Goal: Task Accomplishment & Management: Complete application form

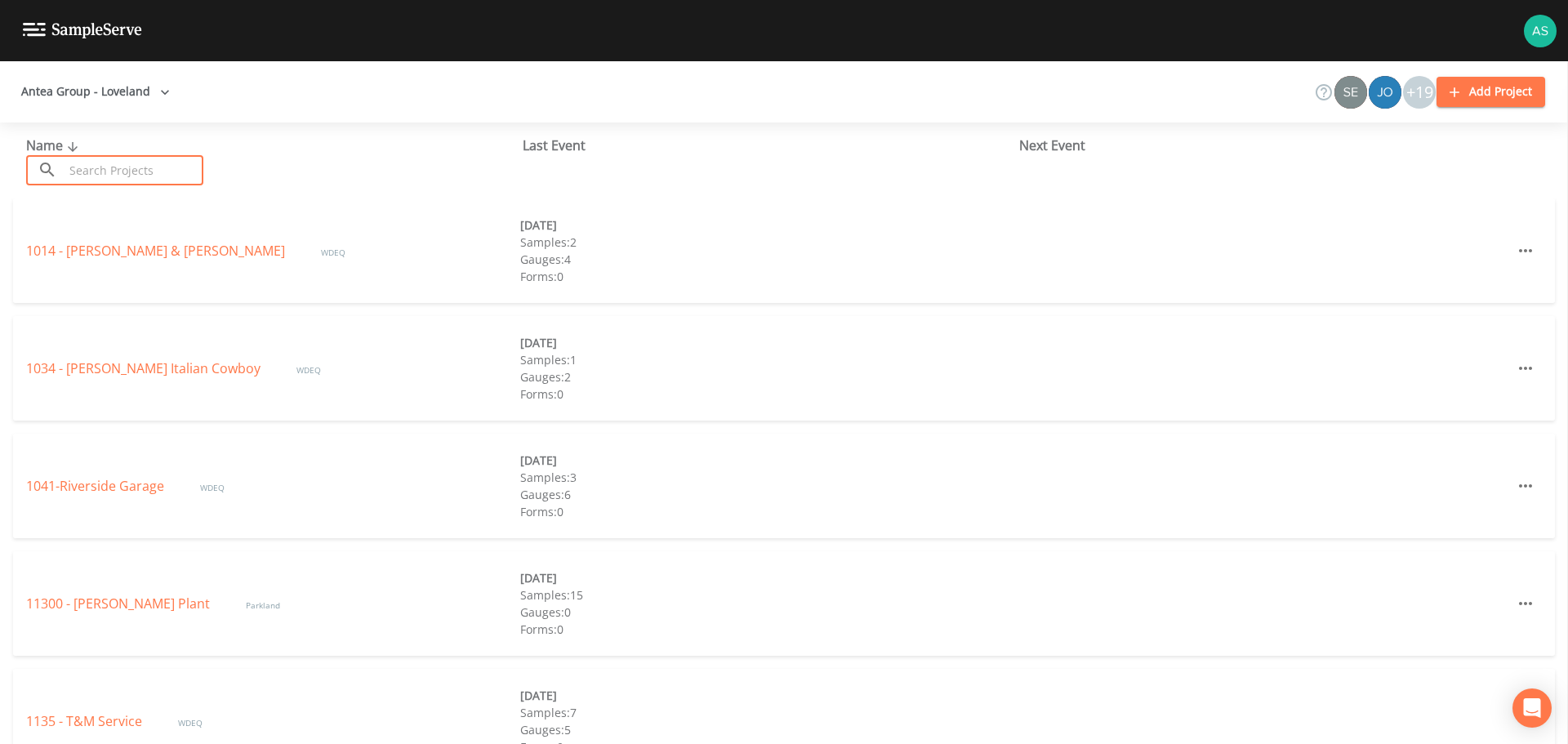
click at [128, 177] on input "text" at bounding box center [133, 170] width 140 height 30
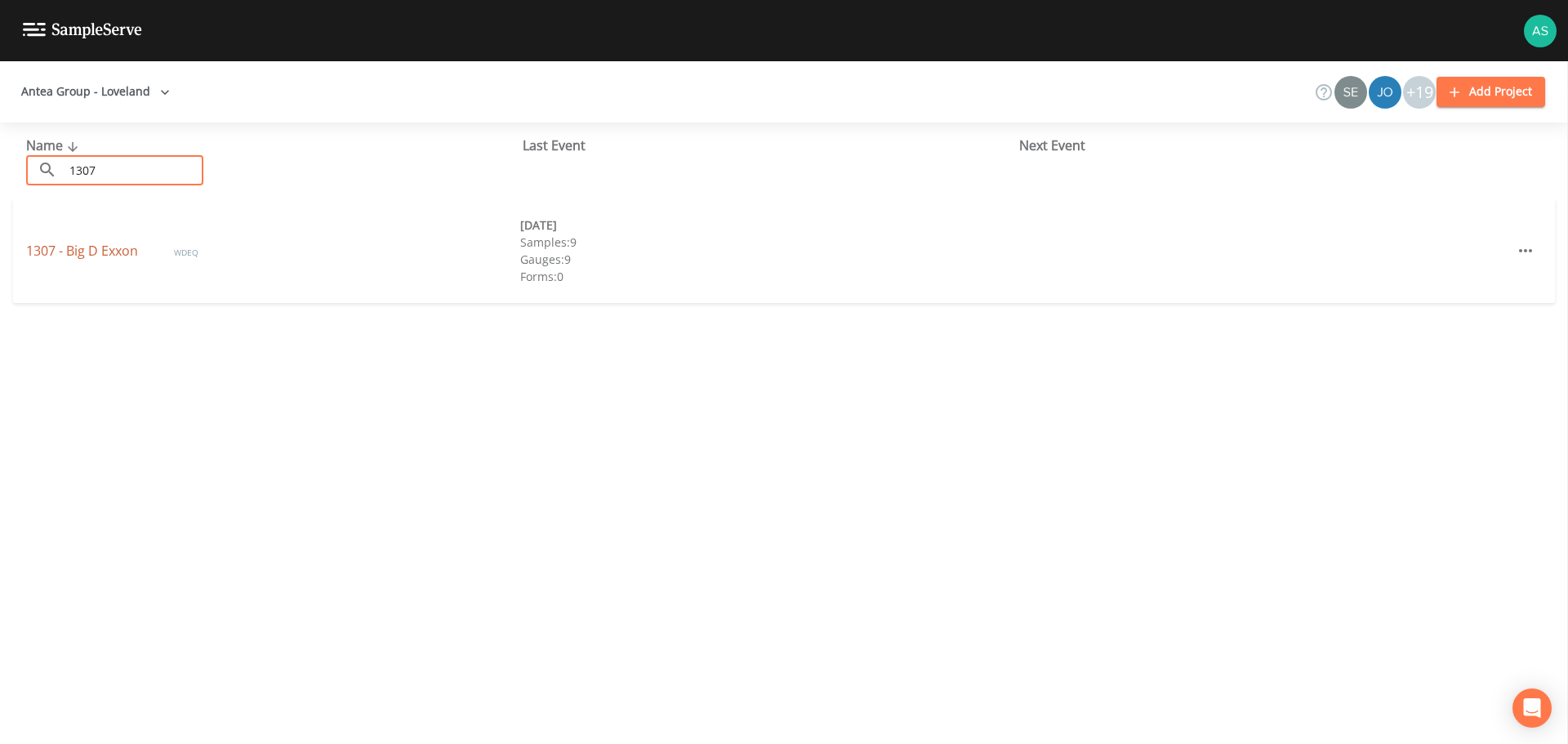
type input "1307"
click at [89, 250] on link "1307 - Big D Exxon" at bounding box center [83, 250] width 115 height 18
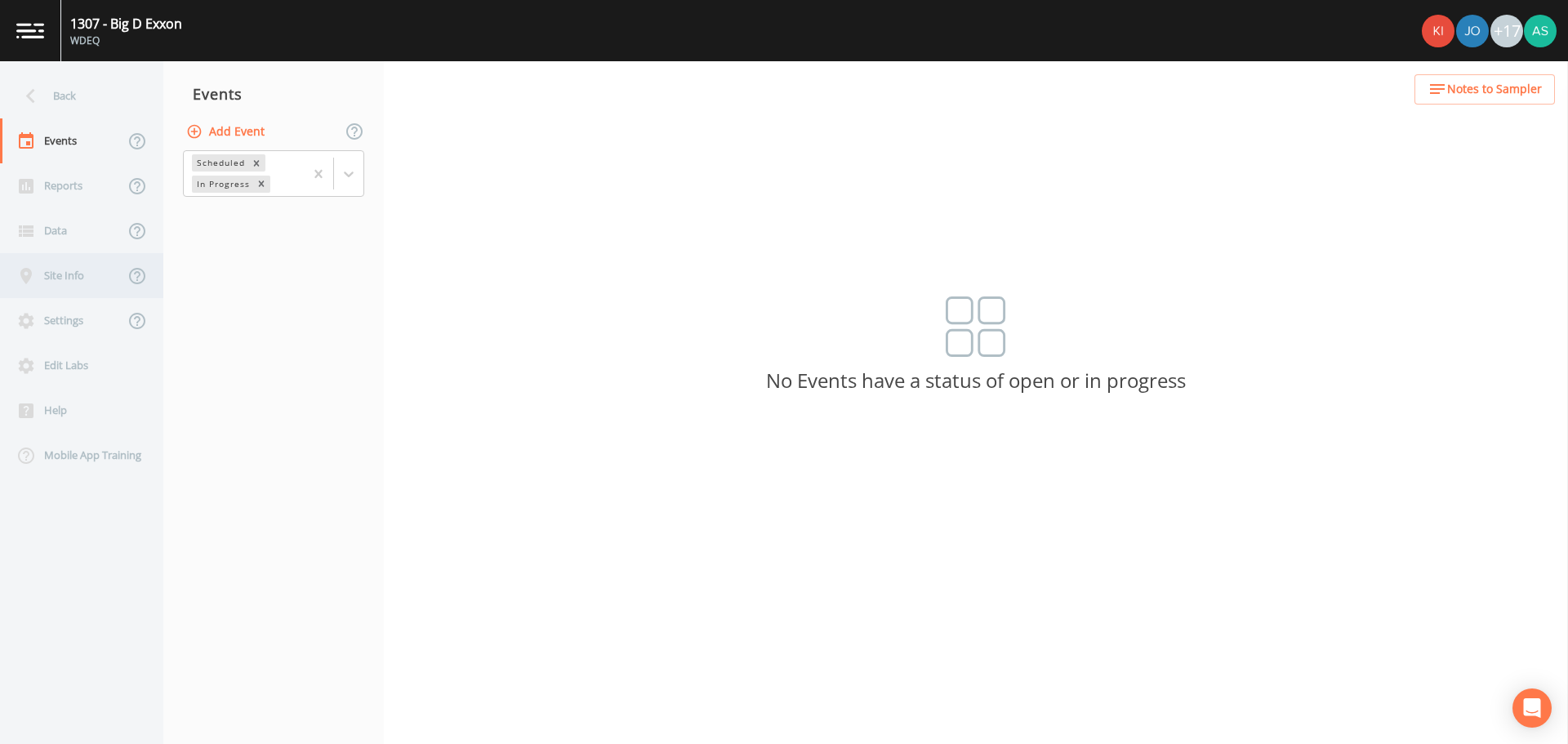
click at [66, 283] on div "Site Info" at bounding box center [62, 275] width 124 height 45
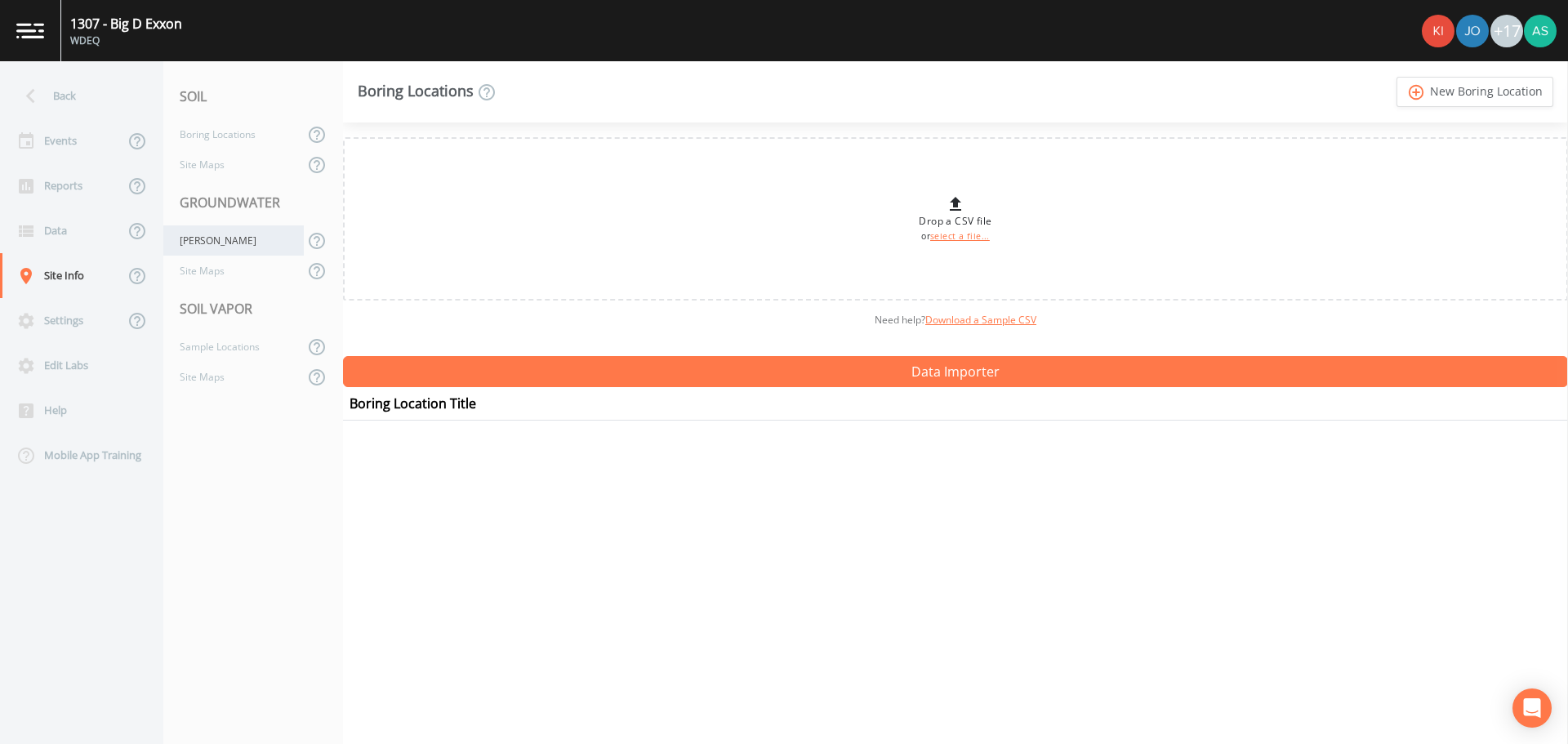
click at [213, 240] on div "[PERSON_NAME]" at bounding box center [234, 240] width 141 height 30
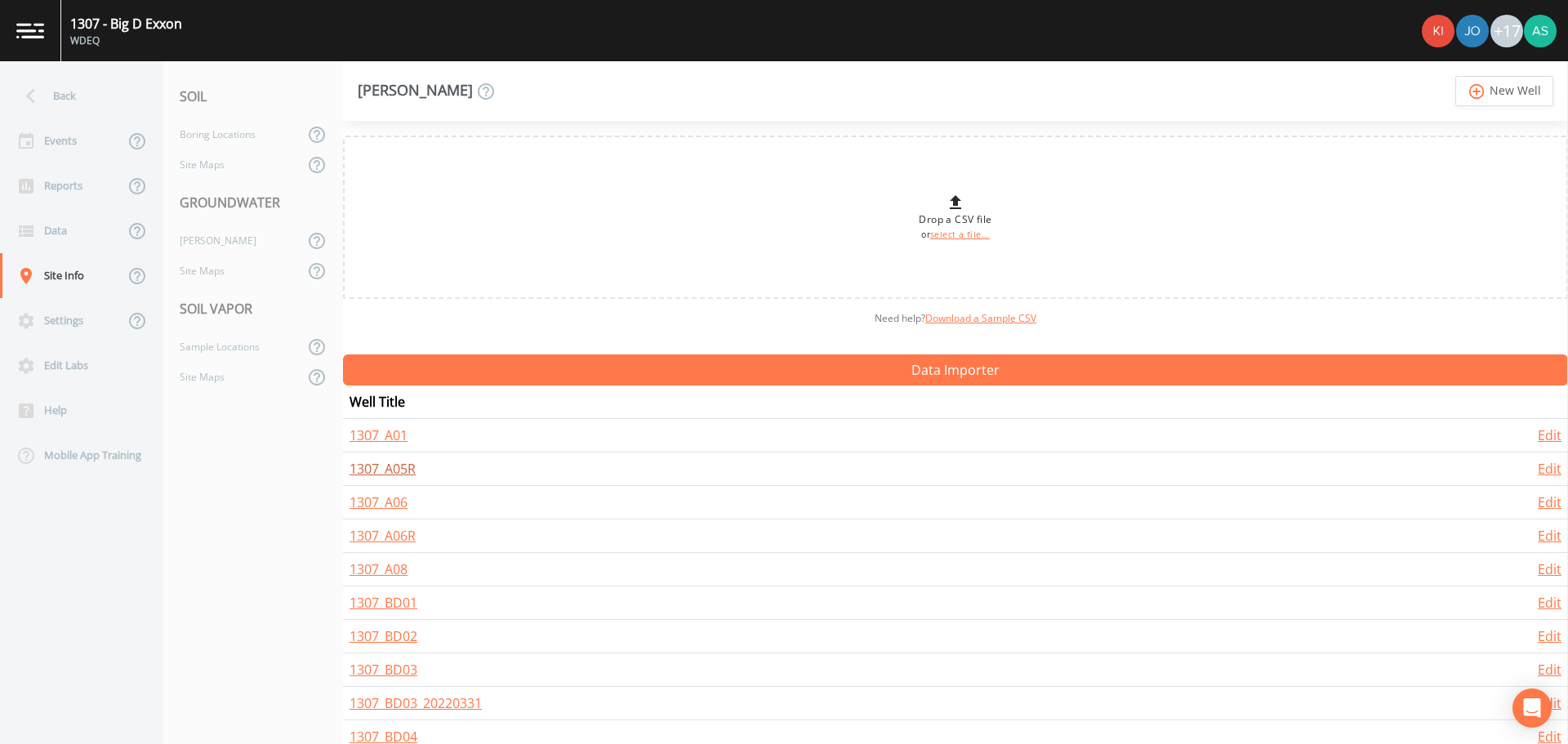
click at [405, 466] on link "1307_A05R" at bounding box center [383, 468] width 67 height 18
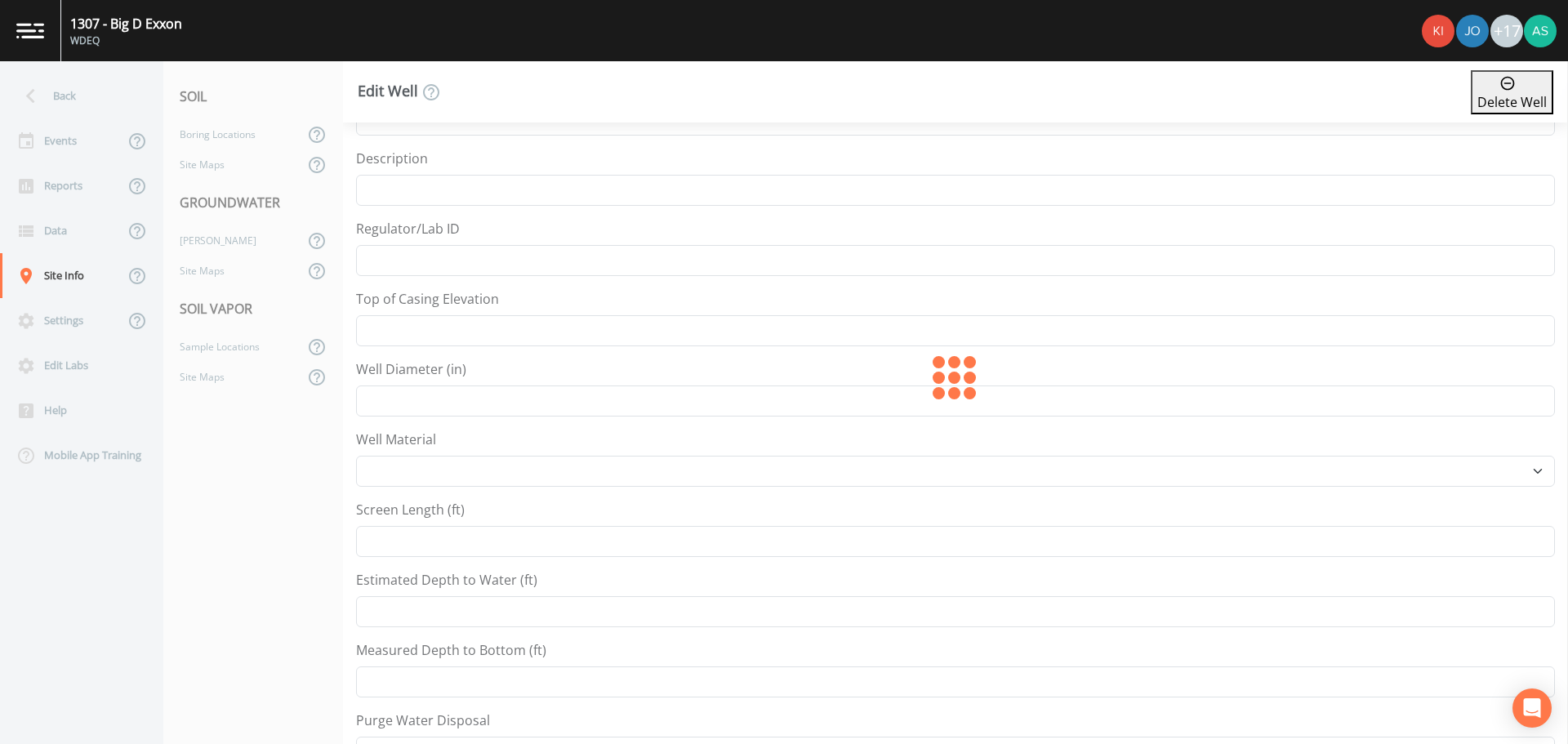
type input "1307_A05R"
type input "7236.147"
type input "22"
select select "PVC"
type input "25"
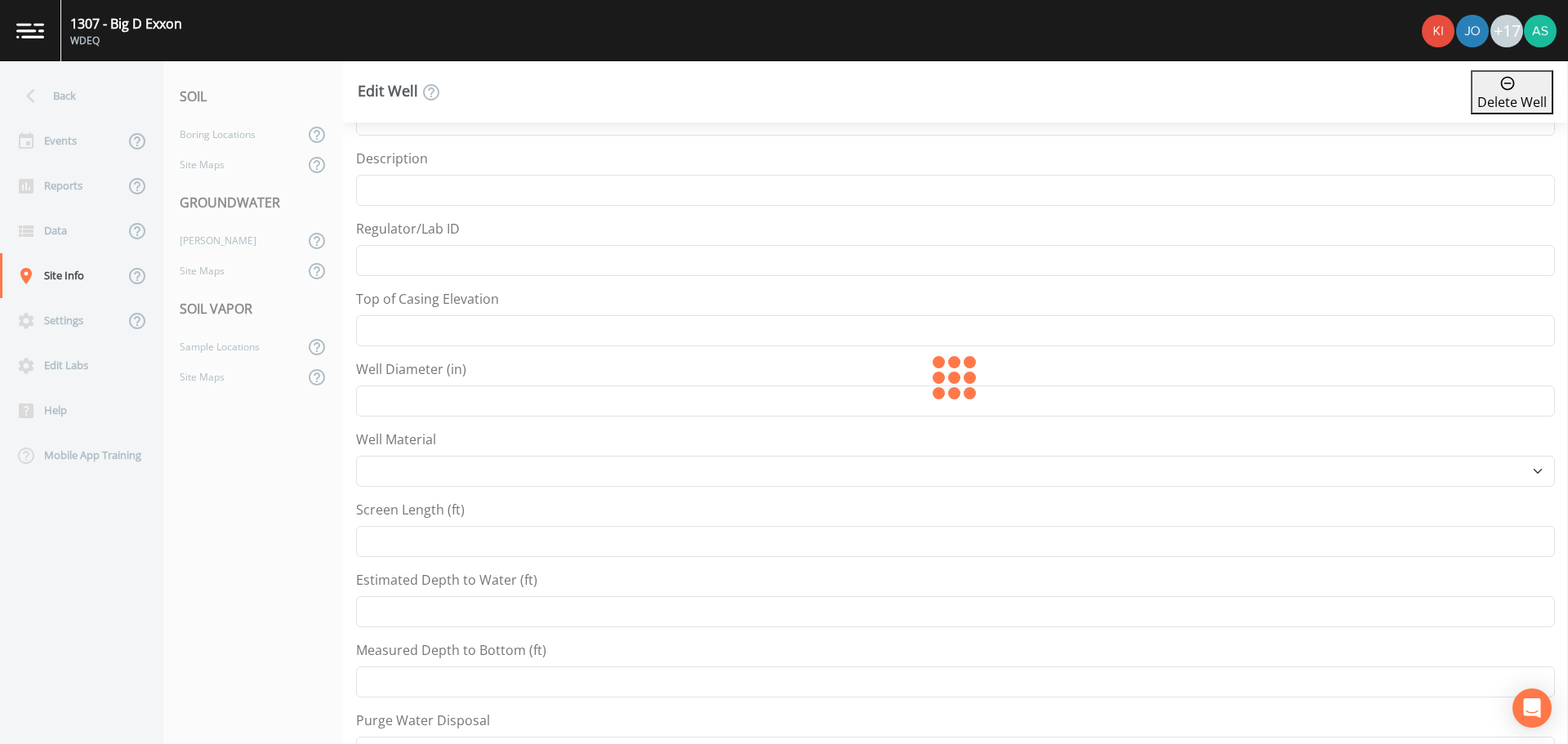
type input "18.38"
type input "30"
select select "Place in container"
type input "41.309576"
type input "-105.558271"
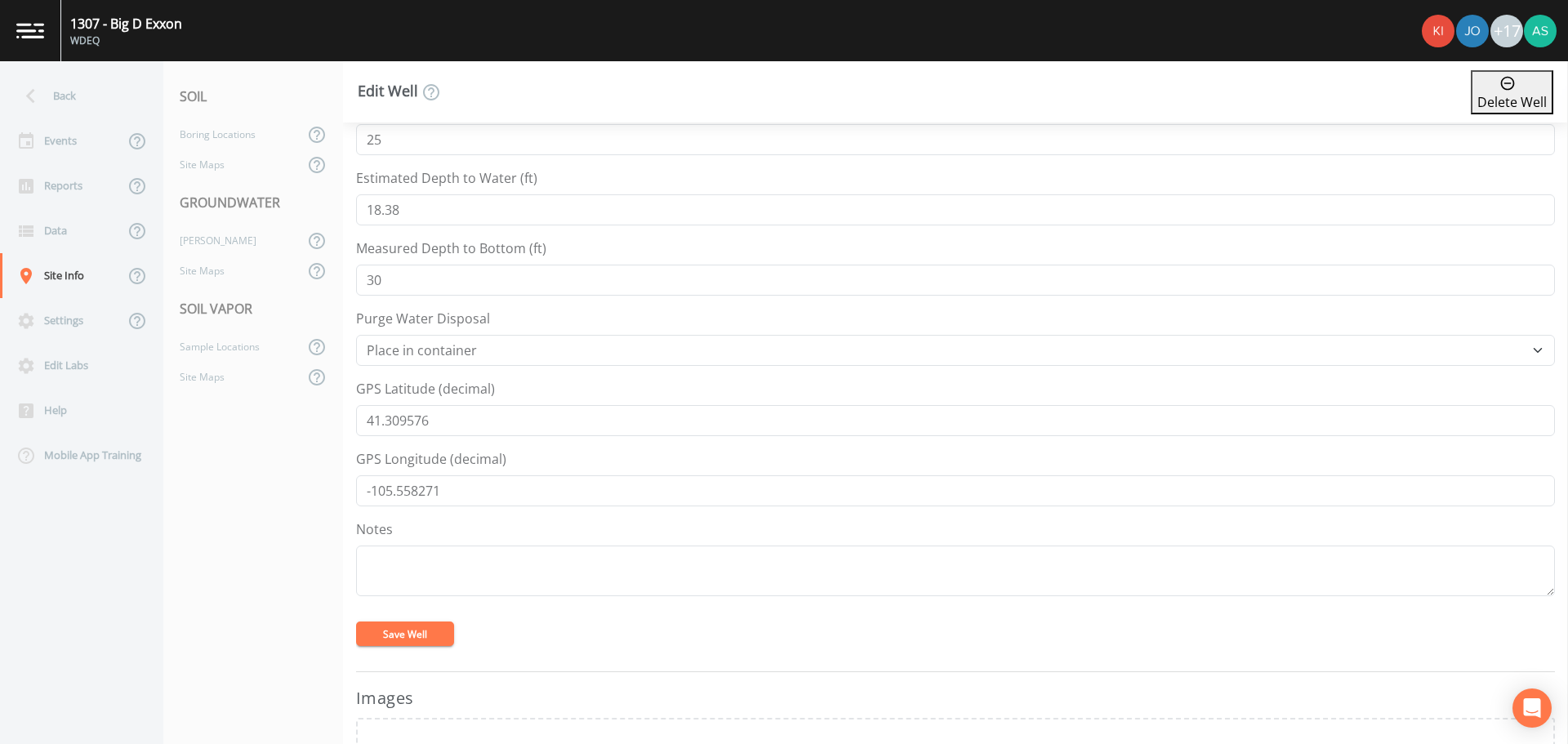
scroll to position [490, 0]
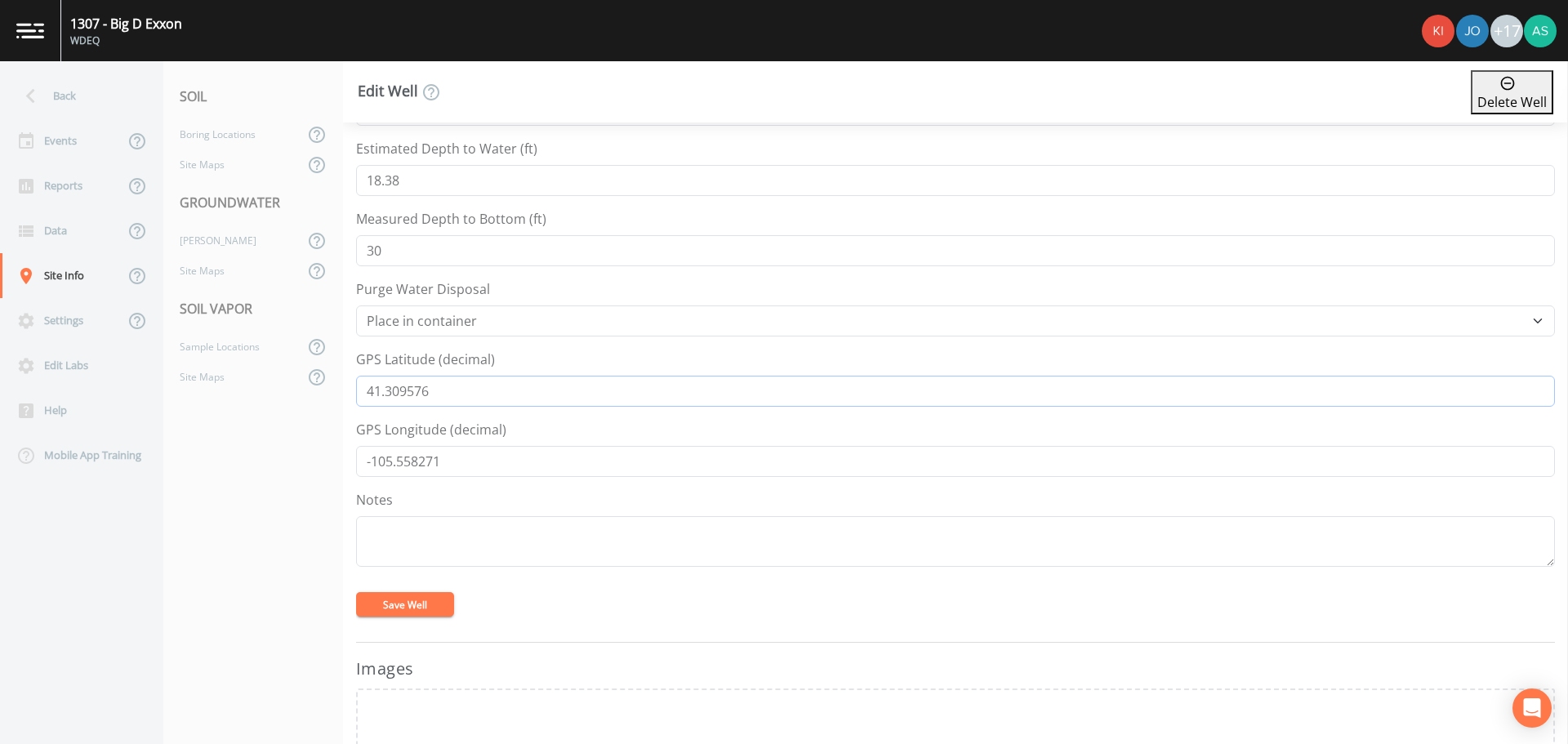
drag, startPoint x: 441, startPoint y: 395, endPoint x: 352, endPoint y: 392, distance: 89.1
click at [352, 392] on div "Well/Sample Name* 1307_A05R Description Regulator/Lab ID Top of Casing Elevatio…" at bounding box center [955, 433] width 1225 height 621
drag, startPoint x: 452, startPoint y: 458, endPoint x: 345, endPoint y: 458, distance: 107.0
click at [345, 458] on div "Well/Sample Name* 1307_A05R Description Regulator/Lab ID Top of Casing Elevatio…" at bounding box center [955, 433] width 1225 height 621
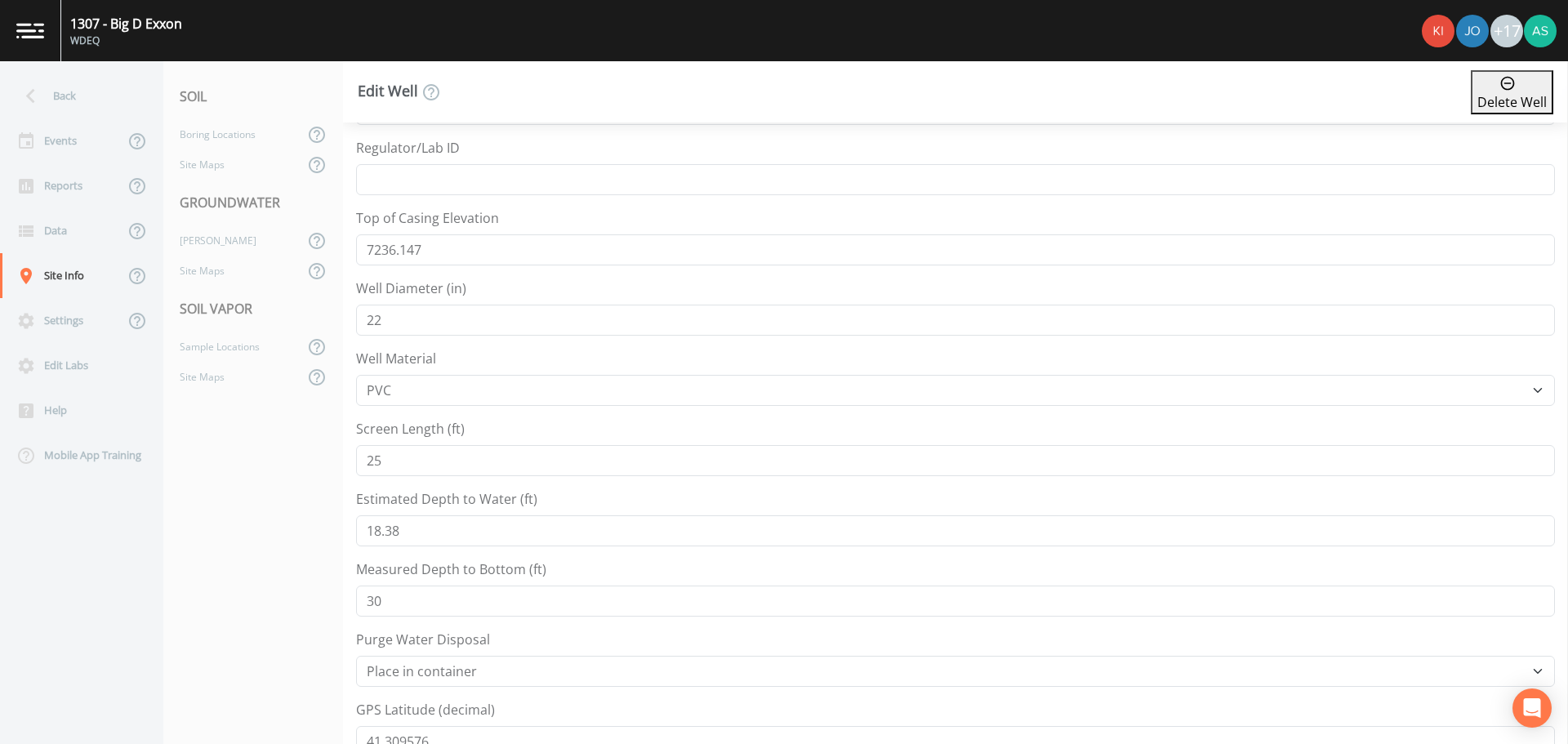
scroll to position [0, 0]
click at [41, 92] on icon at bounding box center [30, 96] width 29 height 29
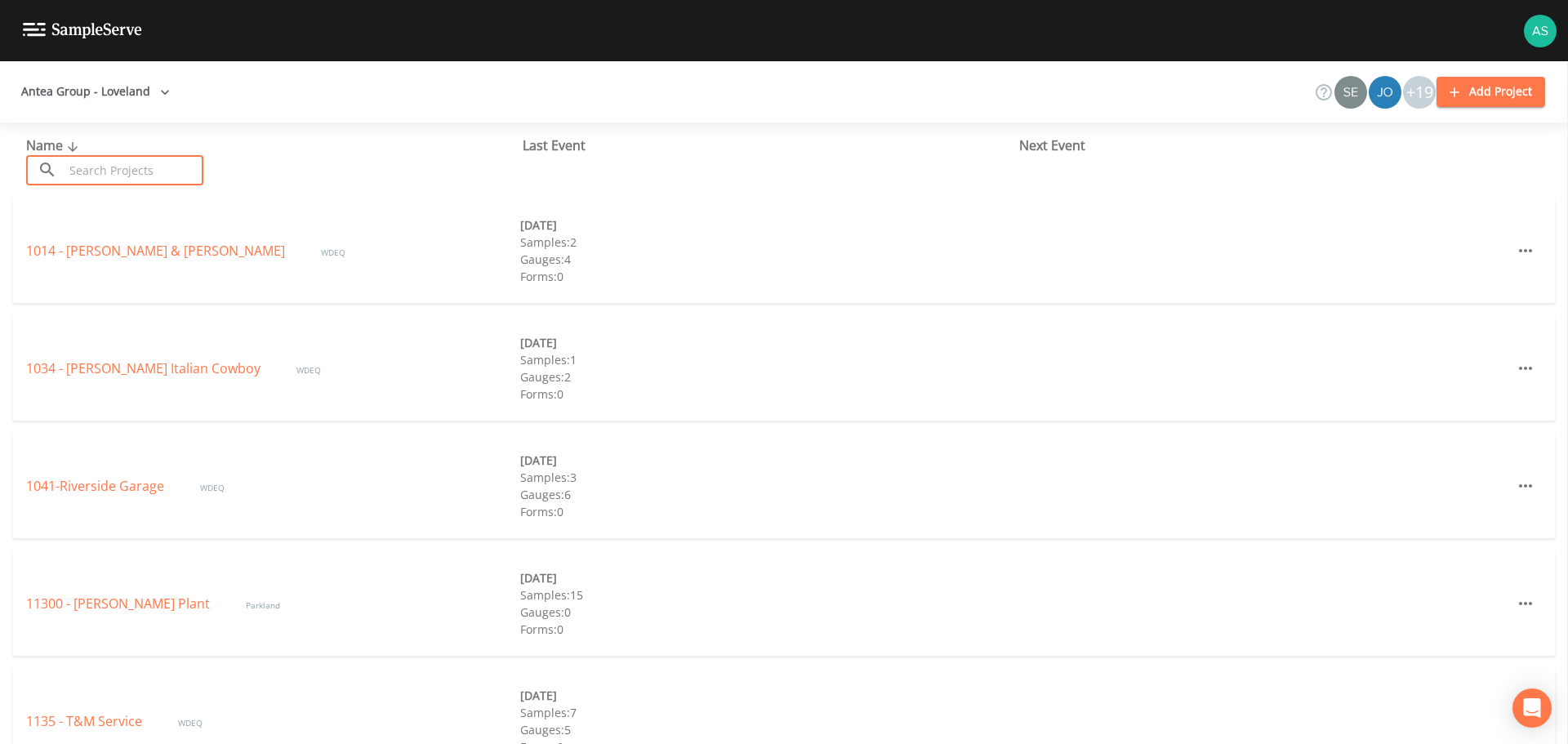
click at [120, 165] on input "text" at bounding box center [133, 170] width 140 height 30
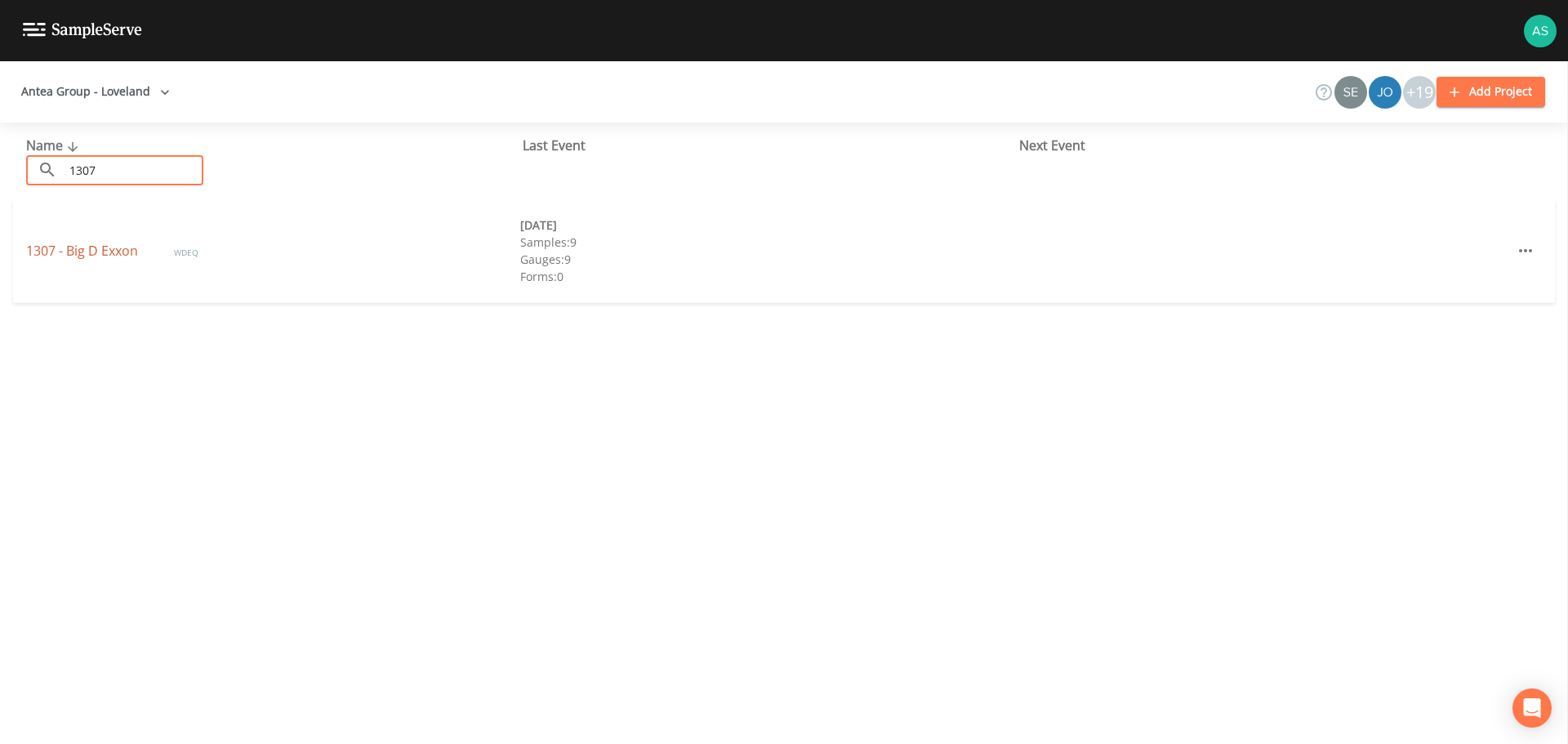
type input "1307"
click at [101, 255] on link "1307 - Big D Exxon" at bounding box center [83, 250] width 115 height 18
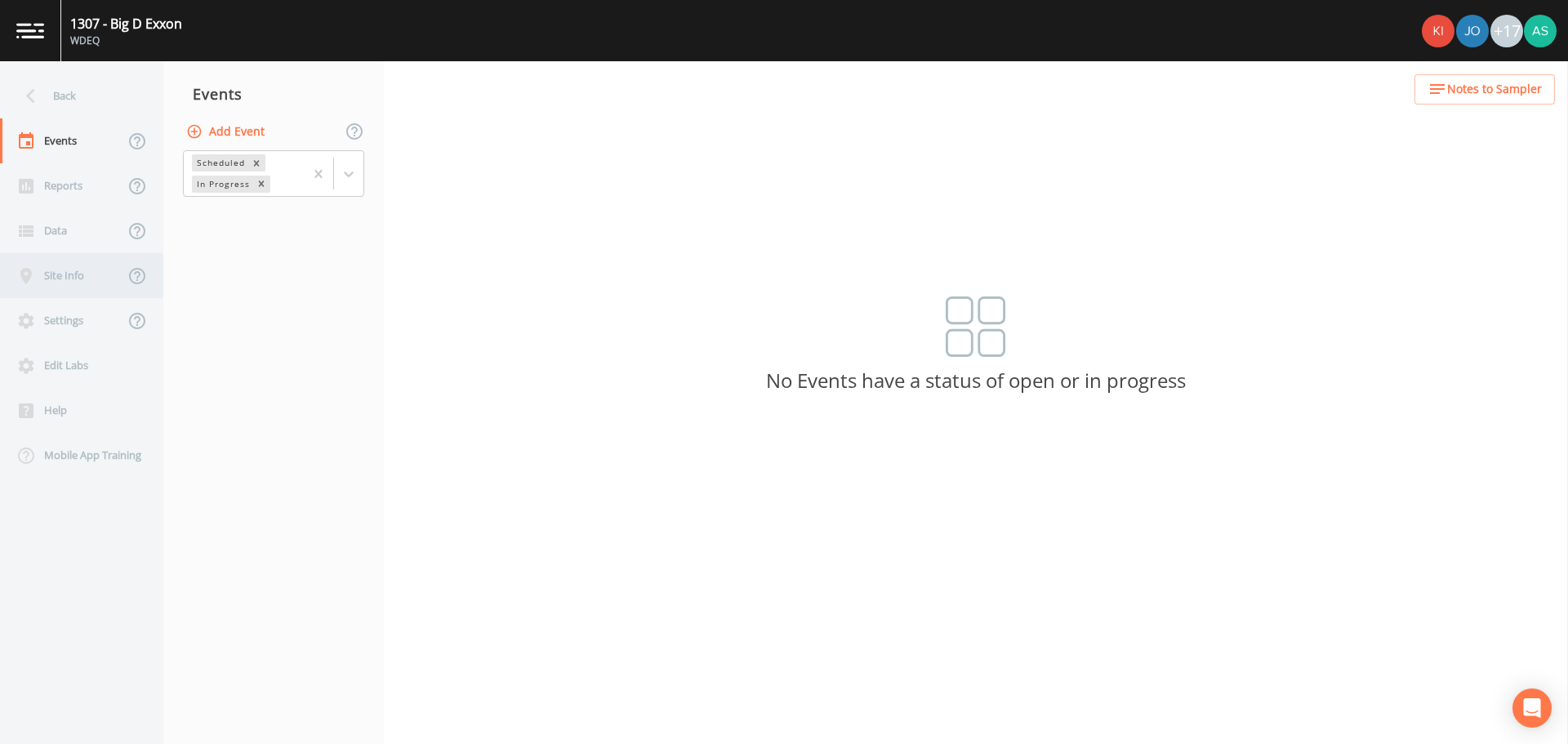
click at [72, 282] on div "Site Info" at bounding box center [62, 275] width 124 height 45
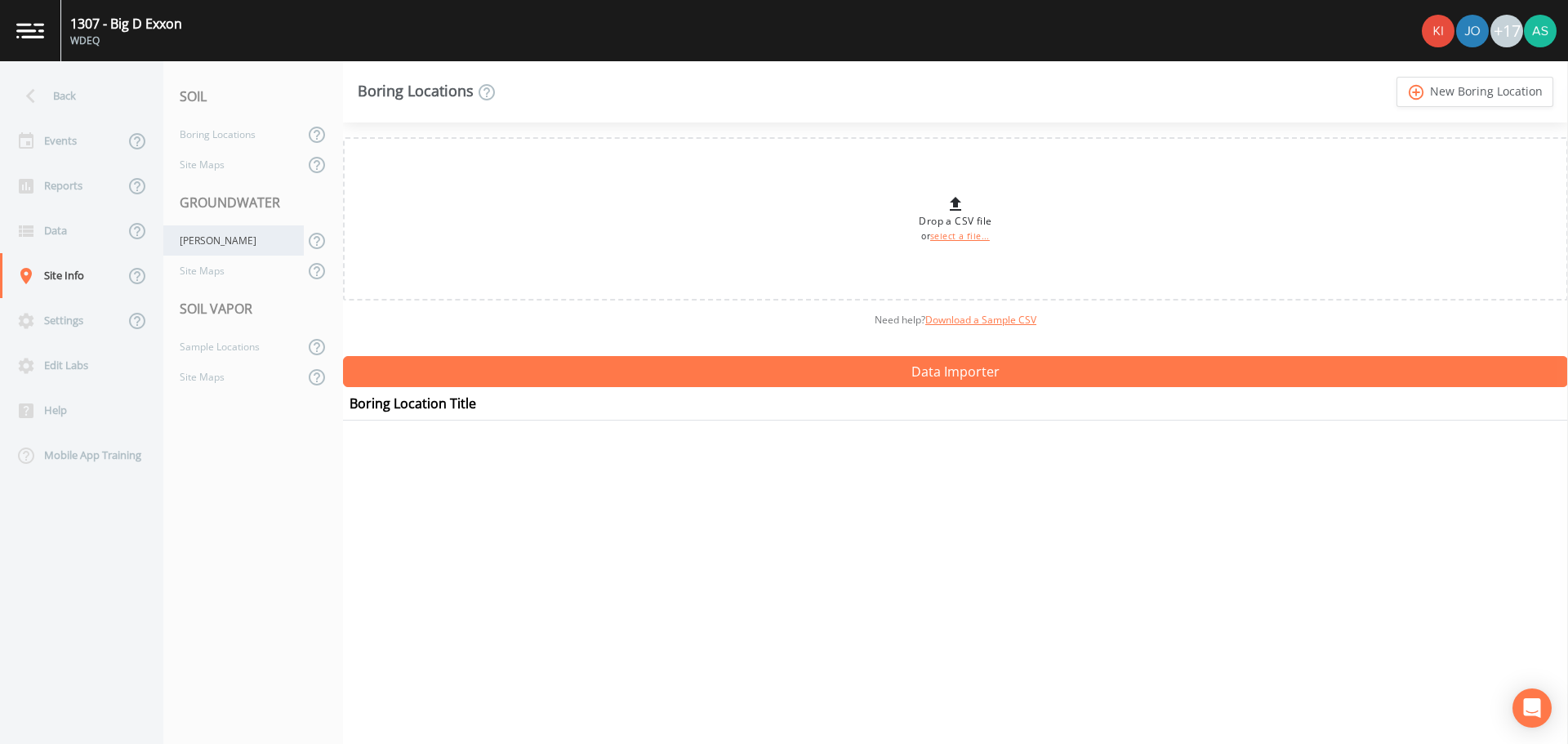
click at [212, 247] on div "[PERSON_NAME]" at bounding box center [234, 240] width 141 height 30
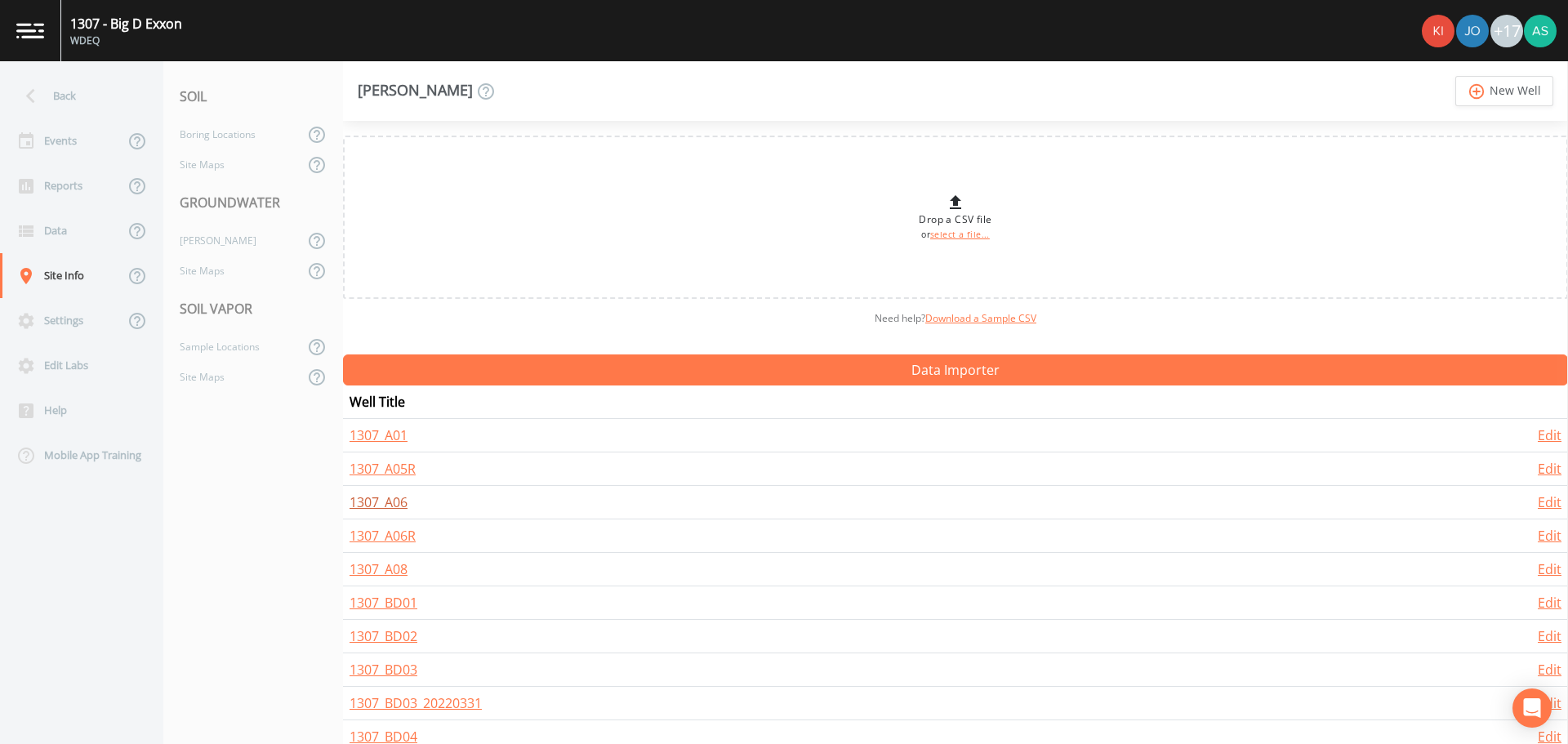
click at [387, 500] on link "1307_A06" at bounding box center [378, 502] width 58 height 18
select select "PVC"
select select "Place in container"
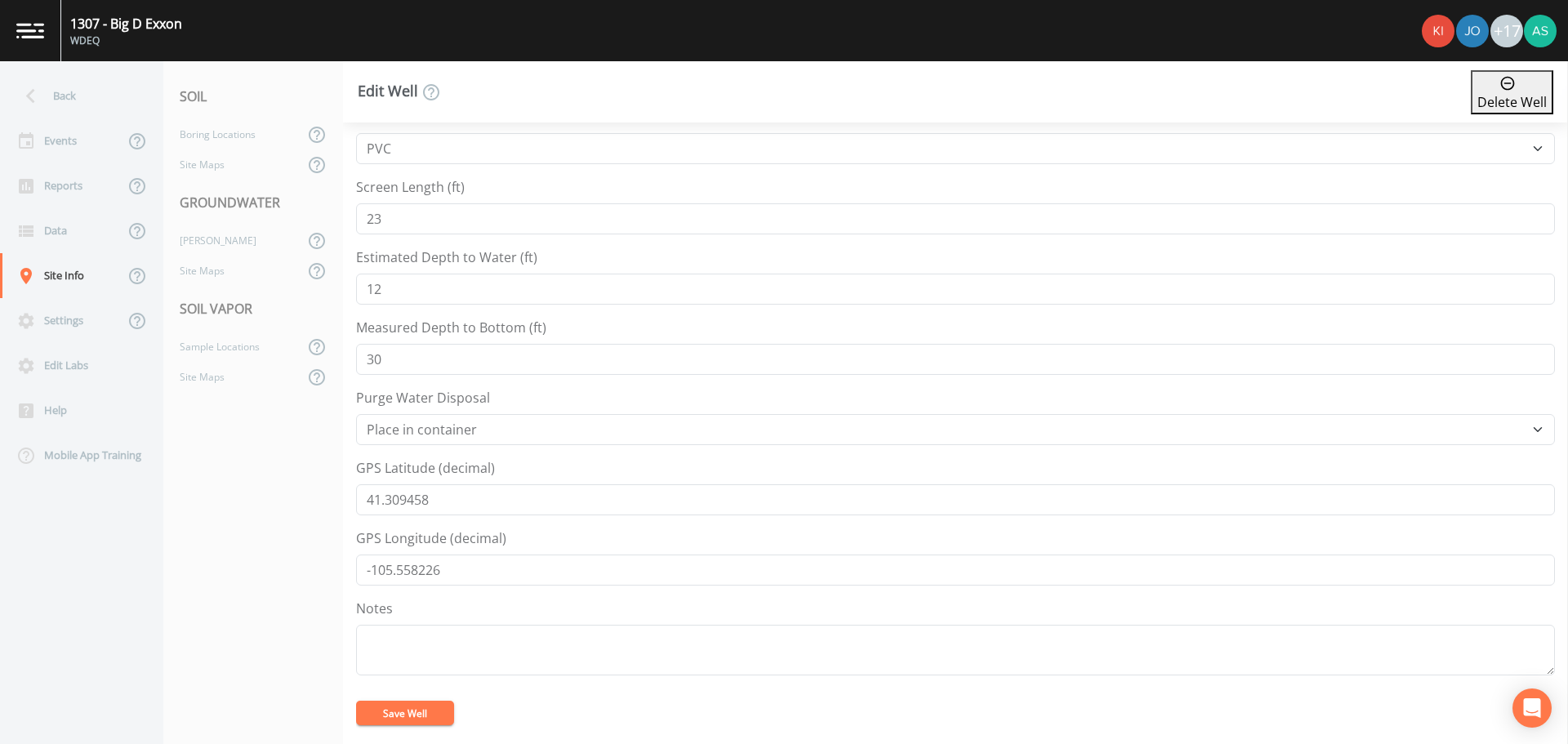
scroll to position [409, 0]
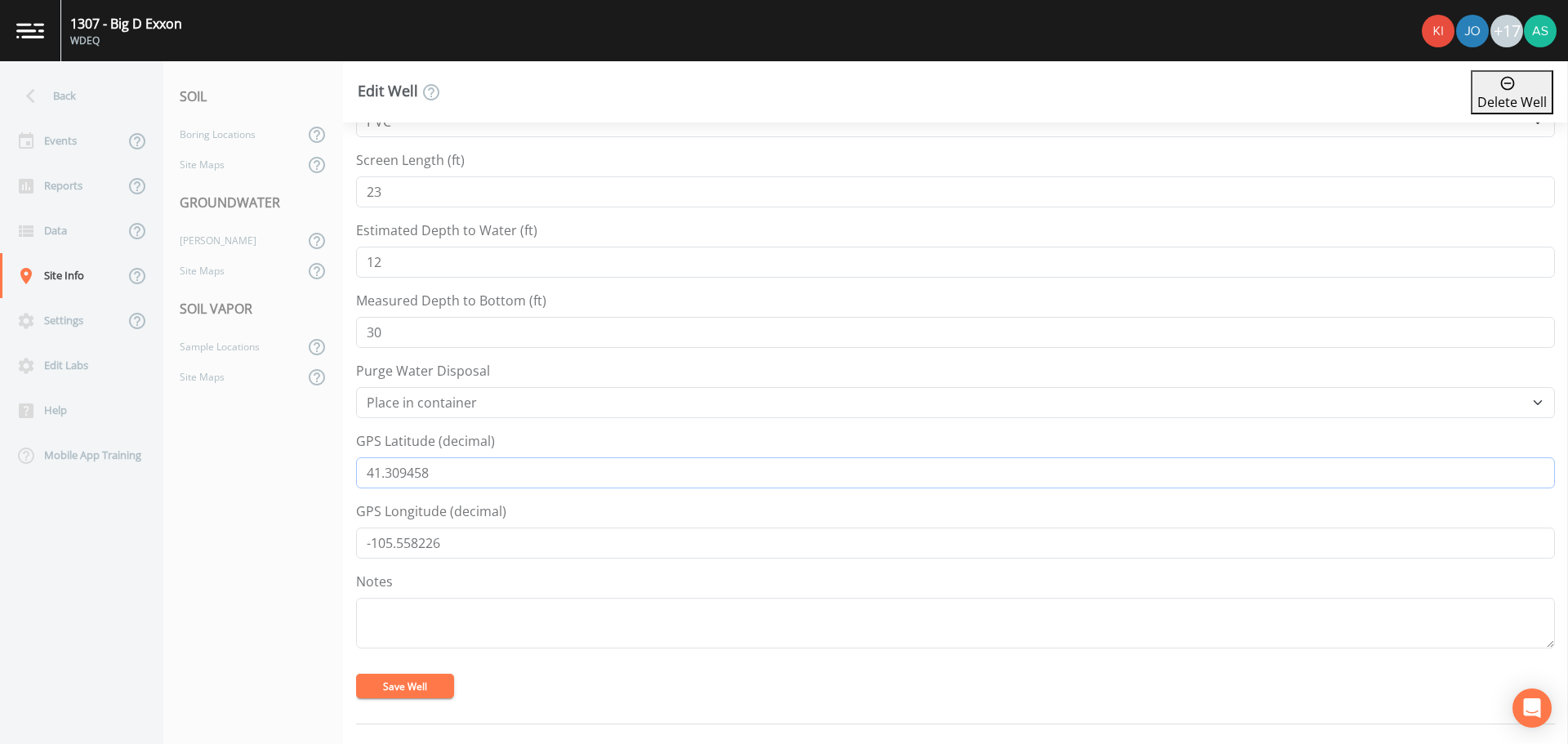
drag, startPoint x: 432, startPoint y: 473, endPoint x: 329, endPoint y: 467, distance: 103.2
click at [329, 467] on div "Back Events Reports Data Site Info Settings Edit Labs Help Mobile App Training …" at bounding box center [784, 402] width 1568 height 682
drag, startPoint x: 451, startPoint y: 549, endPoint x: 338, endPoint y: 544, distance: 113.1
click at [338, 544] on div "Back Events Reports Data Site Info Settings Edit Labs Help Mobile App Training …" at bounding box center [784, 402] width 1568 height 682
click at [235, 251] on div "[PERSON_NAME]" at bounding box center [234, 240] width 141 height 30
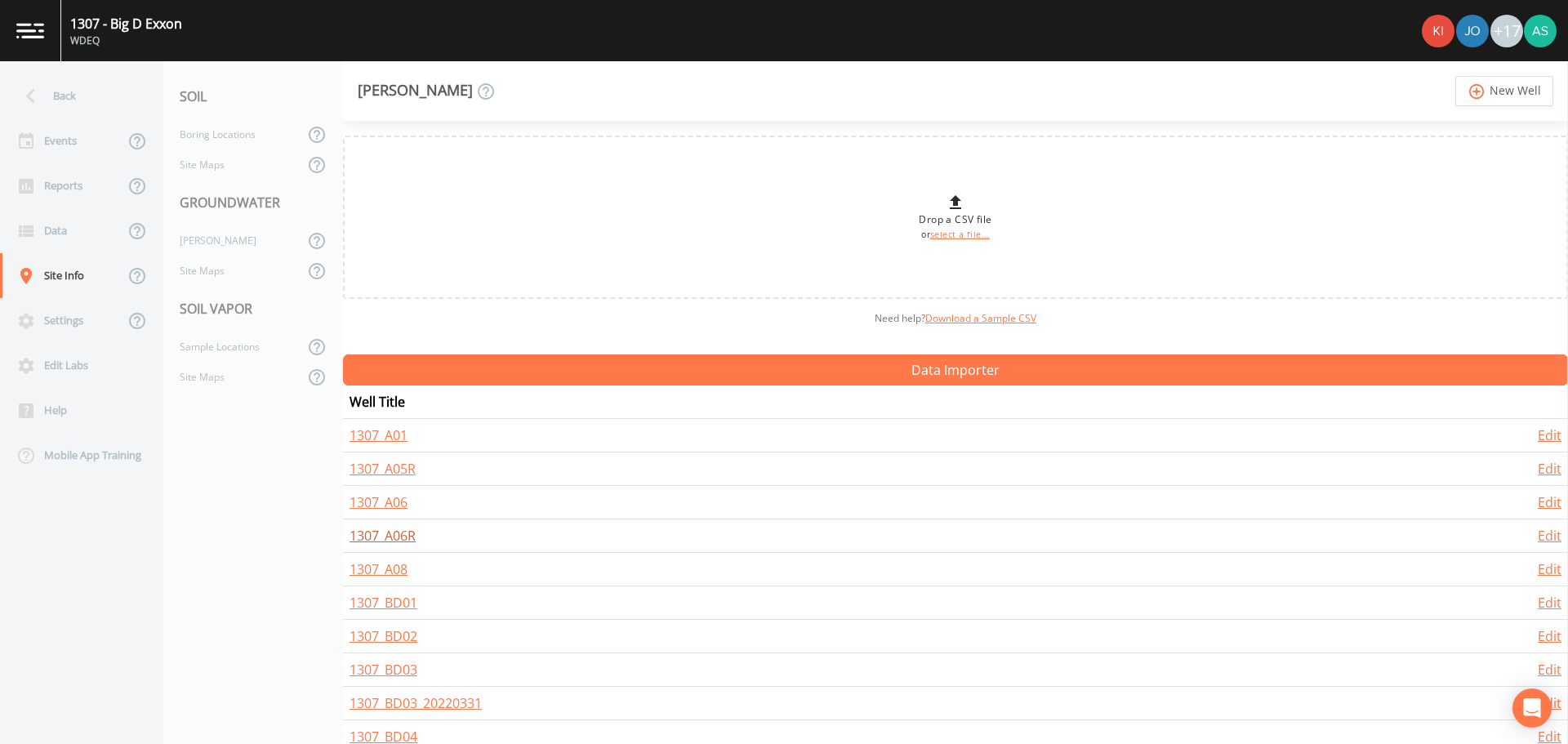
click at [400, 533] on link "1307_A06R" at bounding box center [383, 535] width 67 height 18
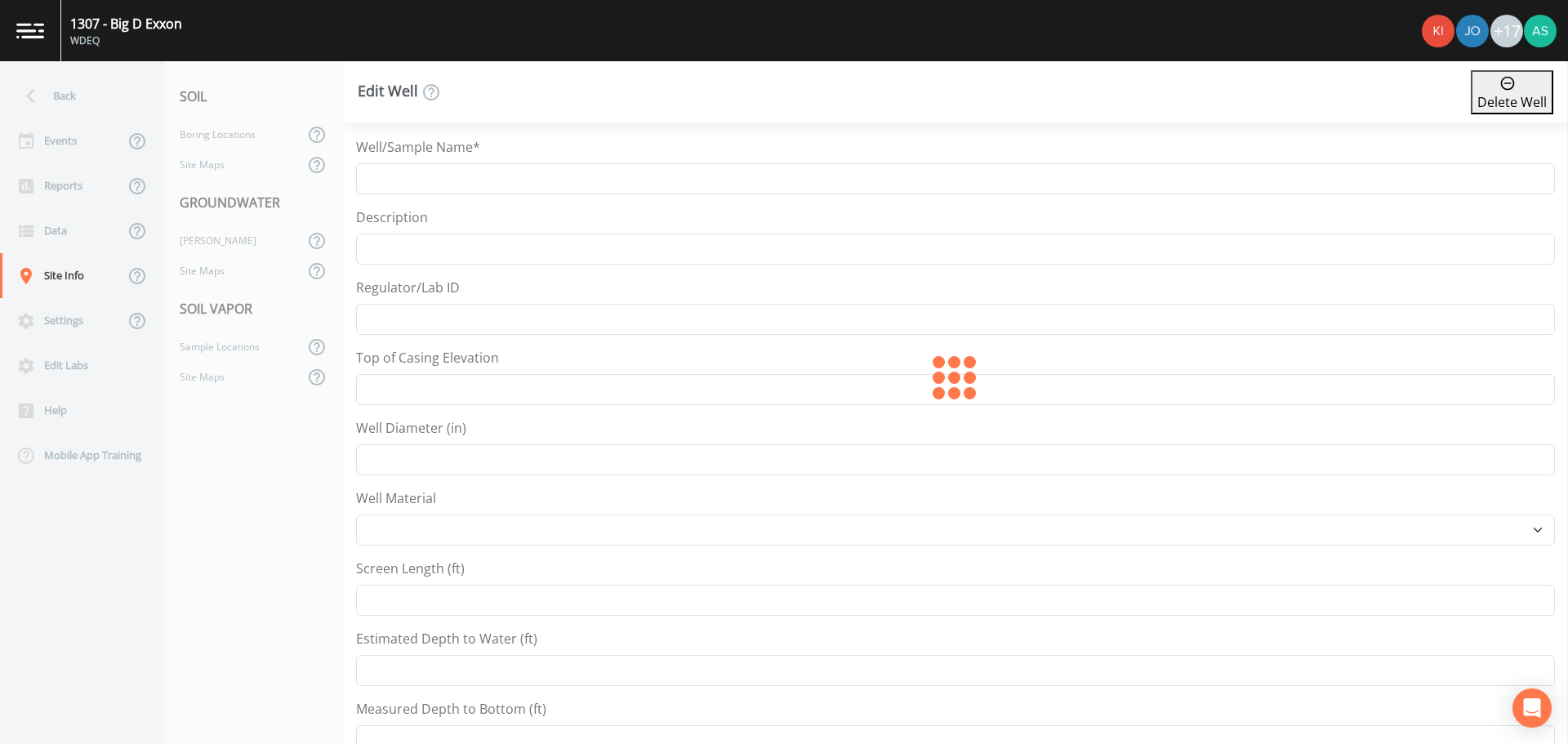
type input "1307_A06R"
type input "7235.85"
type input "21"
select select "PVC"
type input "24"
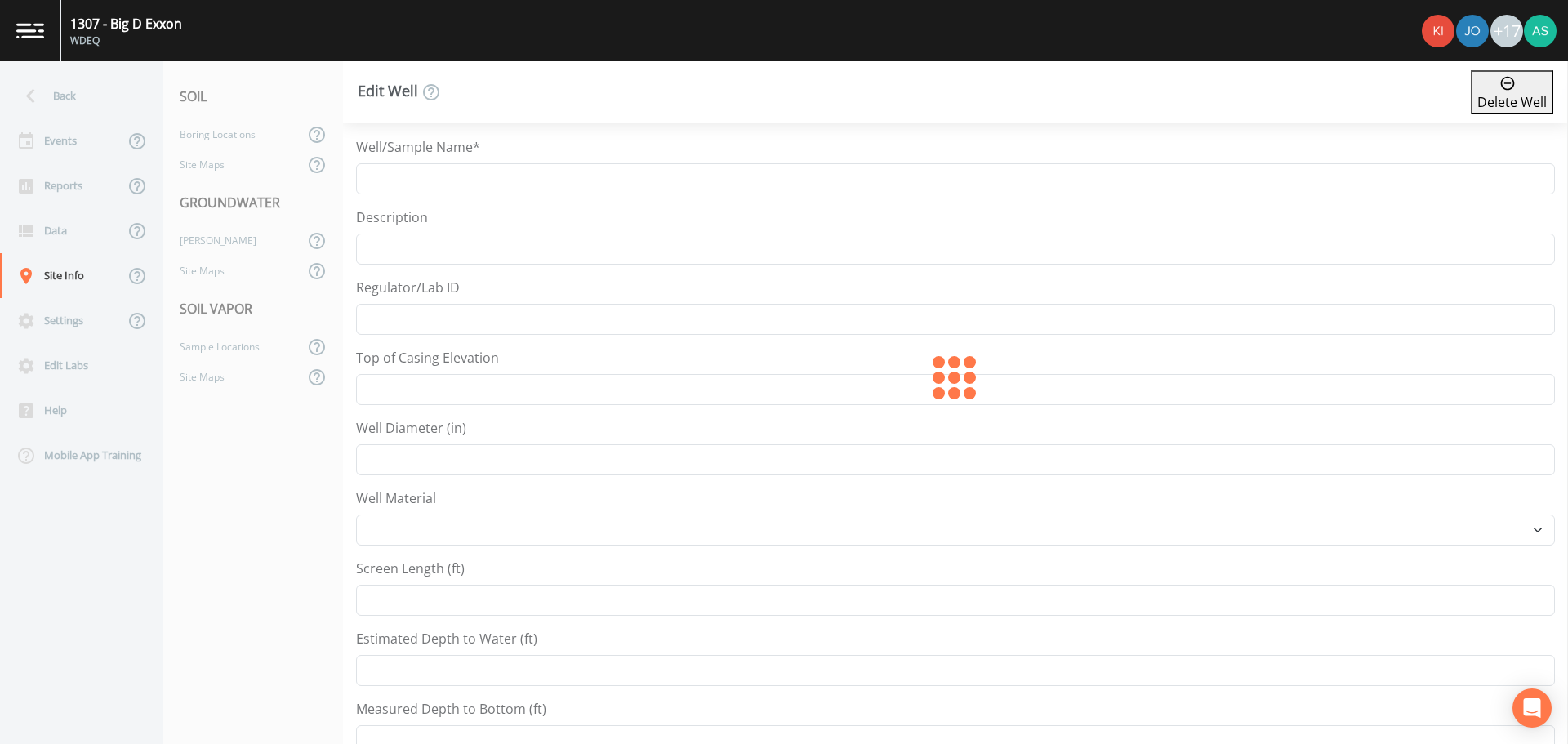
type input "12.21"
type input "19.35"
select select "Place in container"
type input "41.309462"
type input "-105.558221"
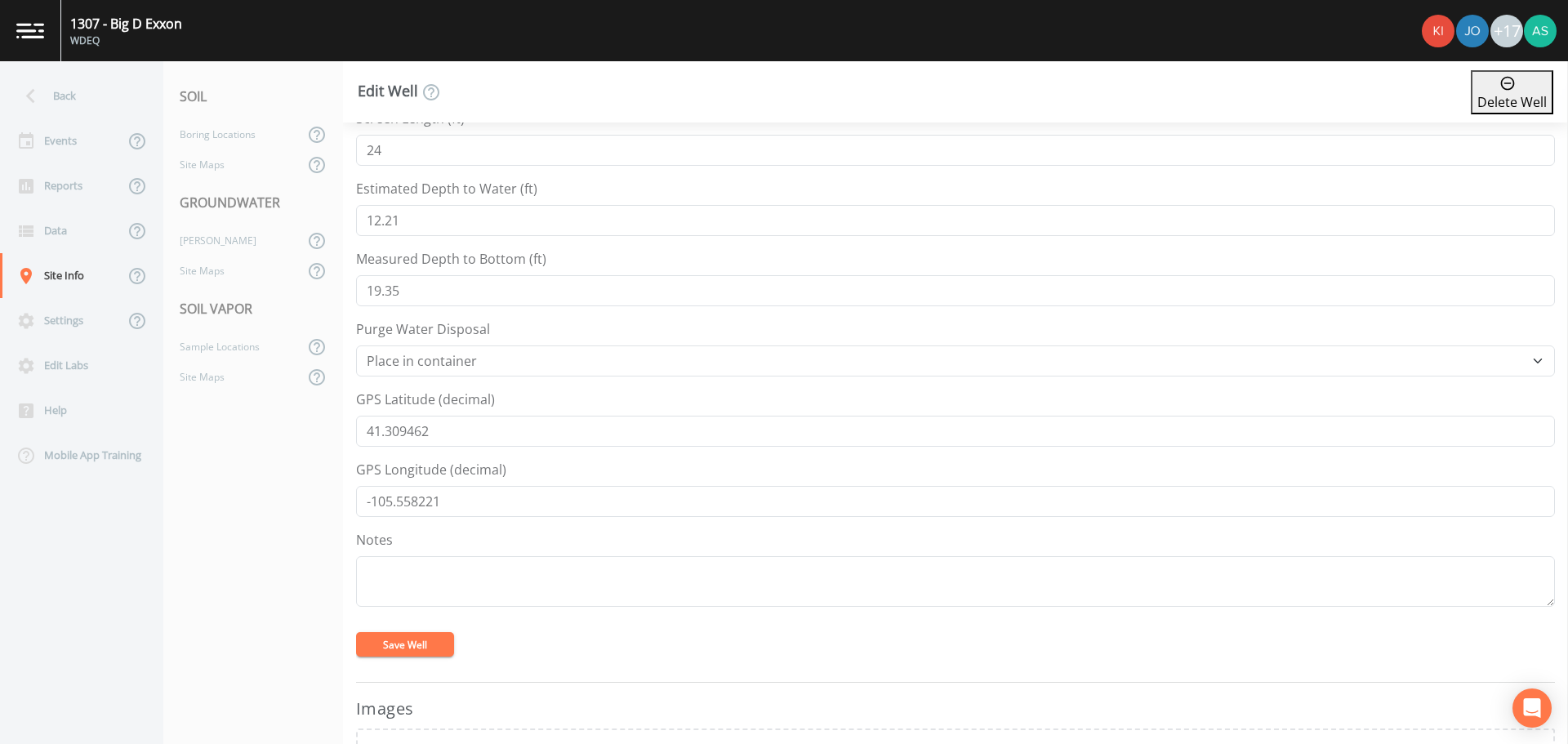
scroll to position [490, 0]
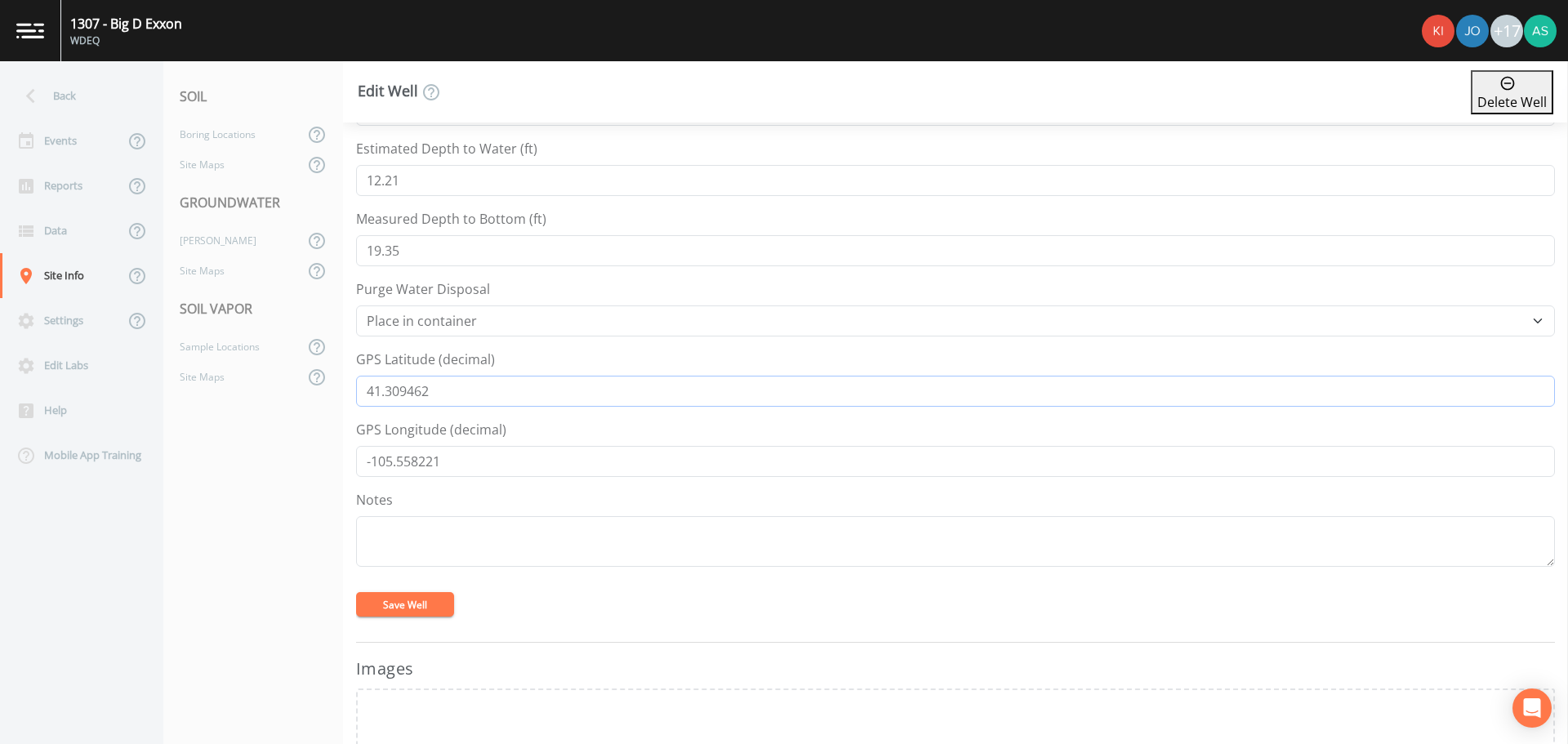
drag, startPoint x: 443, startPoint y: 391, endPoint x: 334, endPoint y: 386, distance: 109.1
click at [334, 386] on div "Back Events Reports Data Site Info Settings Edit Labs Help Mobile App Training …" at bounding box center [784, 402] width 1568 height 682
drag, startPoint x: 457, startPoint y: 467, endPoint x: 335, endPoint y: 467, distance: 122.0
click at [335, 467] on div "Back Events Reports Data Site Info Settings Edit Labs Help Mobile App Training …" at bounding box center [784, 402] width 1568 height 682
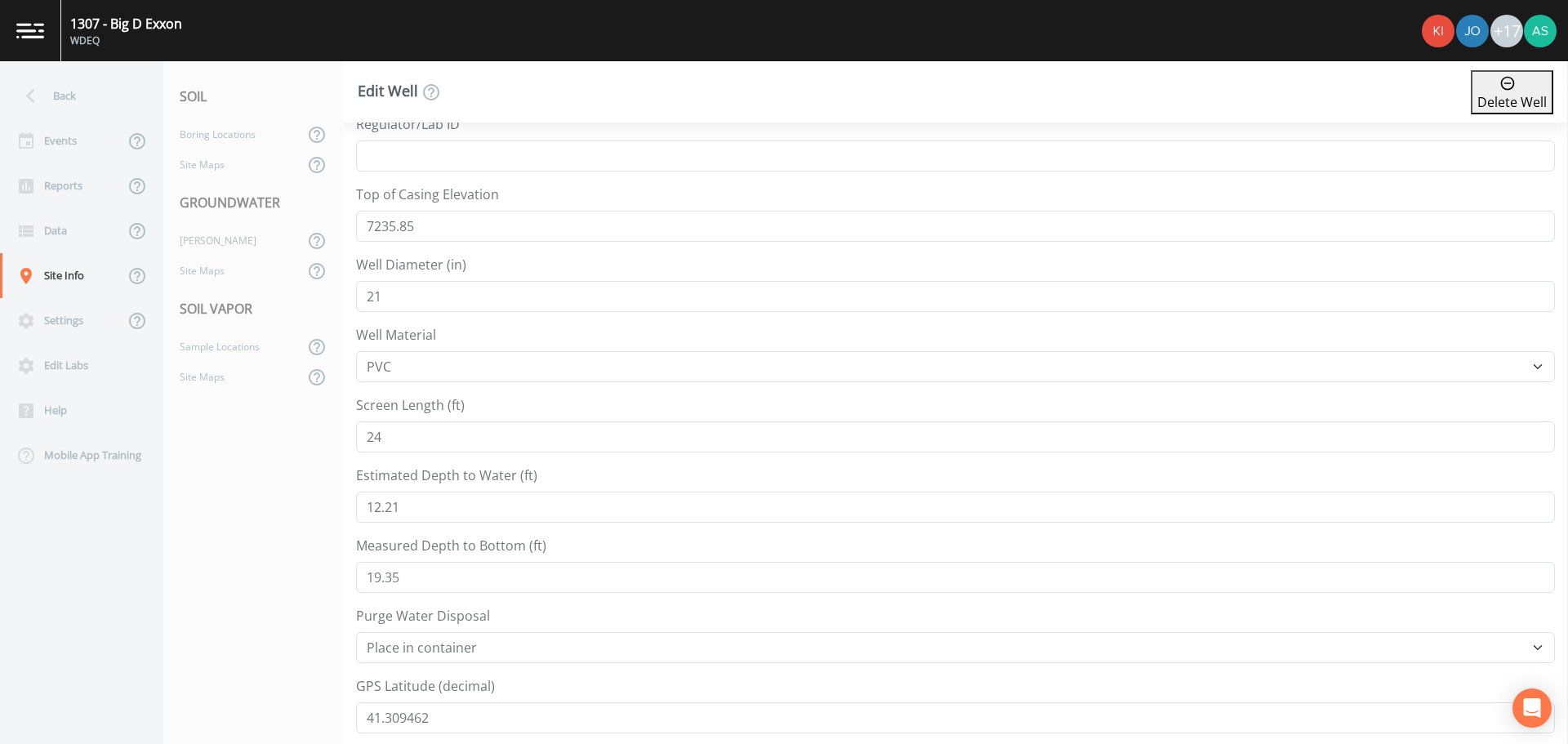
scroll to position [0, 0]
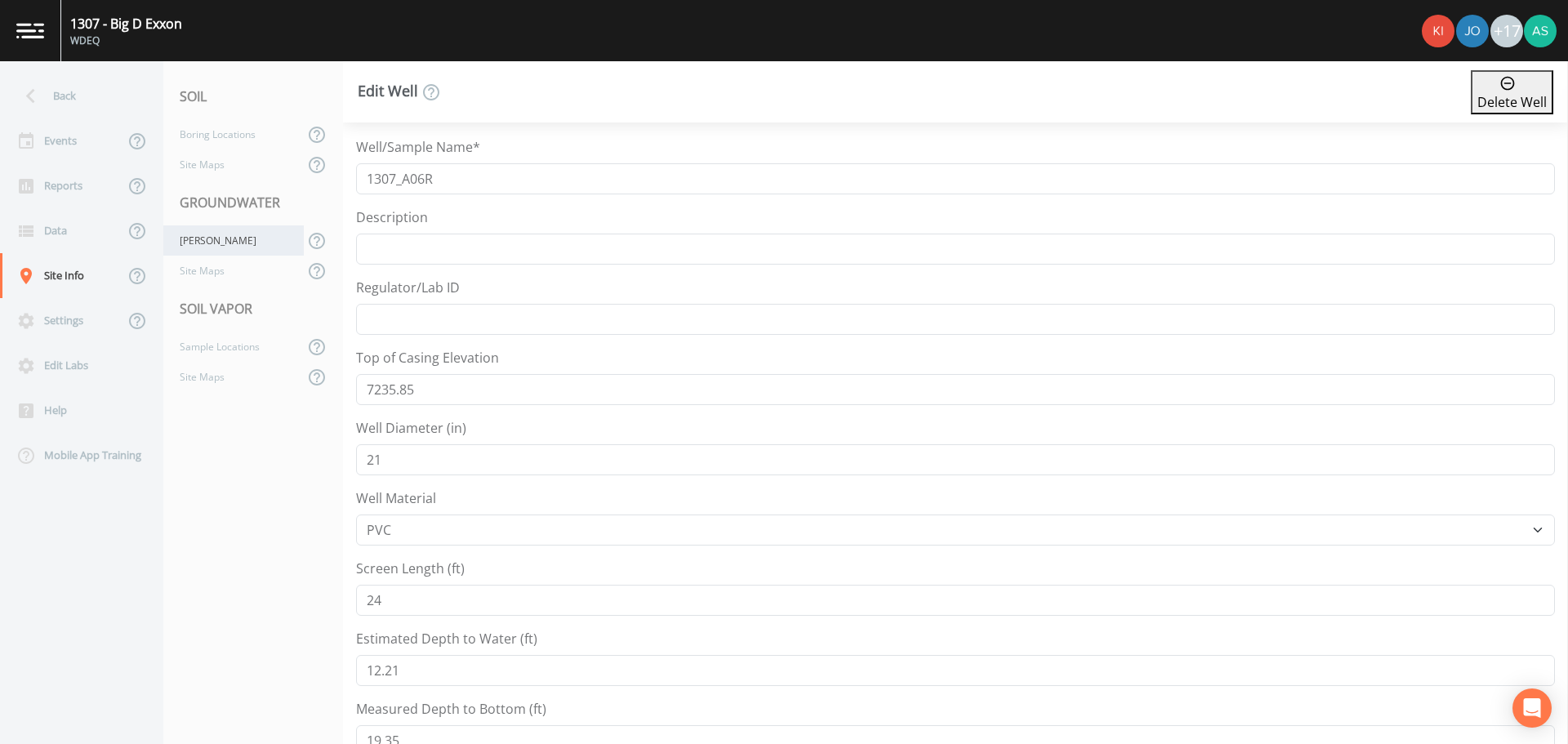
click at [246, 230] on div "[PERSON_NAME]" at bounding box center [234, 240] width 141 height 30
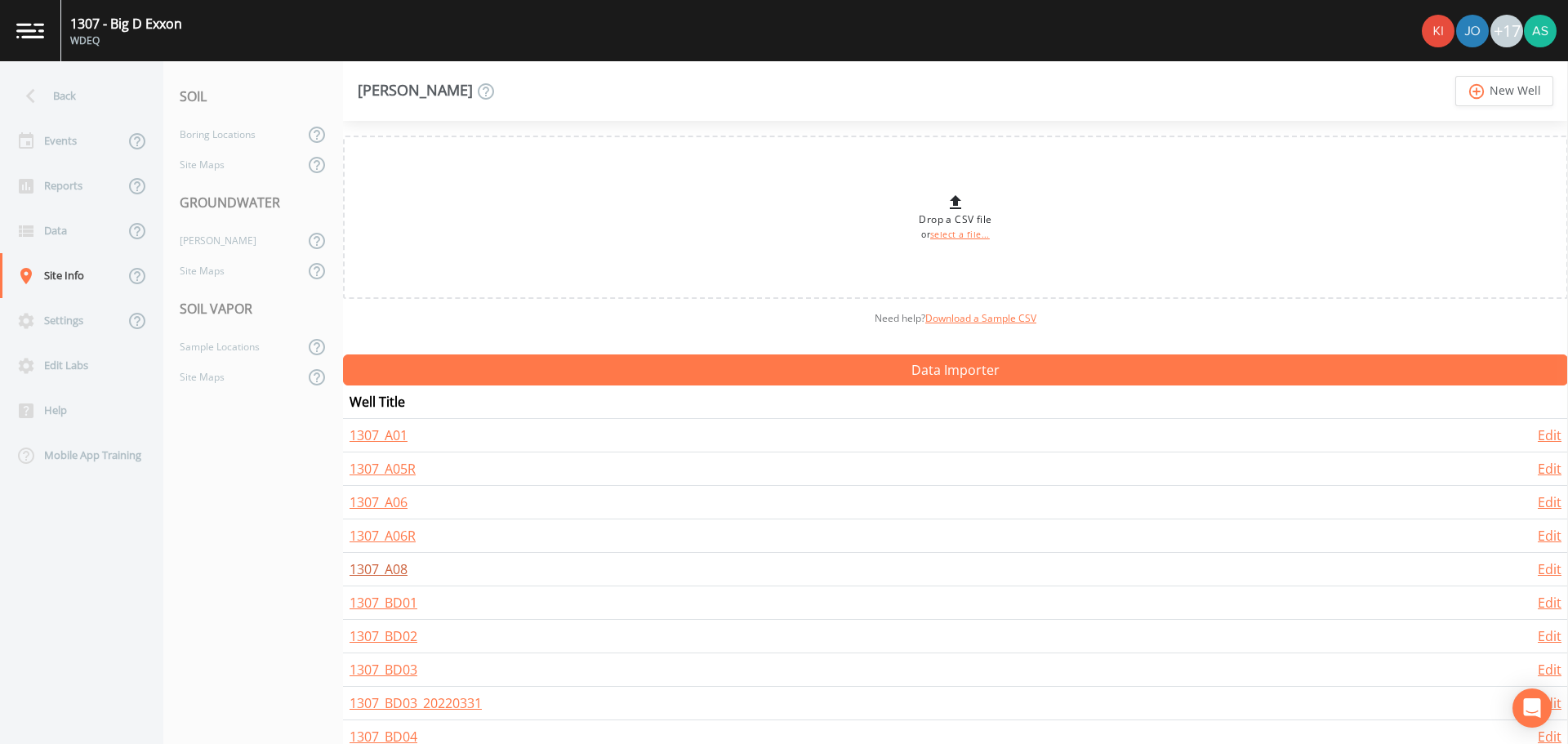
click at [386, 563] on link "1307_A08" at bounding box center [378, 568] width 58 height 18
select select "PVC"
select select "Place in container"
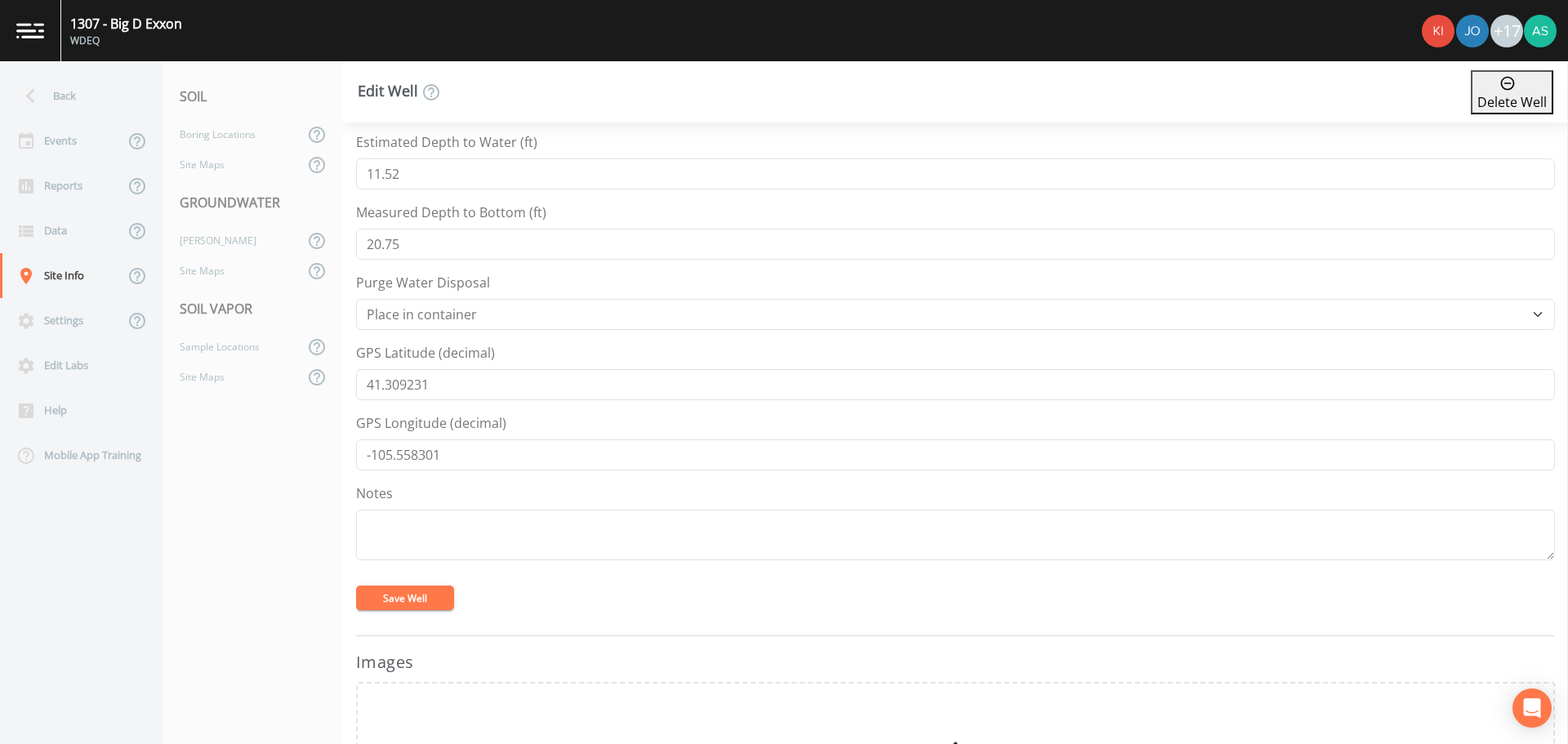
scroll to position [490, 0]
drag, startPoint x: 452, startPoint y: 383, endPoint x: 344, endPoint y: 395, distance: 108.7
click at [344, 395] on div "Well/Sample Name* 1307_A08 Description Regulator/Lab ID Top of Casing Elevation…" at bounding box center [955, 433] width 1225 height 621
drag, startPoint x: 451, startPoint y: 467, endPoint x: 342, endPoint y: 464, distance: 109.0
click at [342, 464] on div "Back Events Reports Data Site Info Settings Edit Labs Help Mobile App Training …" at bounding box center [784, 402] width 1568 height 682
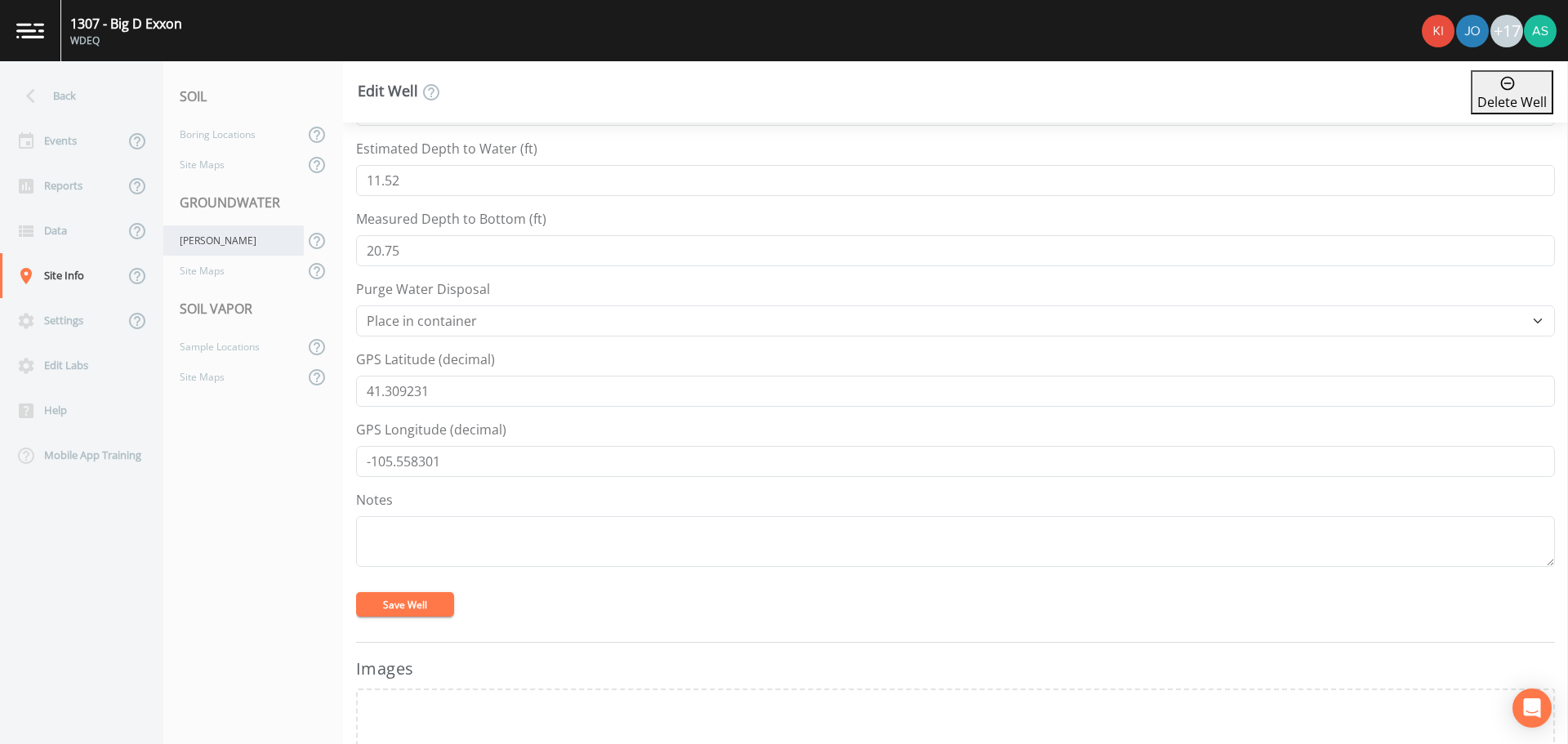
click at [211, 253] on div "[PERSON_NAME]" at bounding box center [234, 240] width 141 height 30
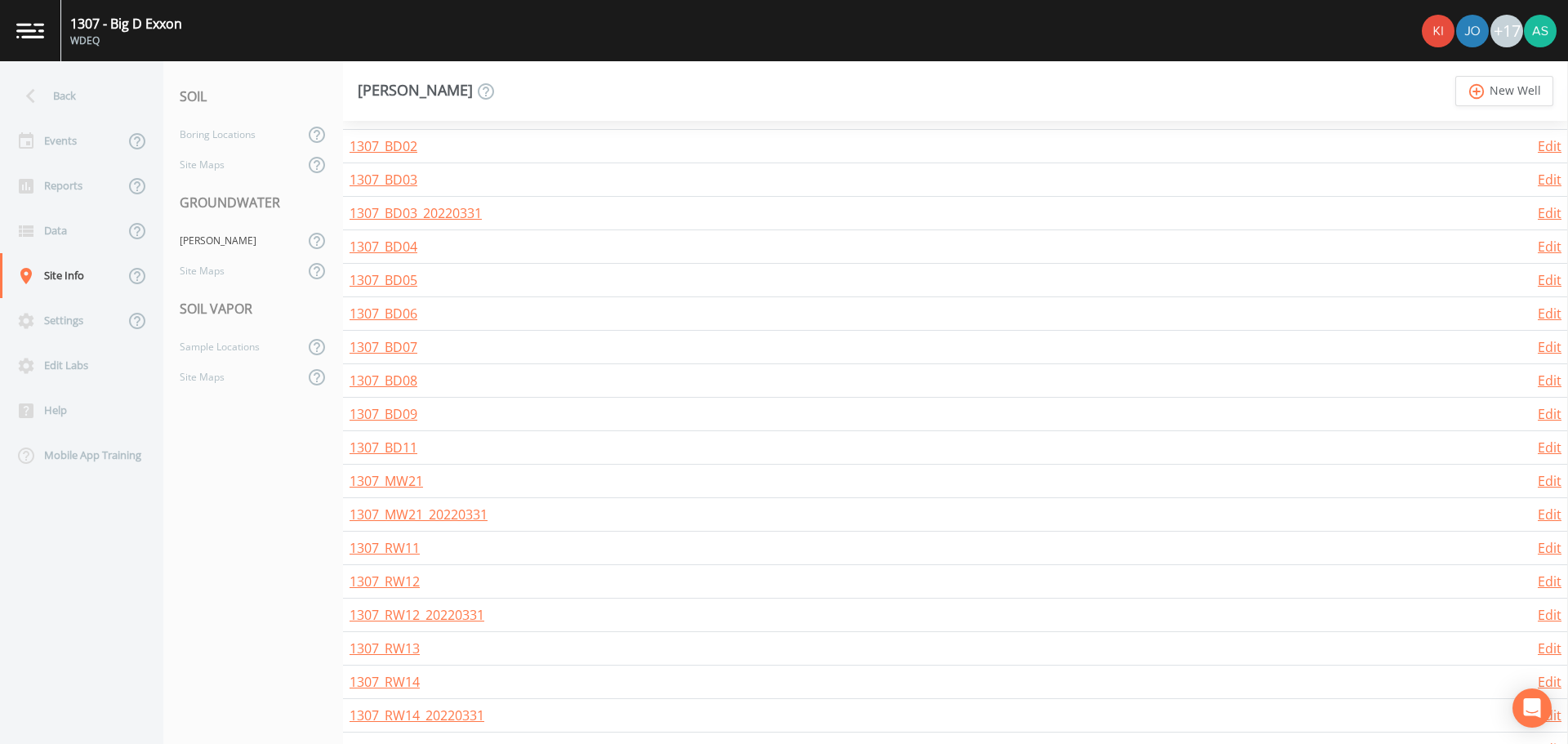
scroll to position [571, 0]
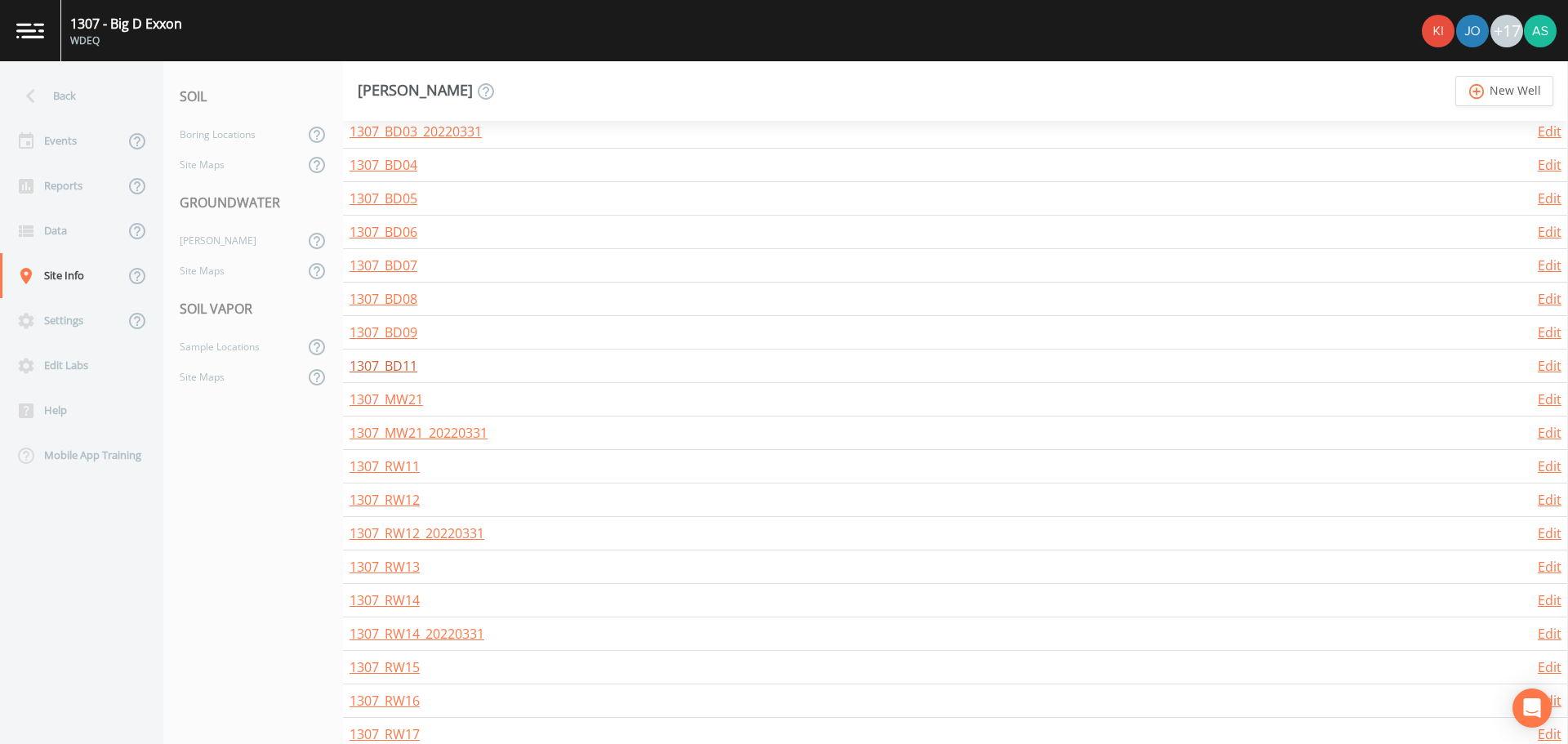
click at [399, 361] on link "1307_BD11" at bounding box center [383, 366] width 67 height 18
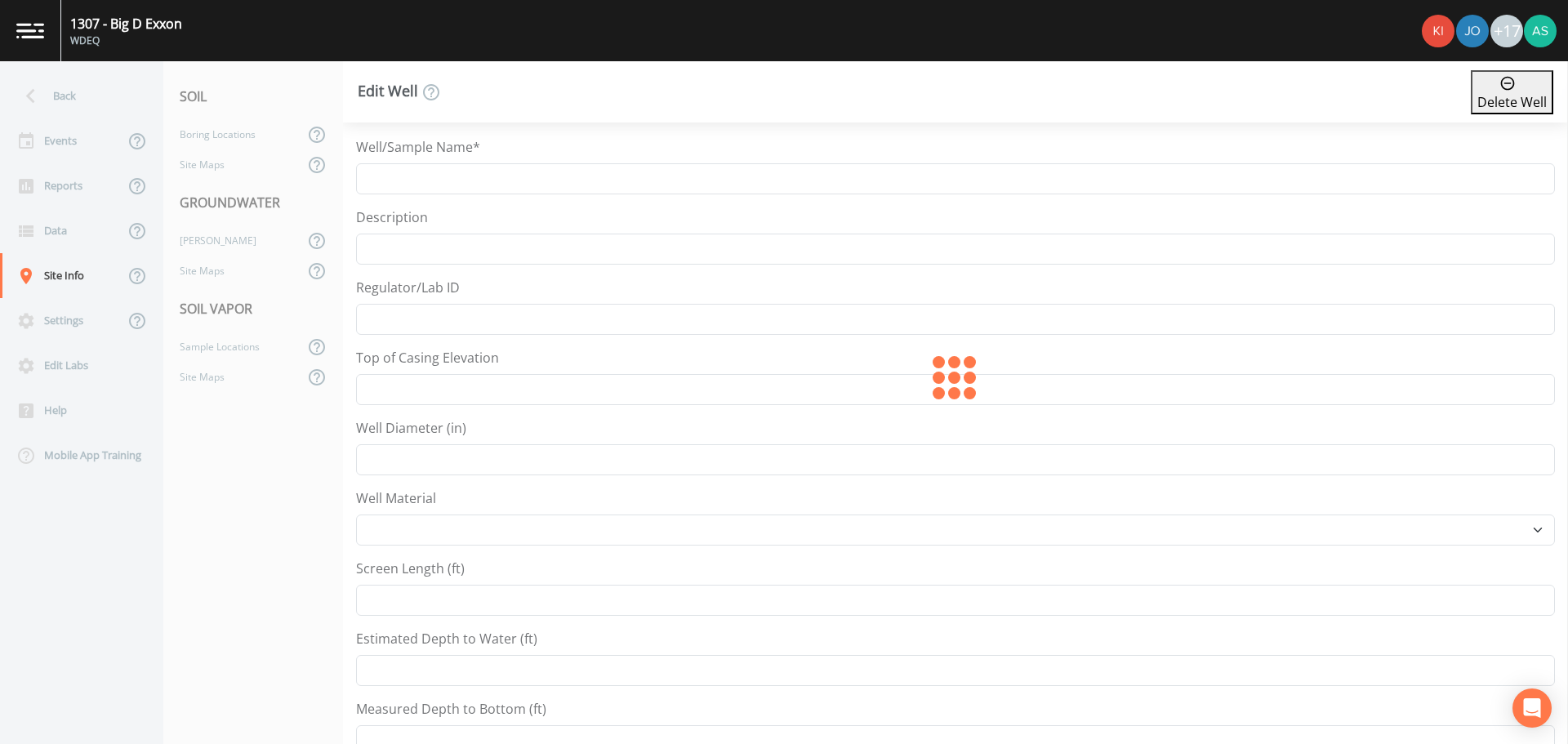
type input "1307_BD11"
type input "41.30886"
type input "-105.557262"
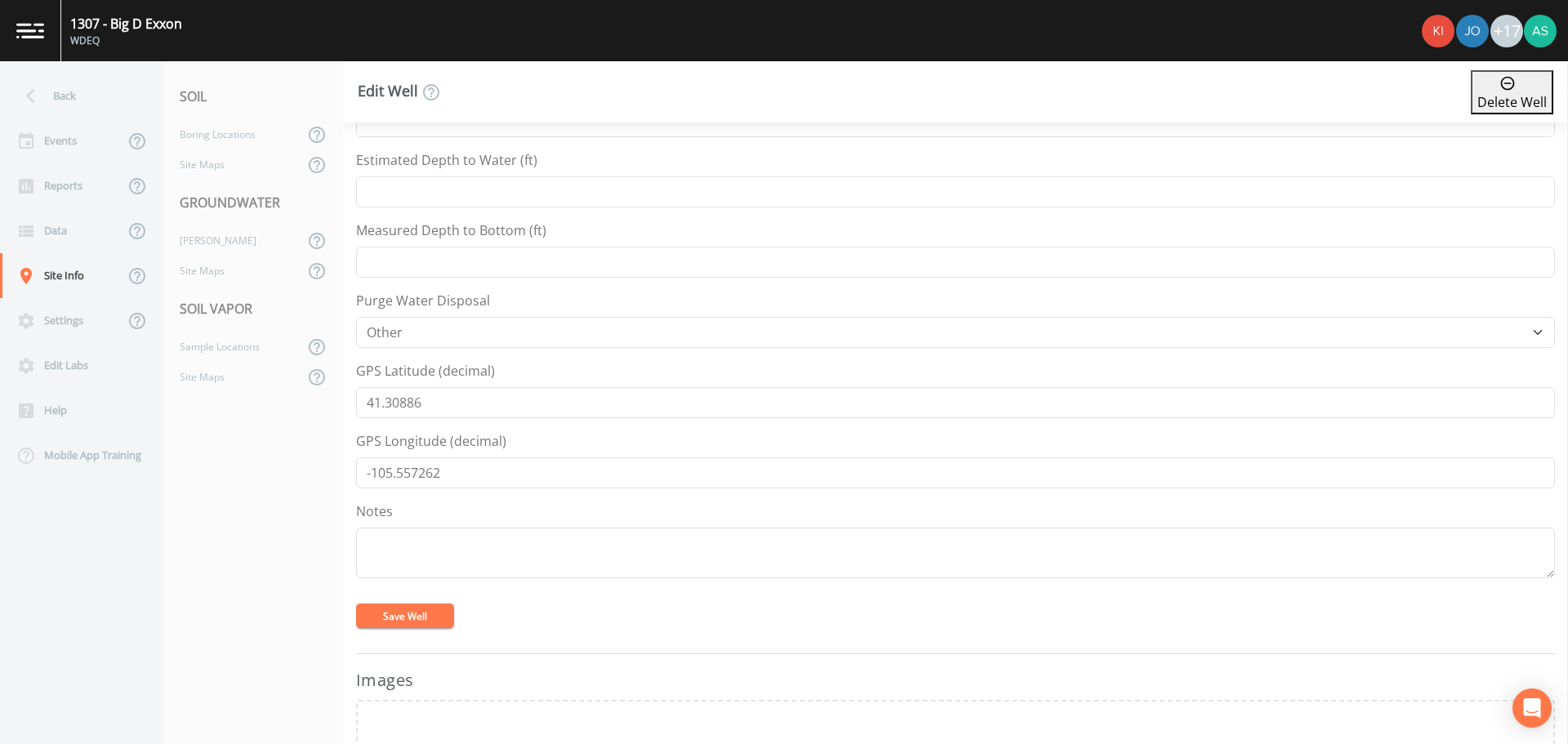
scroll to position [571, 0]
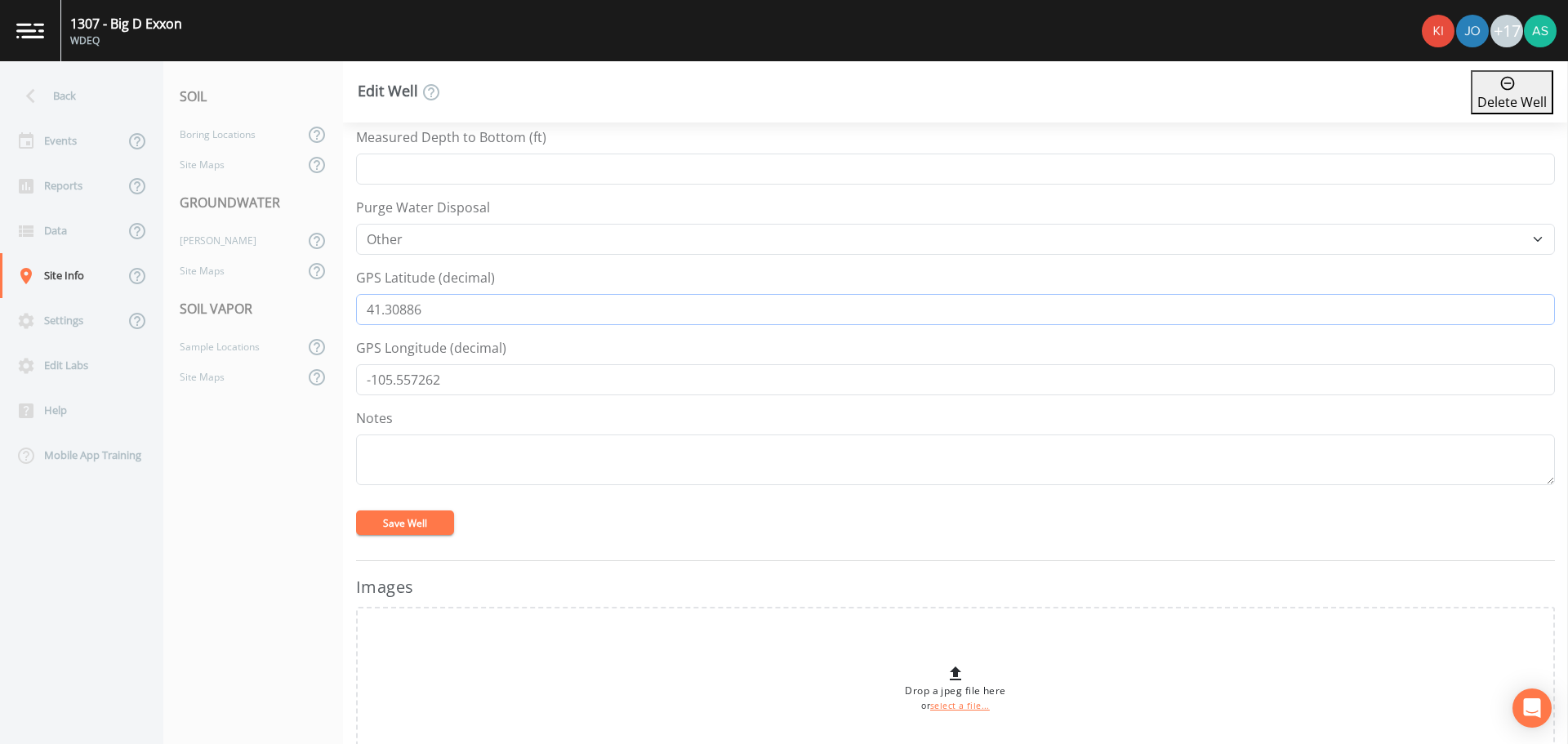
drag, startPoint x: 438, startPoint y: 313, endPoint x: 333, endPoint y: 300, distance: 105.8
click at [333, 300] on div "Back Events Reports Data Site Info Settings Edit Labs Help Mobile App Training …" at bounding box center [784, 402] width 1568 height 682
drag, startPoint x: 448, startPoint y: 380, endPoint x: 350, endPoint y: 374, distance: 98.2
click at [350, 374] on div "Well/Sample Name* 1307_BD11 Description Regulator/Lab ID Top of Casing Elevatio…" at bounding box center [955, 433] width 1225 height 621
click at [210, 238] on div "[PERSON_NAME]" at bounding box center [234, 240] width 141 height 30
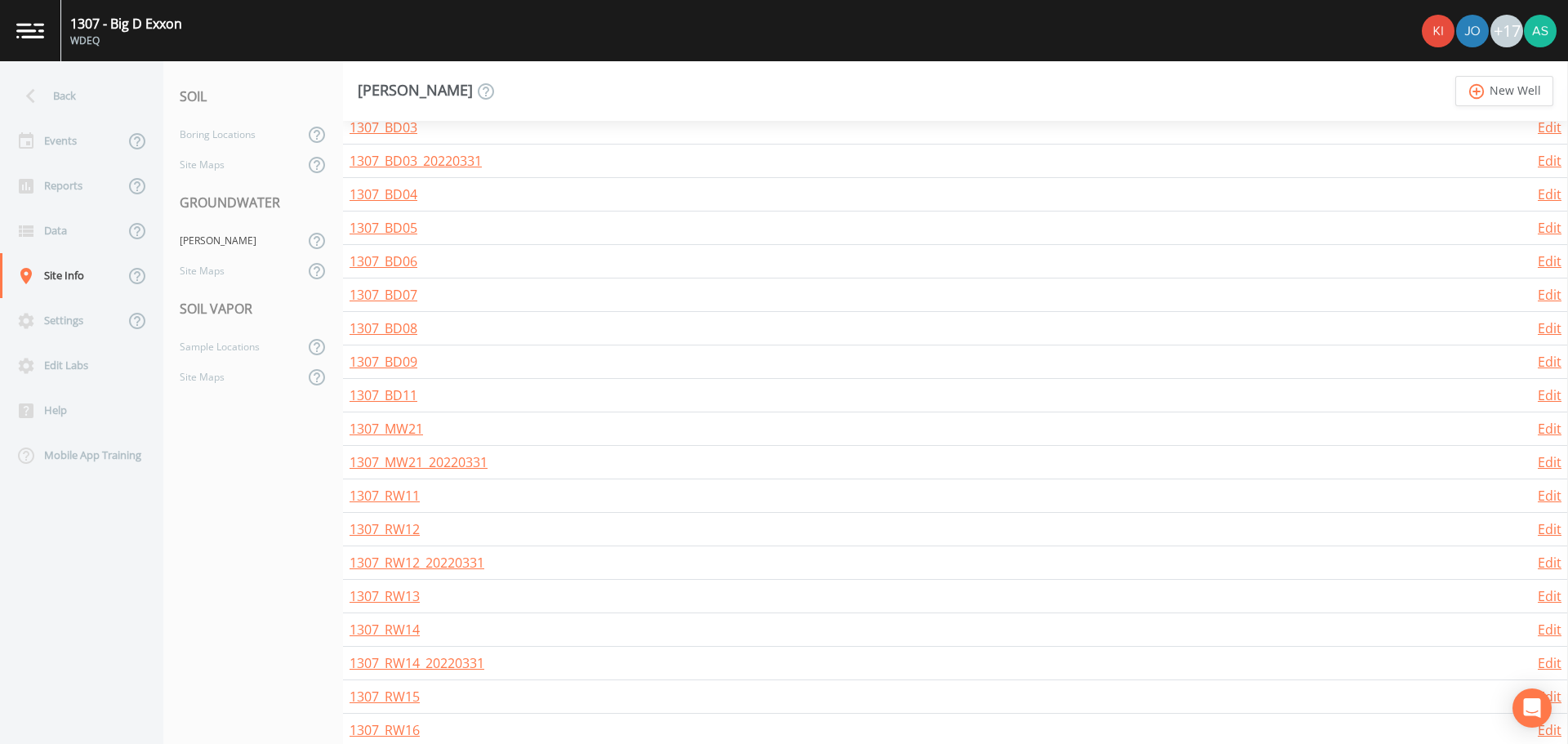
scroll to position [571, 0]
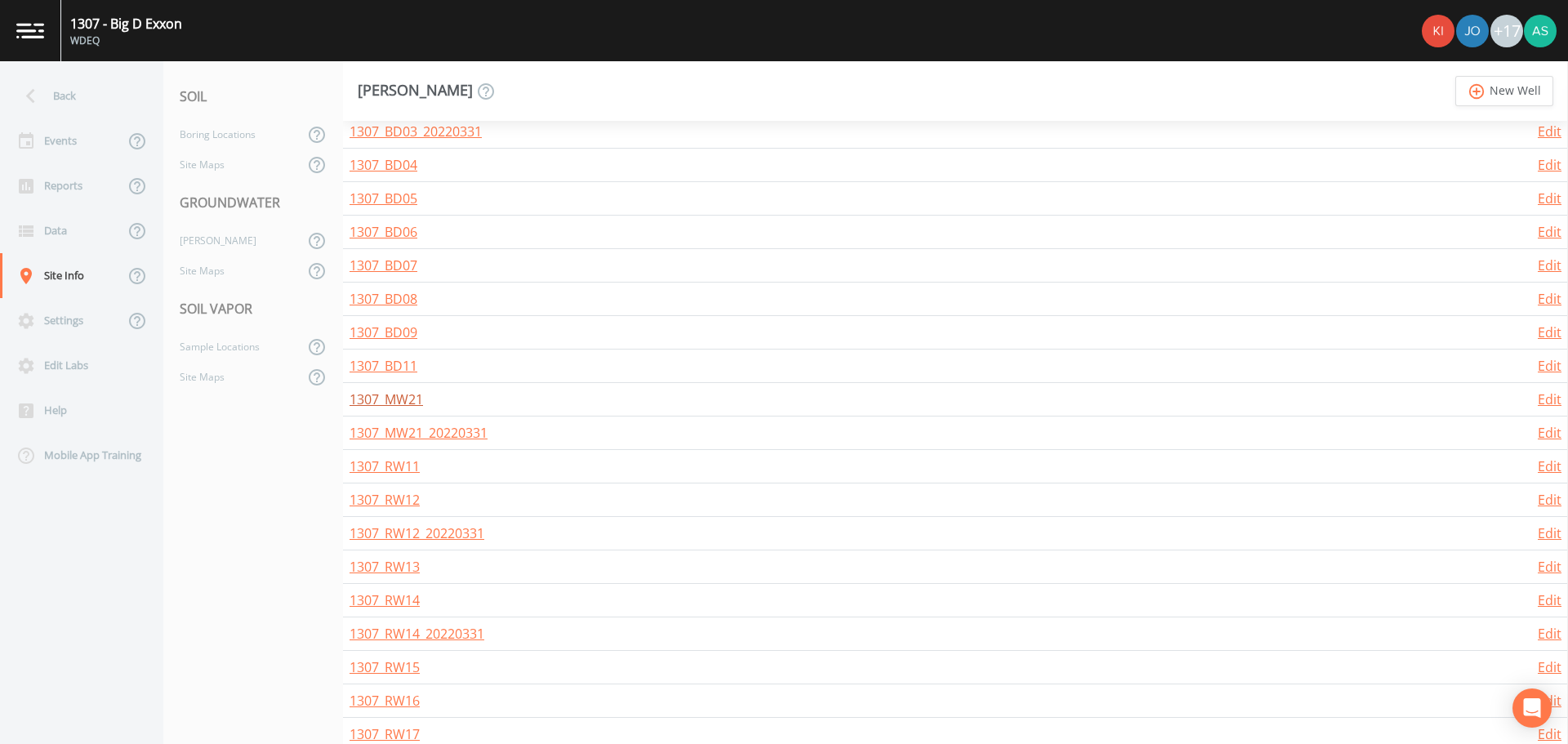
click at [408, 403] on link "1307_MW21" at bounding box center [386, 399] width 73 height 18
select select "PVC"
select select "Place in container"
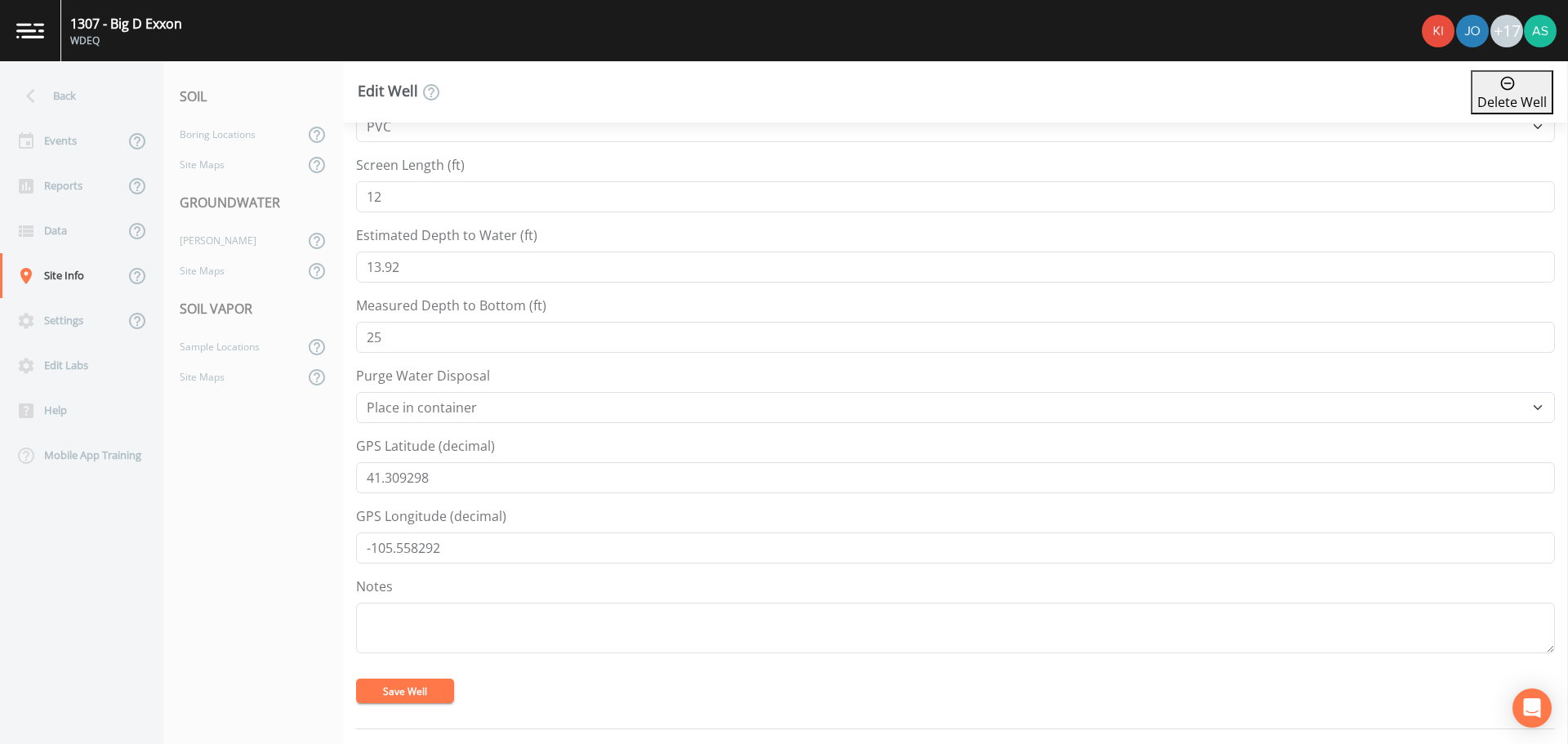
scroll to position [490, 0]
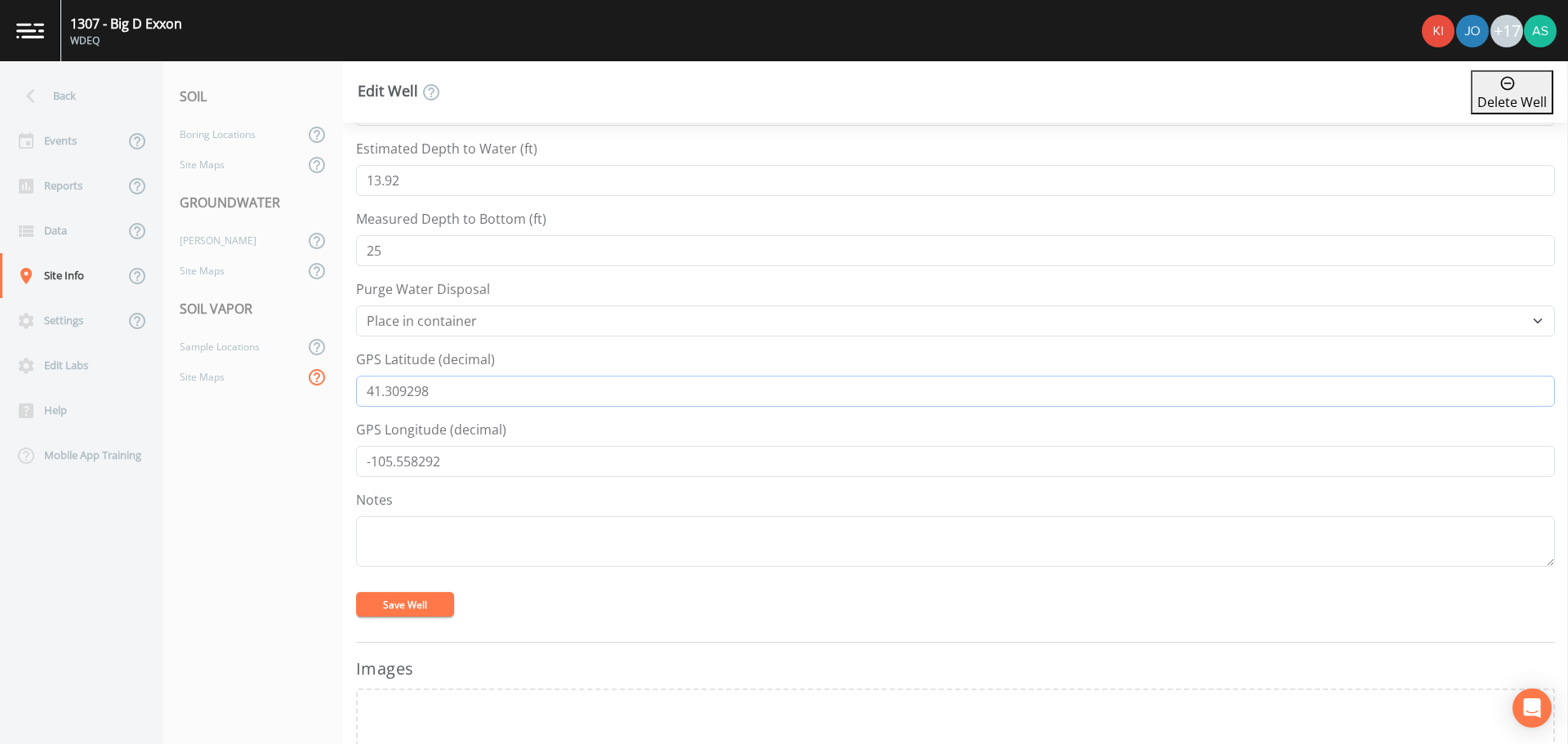
drag, startPoint x: 463, startPoint y: 391, endPoint x: 310, endPoint y: 384, distance: 153.2
click at [310, 384] on div "Back Events Reports Data Site Info Settings Edit Labs Help Mobile App Training …" at bounding box center [784, 402] width 1568 height 682
drag, startPoint x: 458, startPoint y: 458, endPoint x: 326, endPoint y: 459, distance: 132.0
click at [326, 459] on div "Back Events Reports Data Site Info Settings Edit Labs Help Mobile App Training …" at bounding box center [784, 402] width 1568 height 682
click at [218, 243] on div "[PERSON_NAME]" at bounding box center [234, 240] width 141 height 30
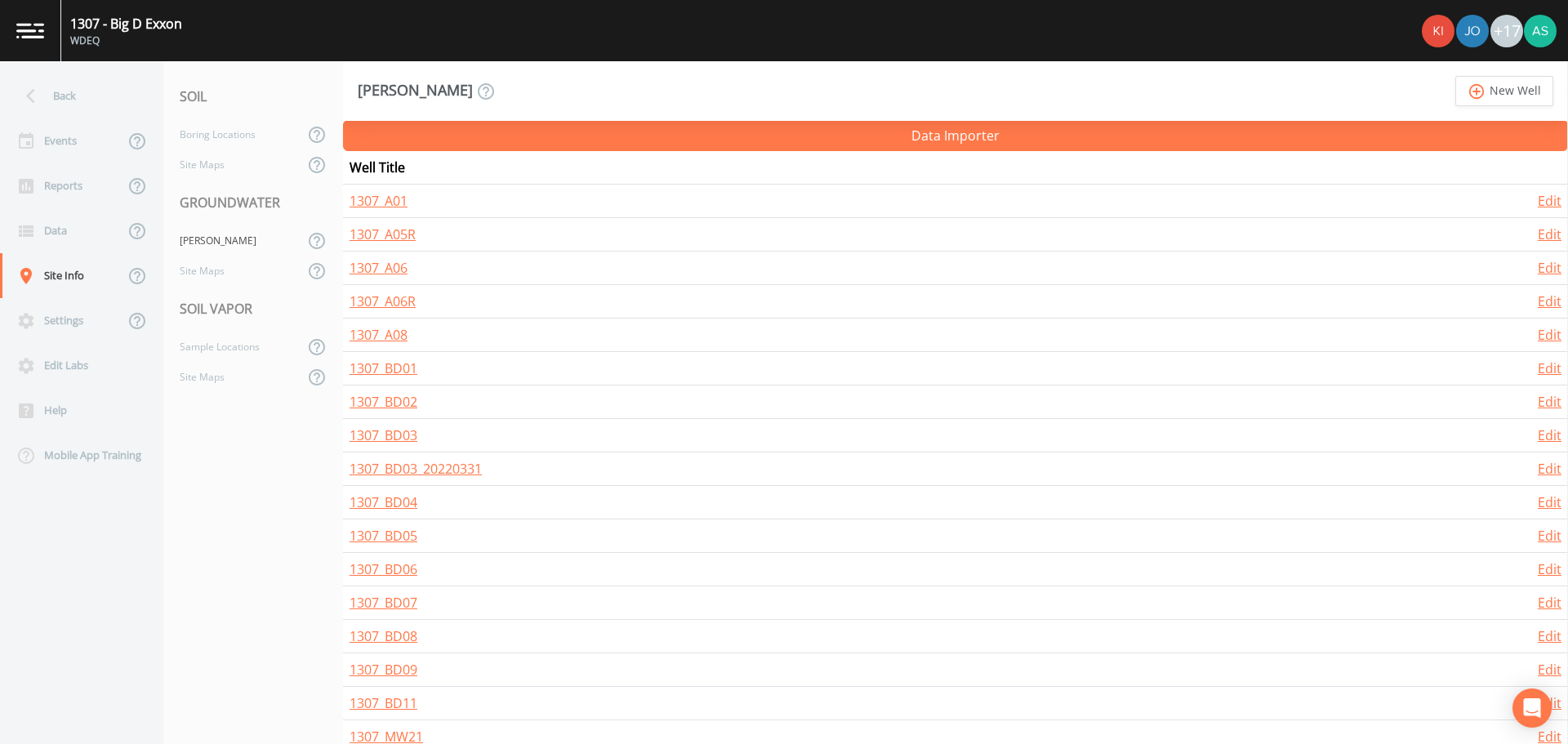
scroll to position [653, 0]
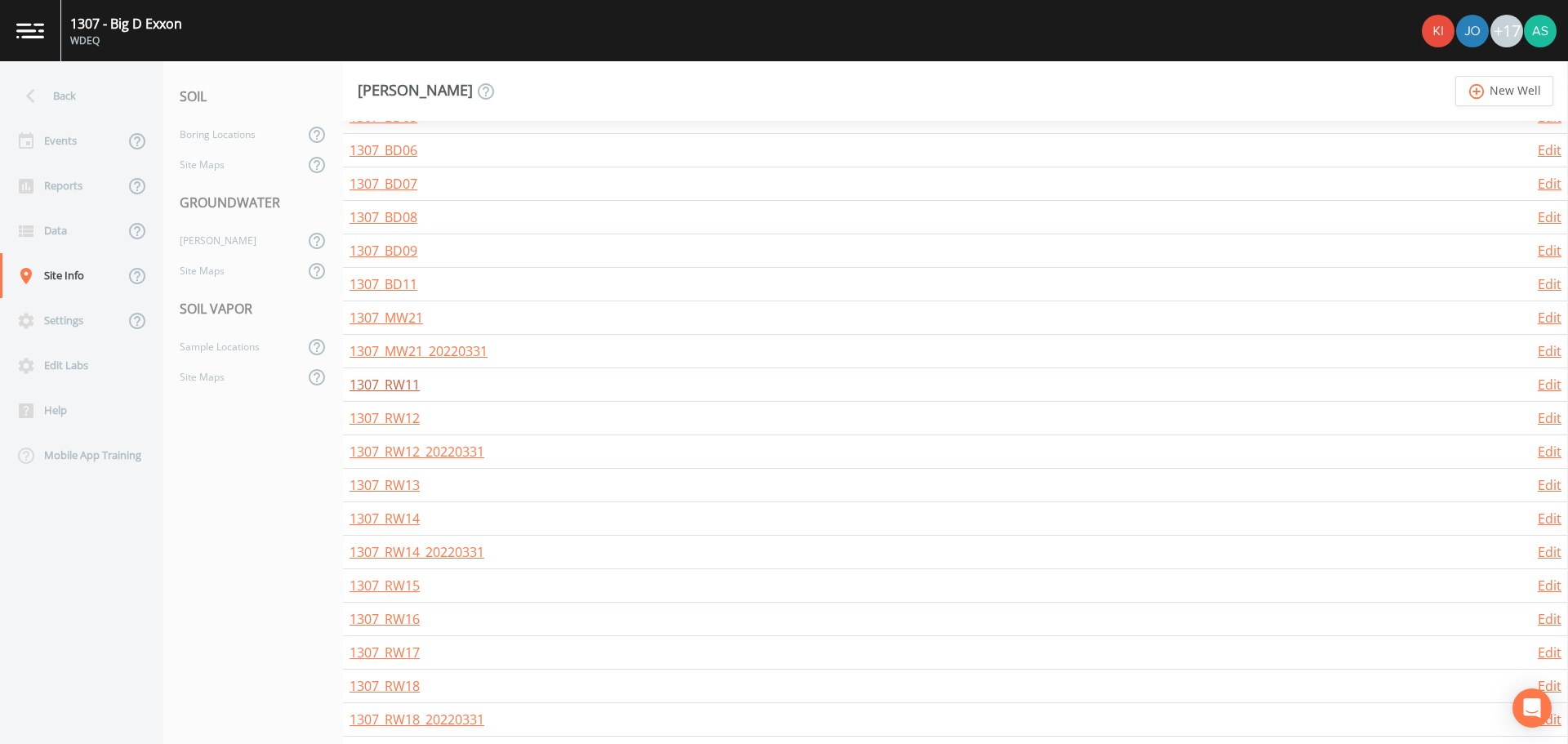
click at [402, 386] on link "1307_RW11" at bounding box center [385, 384] width 70 height 18
select select "PVC"
select select "Place in container"
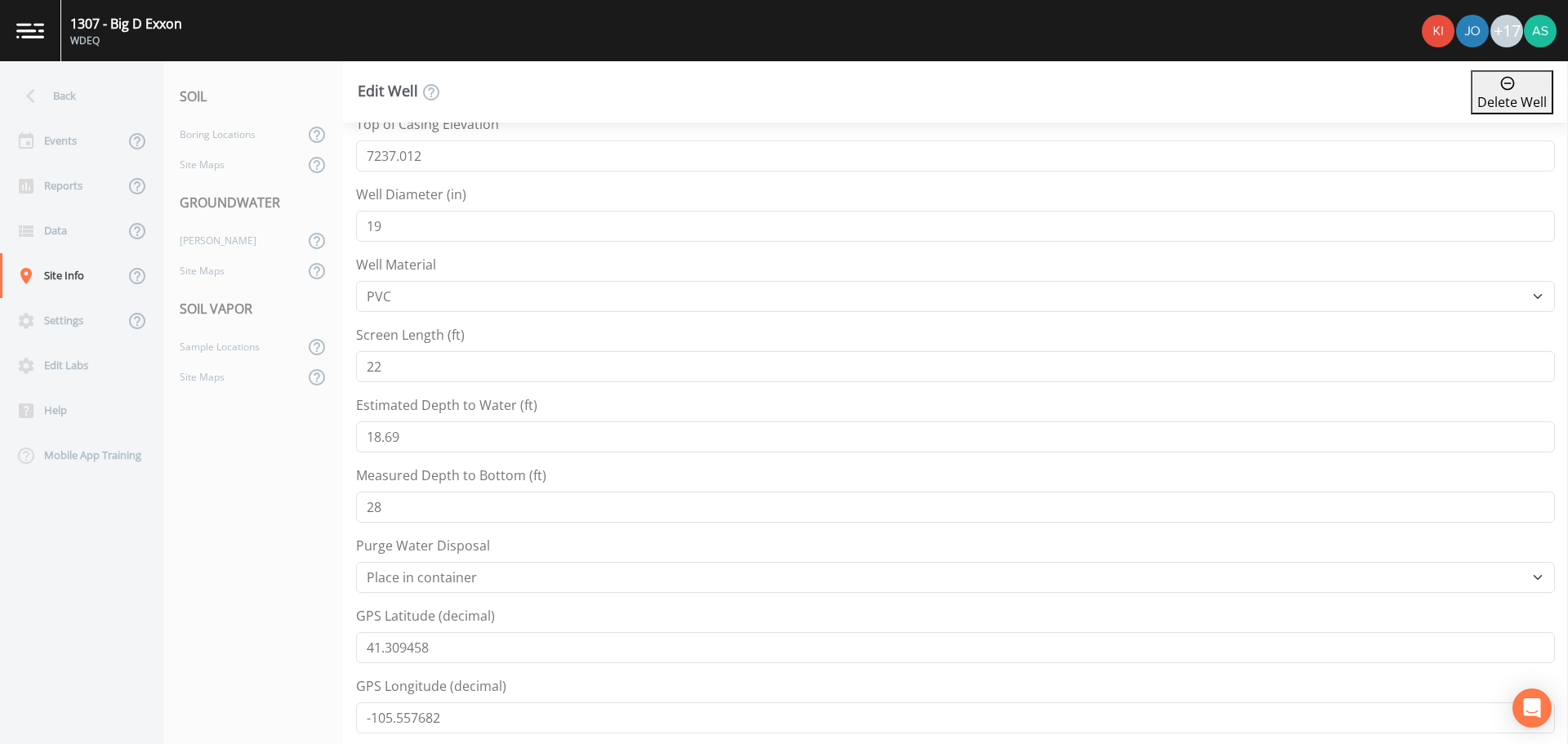
scroll to position [409, 0]
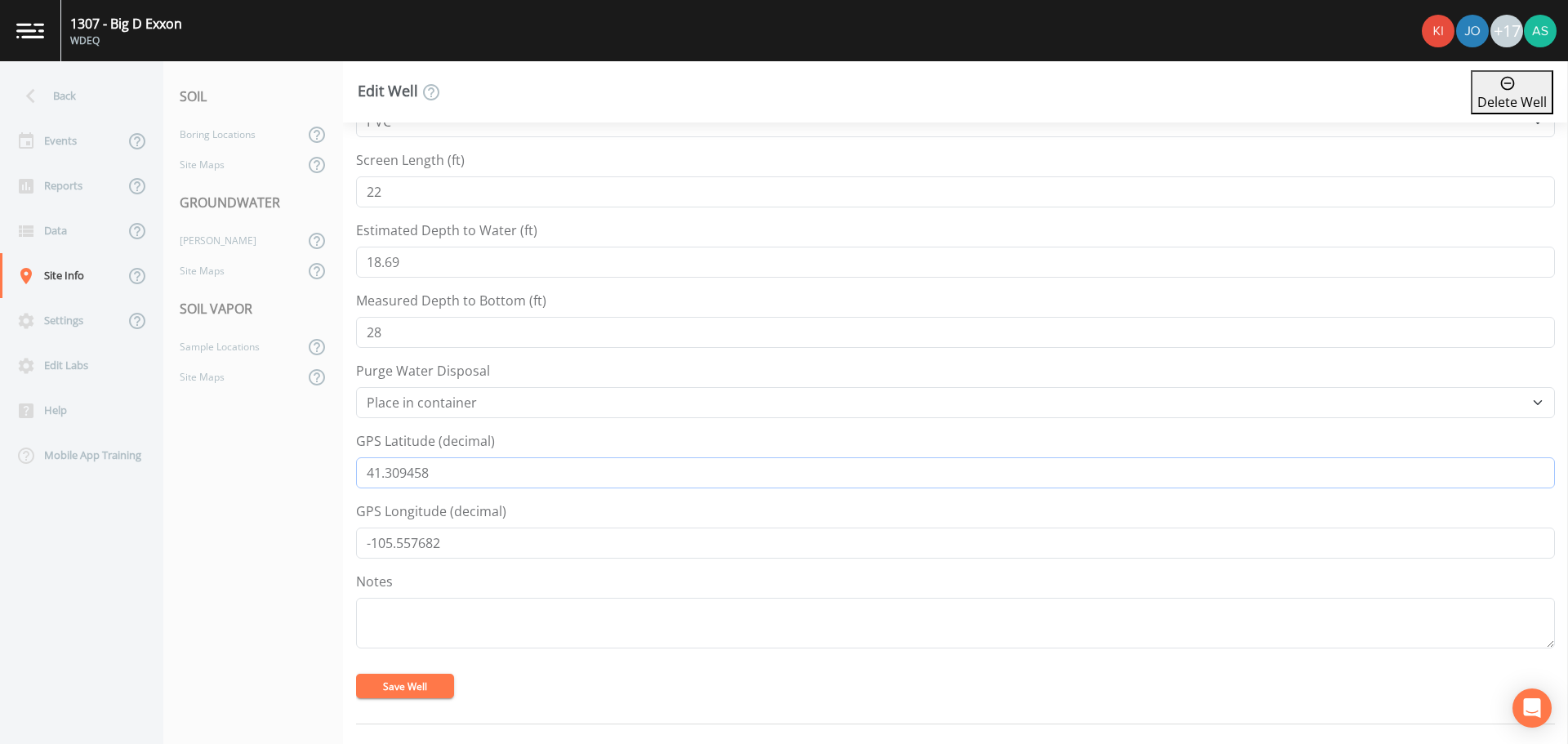
drag, startPoint x: 425, startPoint y: 471, endPoint x: 339, endPoint y: 467, distance: 86.1
click at [339, 467] on div "Back Events Reports Data Site Info Settings Edit Labs Help Mobile App Training …" at bounding box center [784, 402] width 1568 height 682
drag, startPoint x: 452, startPoint y: 534, endPoint x: 320, endPoint y: 545, distance: 132.5
click at [320, 545] on div "Back Events Reports Data Site Info Settings Edit Labs Help Mobile App Training …" at bounding box center [784, 402] width 1568 height 682
click at [209, 251] on div "[PERSON_NAME]" at bounding box center [234, 240] width 141 height 30
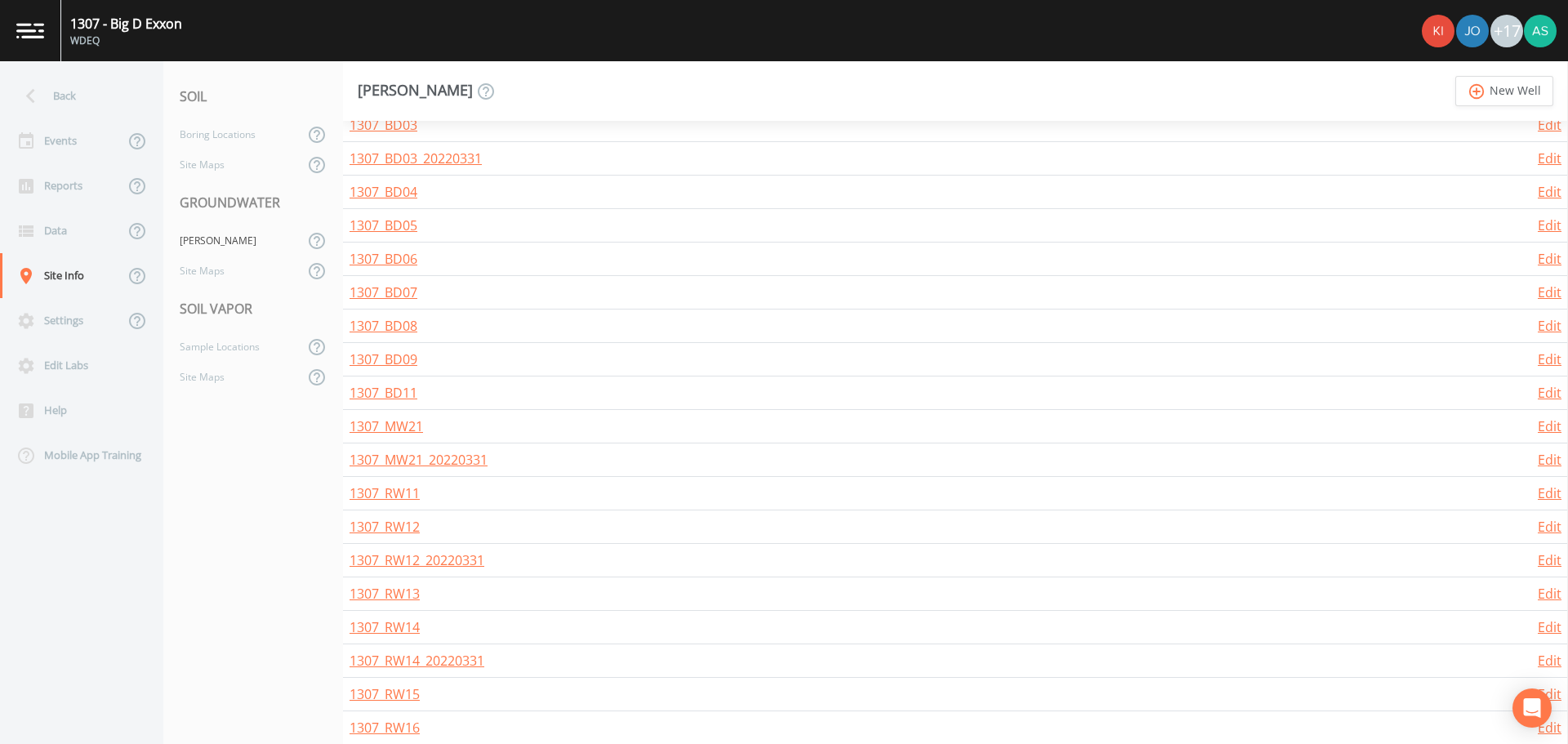
scroll to position [571, 0]
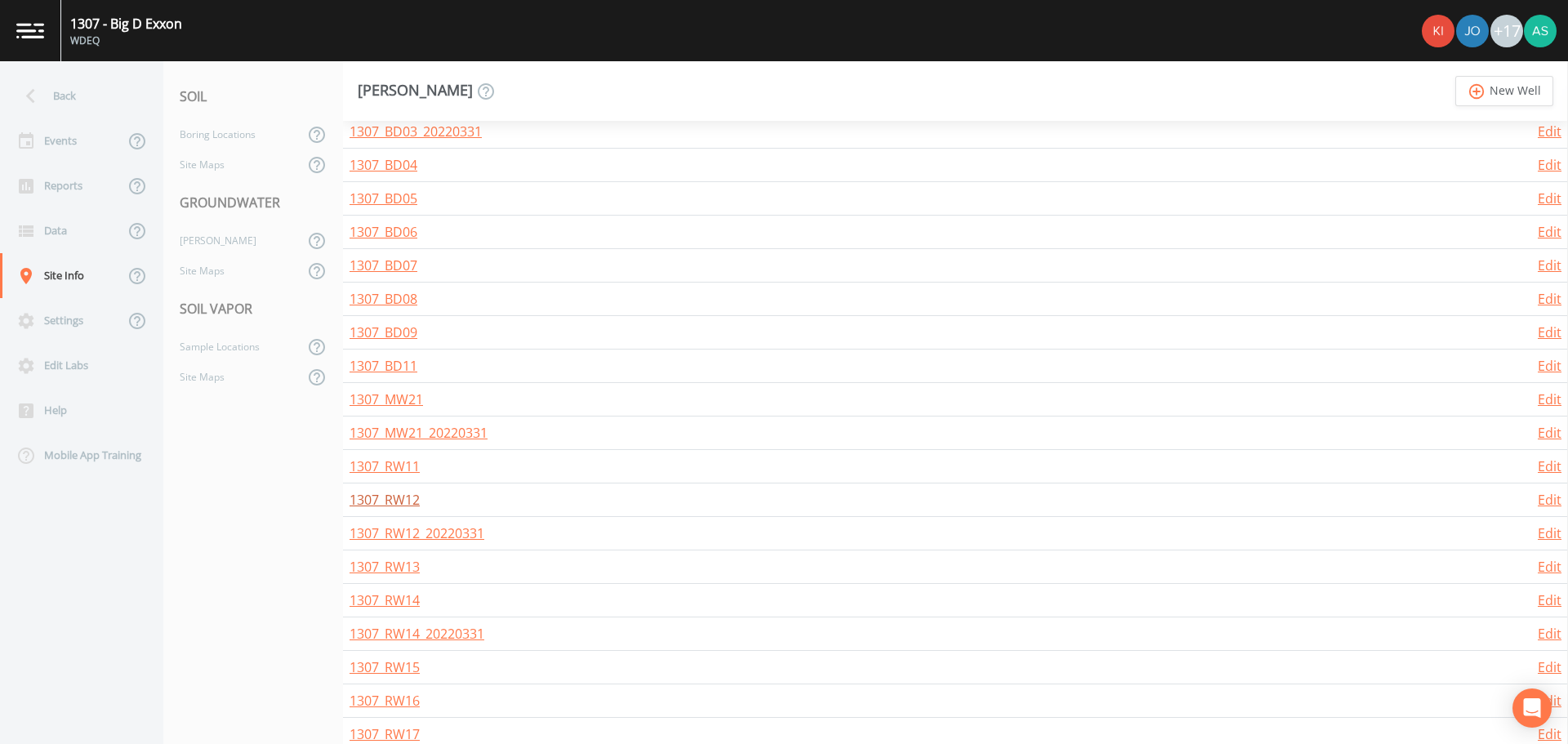
click at [397, 501] on link "1307_RW12" at bounding box center [385, 499] width 70 height 18
select select "PVC"
select select "Place in container"
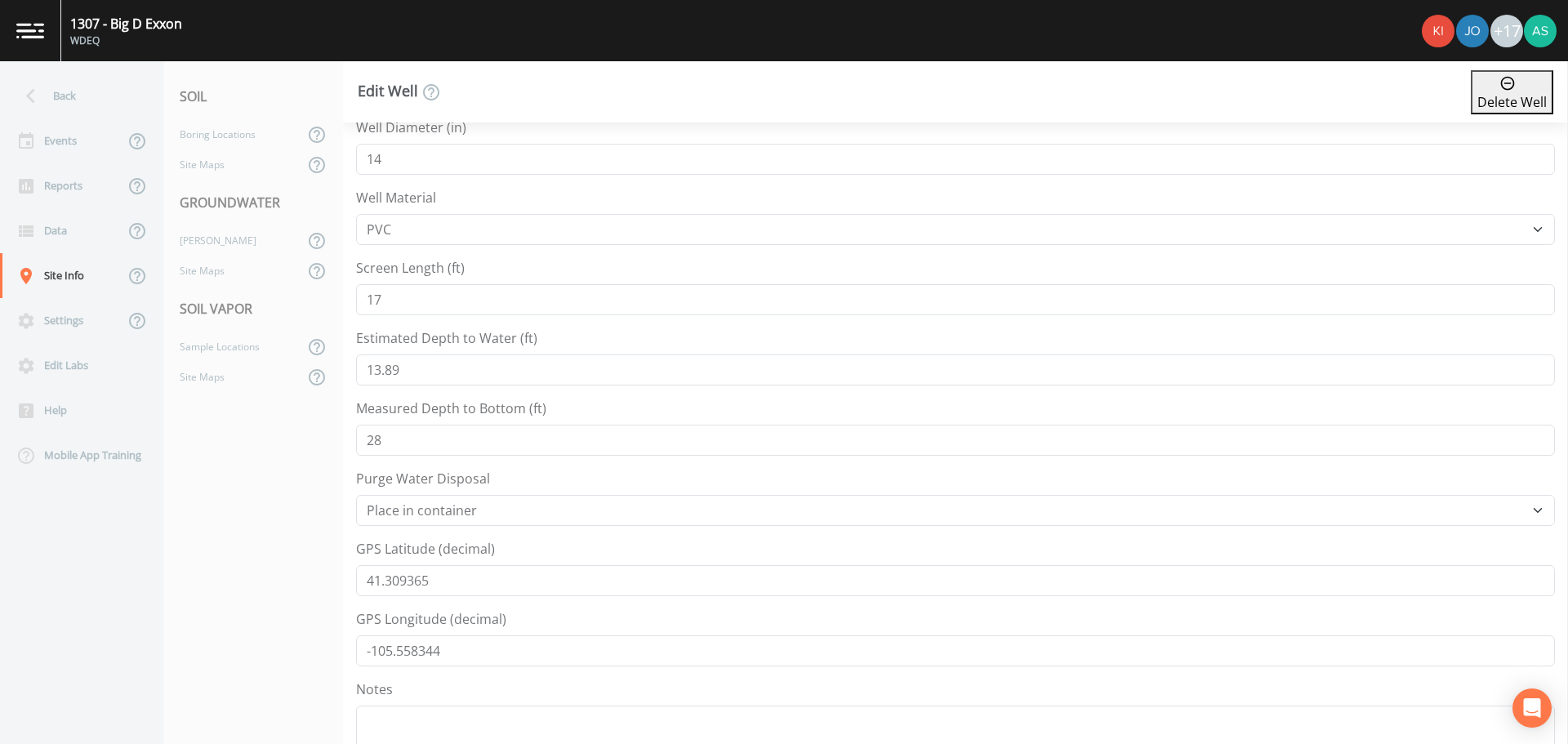
scroll to position [571, 0]
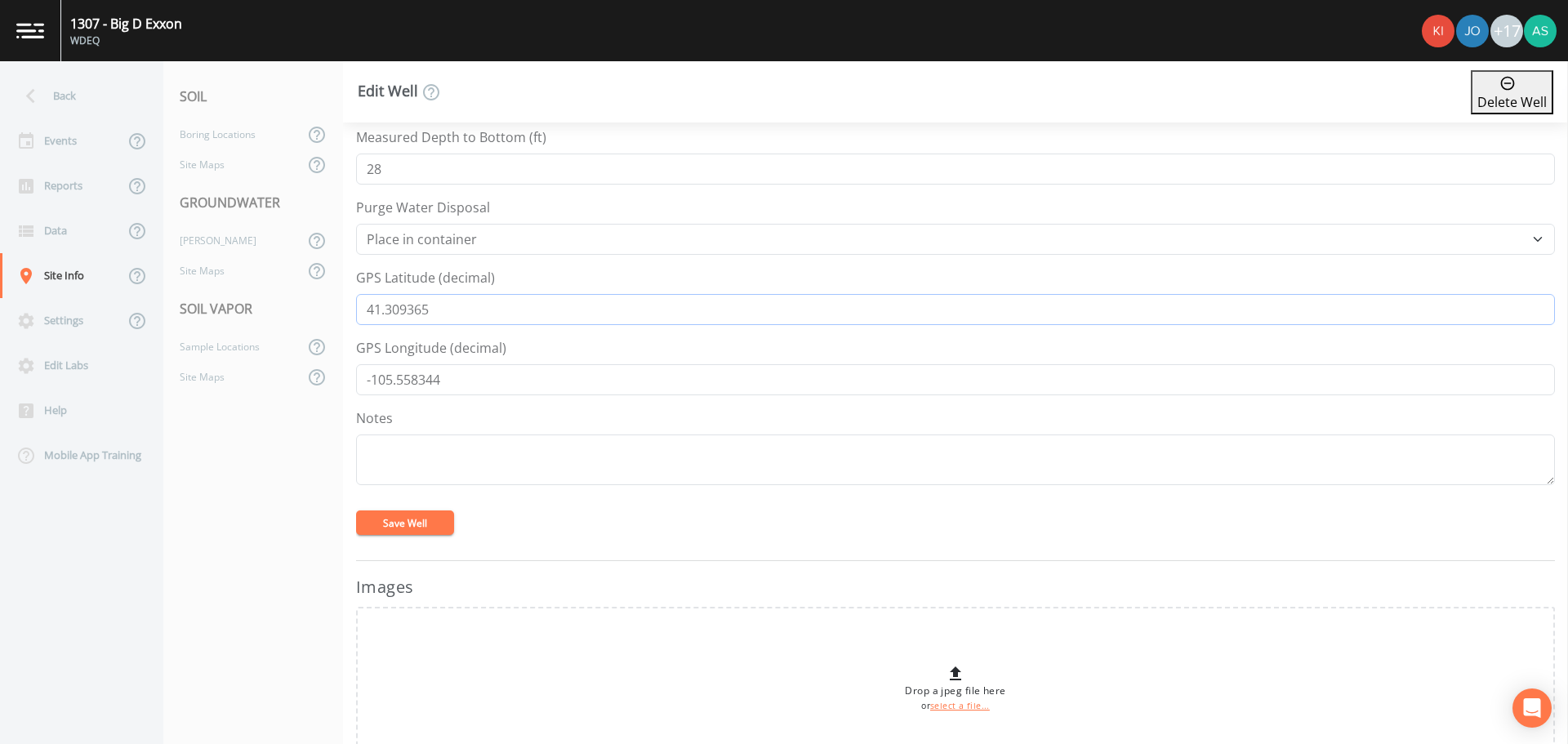
drag, startPoint x: 448, startPoint y: 310, endPoint x: 314, endPoint y: 306, distance: 134.1
click at [314, 306] on div "Back Events Reports Data Site Info Settings Edit Labs Help Mobile App Training …" at bounding box center [784, 402] width 1568 height 682
drag, startPoint x: 450, startPoint y: 376, endPoint x: 328, endPoint y: 371, distance: 122.1
click at [328, 371] on div "Back Events Reports Data Site Info Settings Edit Labs Help Mobile App Training …" at bounding box center [784, 402] width 1568 height 682
click at [213, 240] on div "[PERSON_NAME]" at bounding box center [234, 240] width 141 height 30
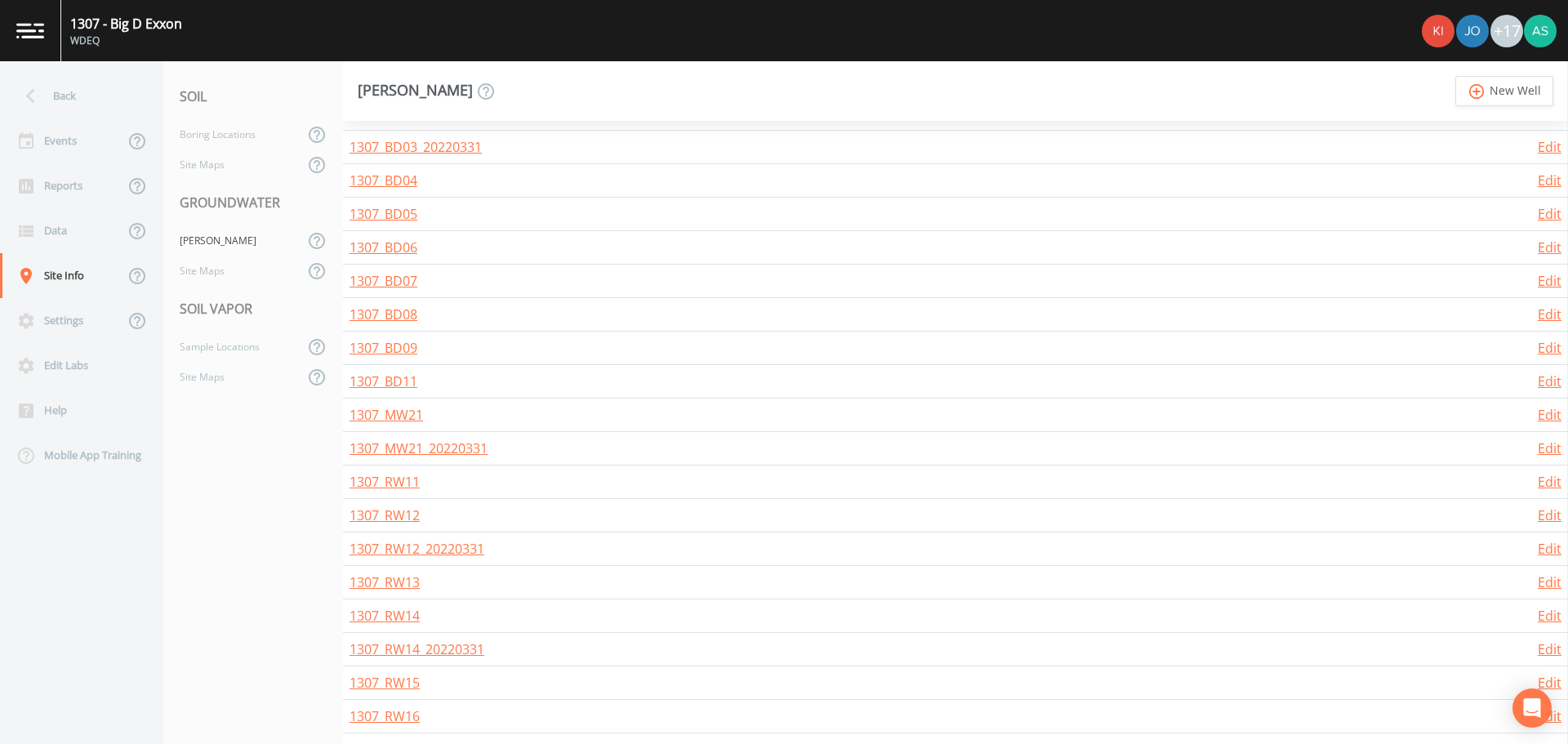
scroll to position [571, 0]
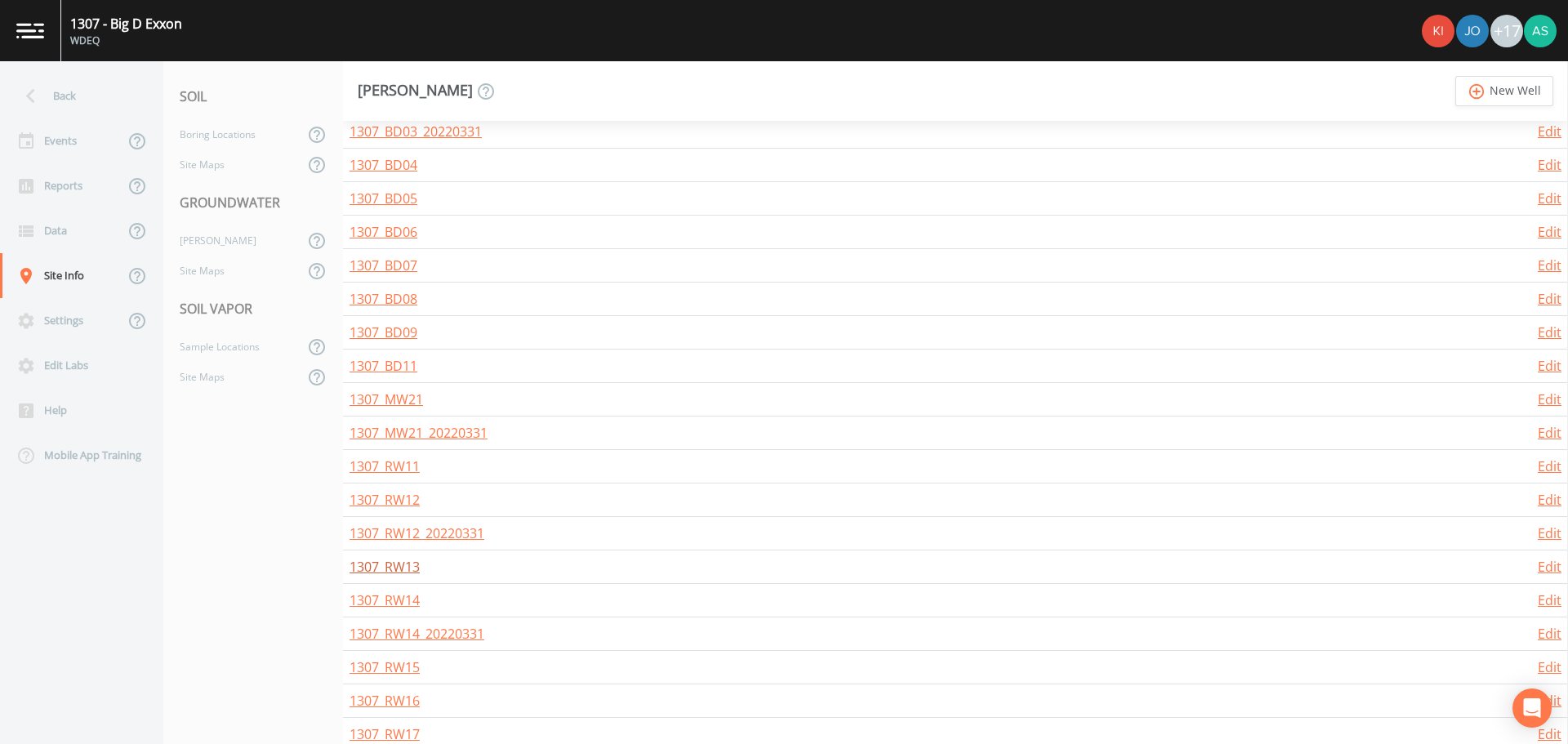
click at [409, 569] on link "1307_RW13" at bounding box center [385, 566] width 70 height 18
select select "PVC"
select select "Place in container"
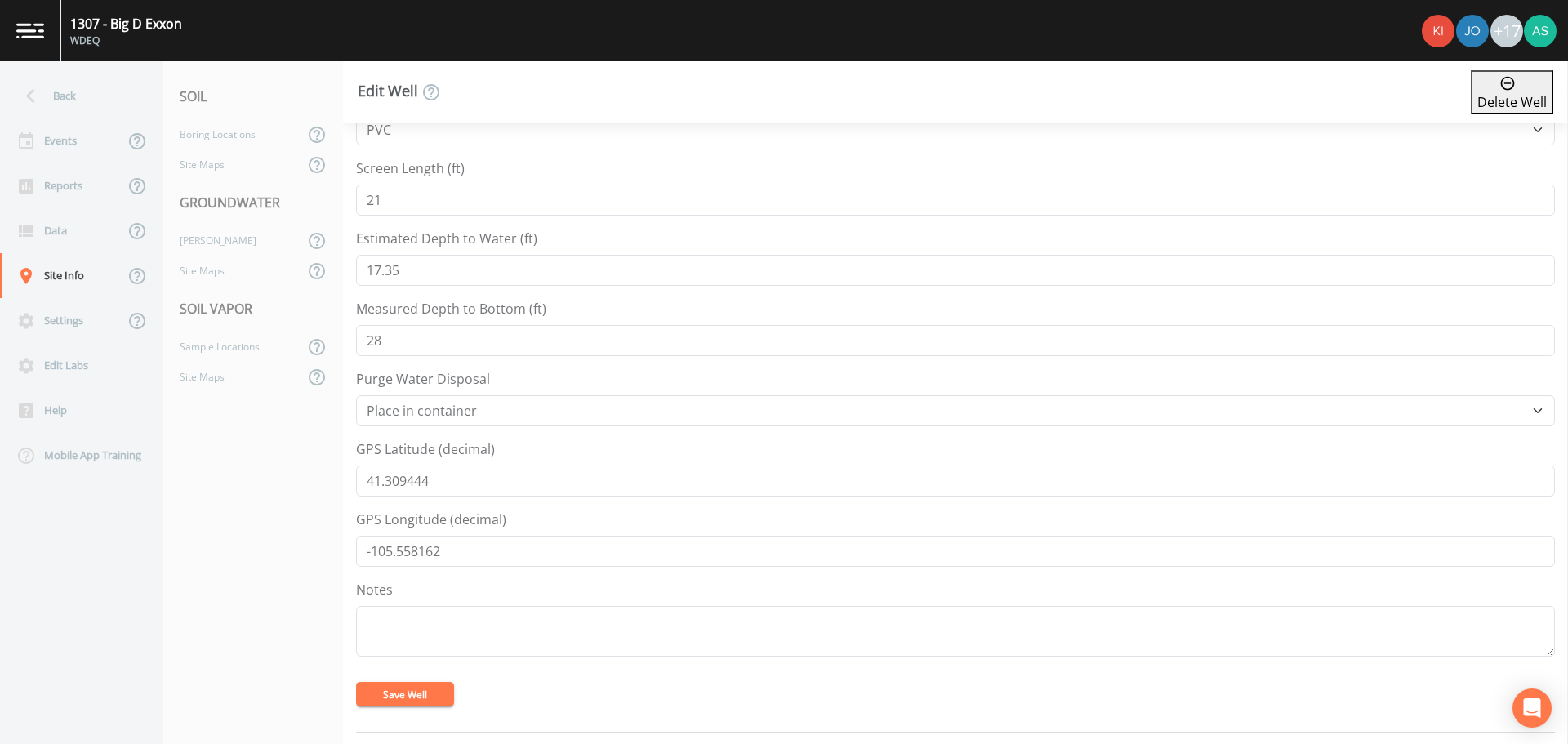
scroll to position [409, 0]
drag, startPoint x: 445, startPoint y: 467, endPoint x: 313, endPoint y: 461, distance: 132.1
click at [313, 461] on div "Back Events Reports Data Site Info Settings Edit Labs Help Mobile App Training …" at bounding box center [784, 402] width 1568 height 682
drag, startPoint x: 406, startPoint y: 541, endPoint x: 316, endPoint y: 541, distance: 90.0
click at [316, 541] on div "Back Events Reports Data Site Info Settings Edit Labs Help Mobile App Training …" at bounding box center [784, 402] width 1568 height 682
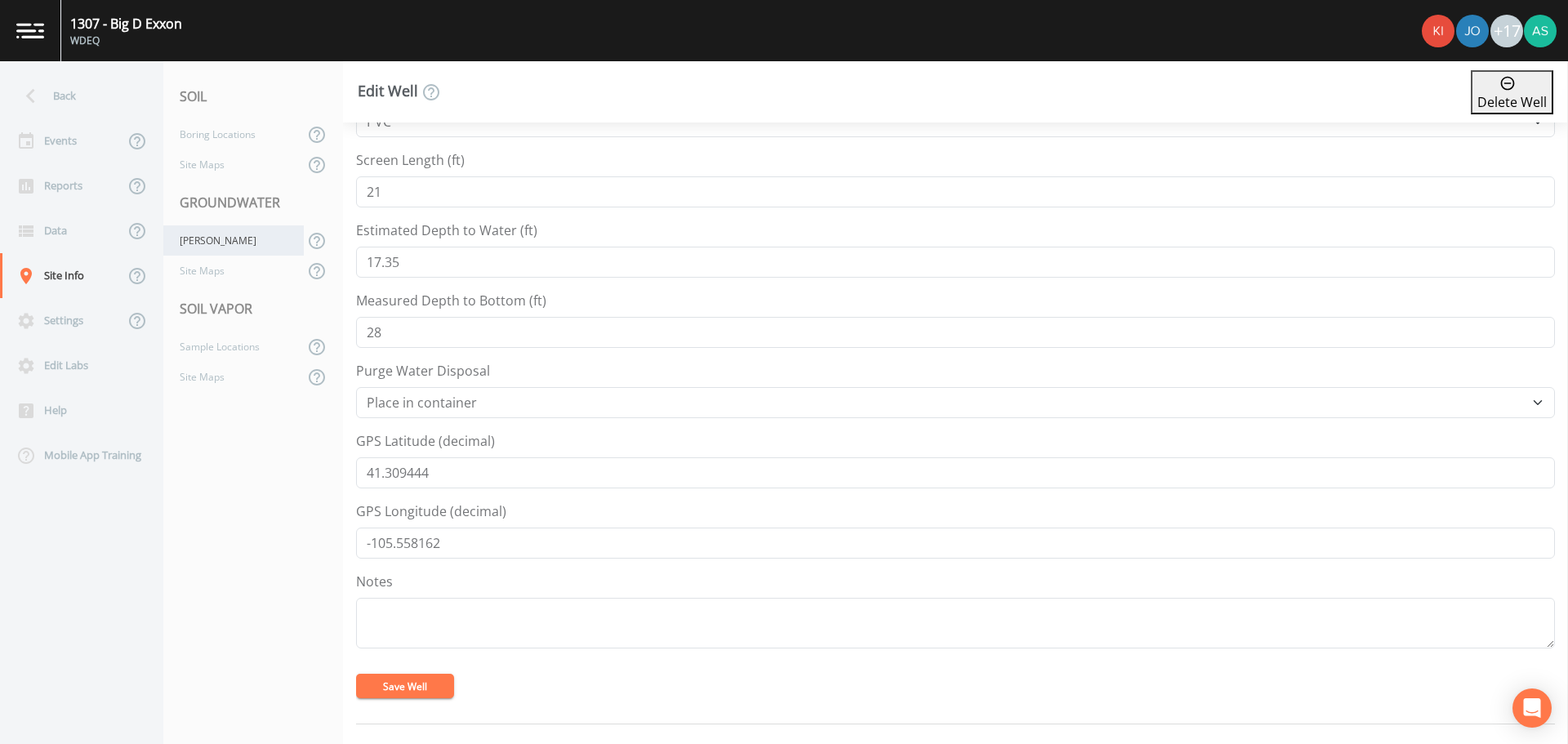
click at [221, 240] on div "[PERSON_NAME]" at bounding box center [234, 240] width 141 height 30
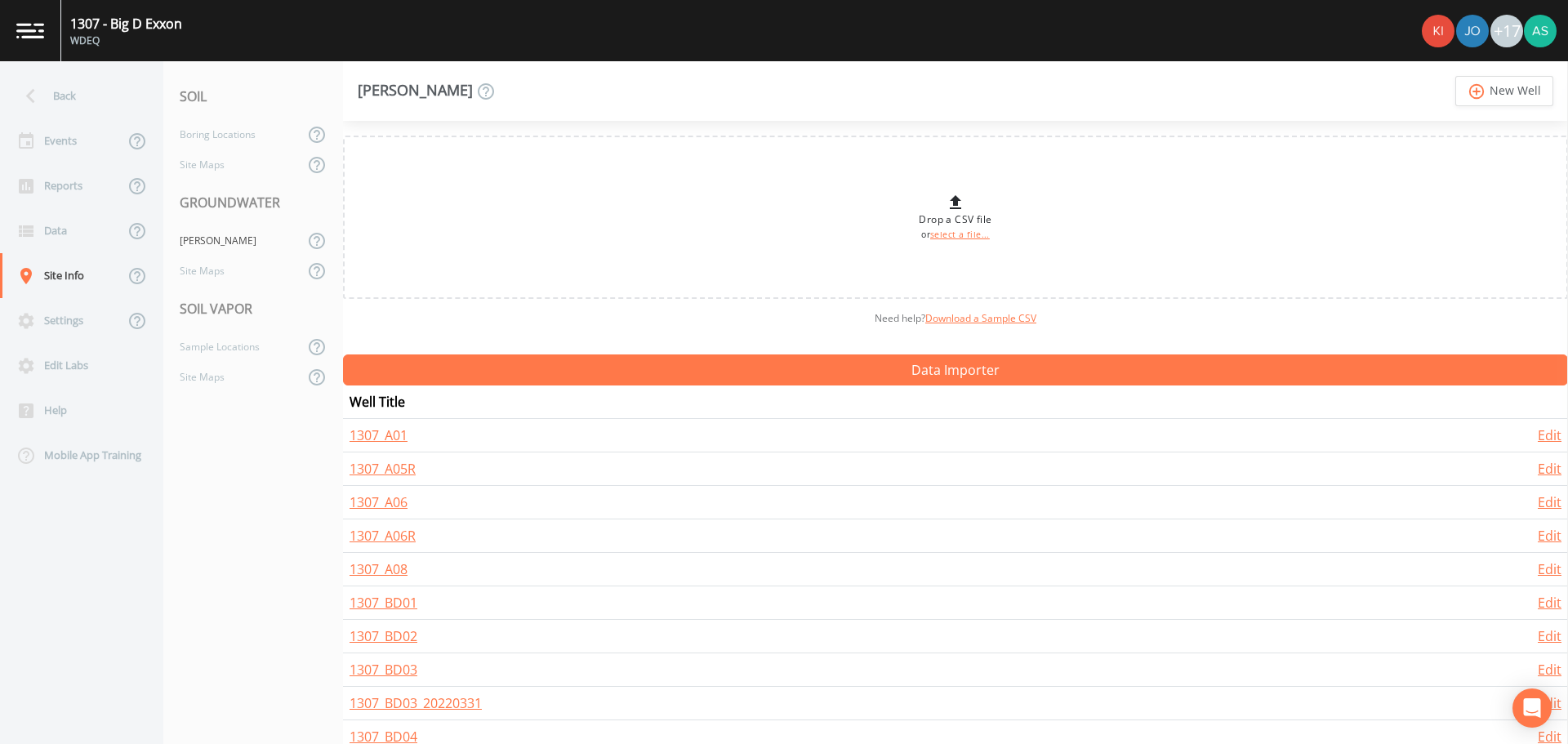
scroll to position [571, 0]
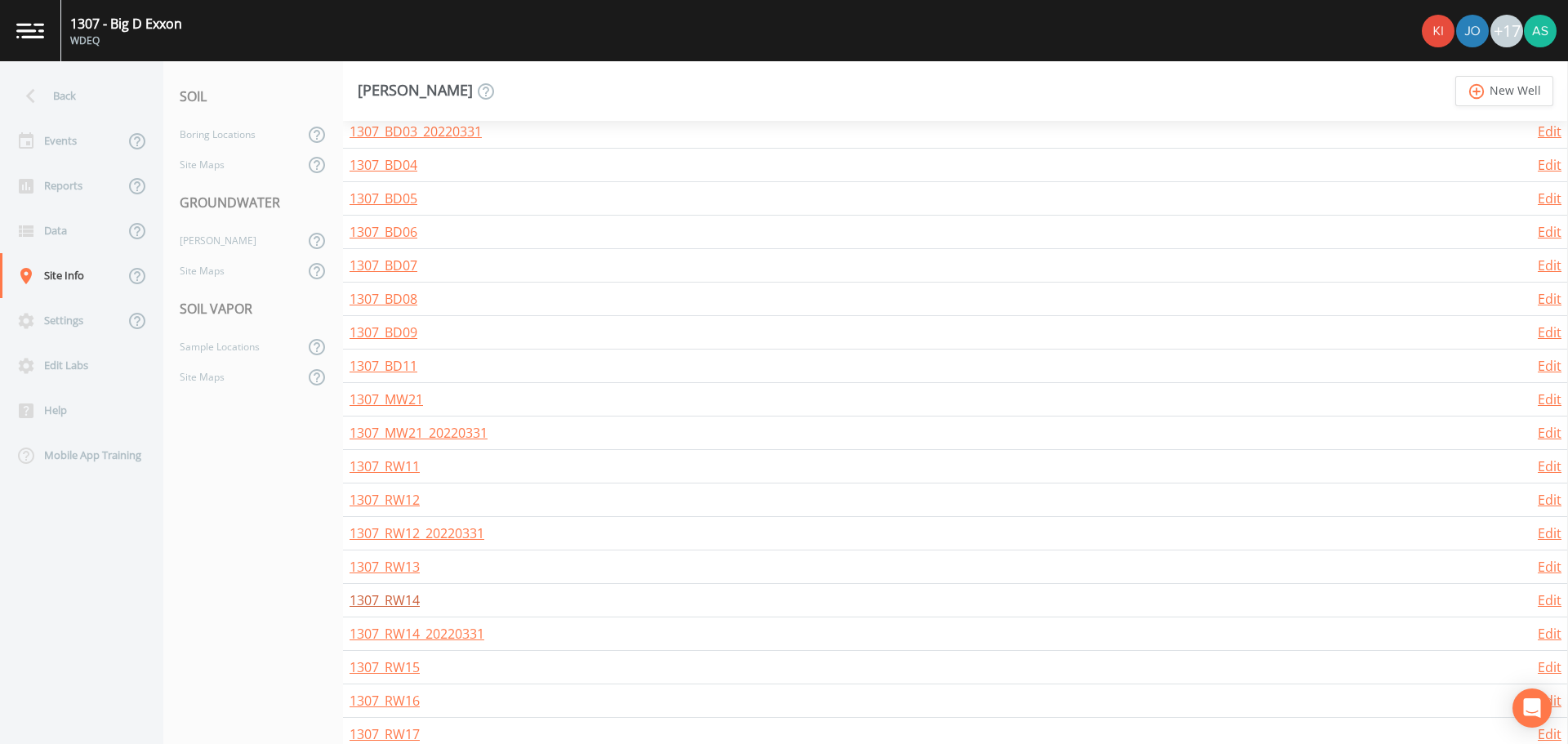
click at [398, 601] on link "1307_RW14" at bounding box center [385, 600] width 70 height 18
select select "PVC"
select select "Place in container"
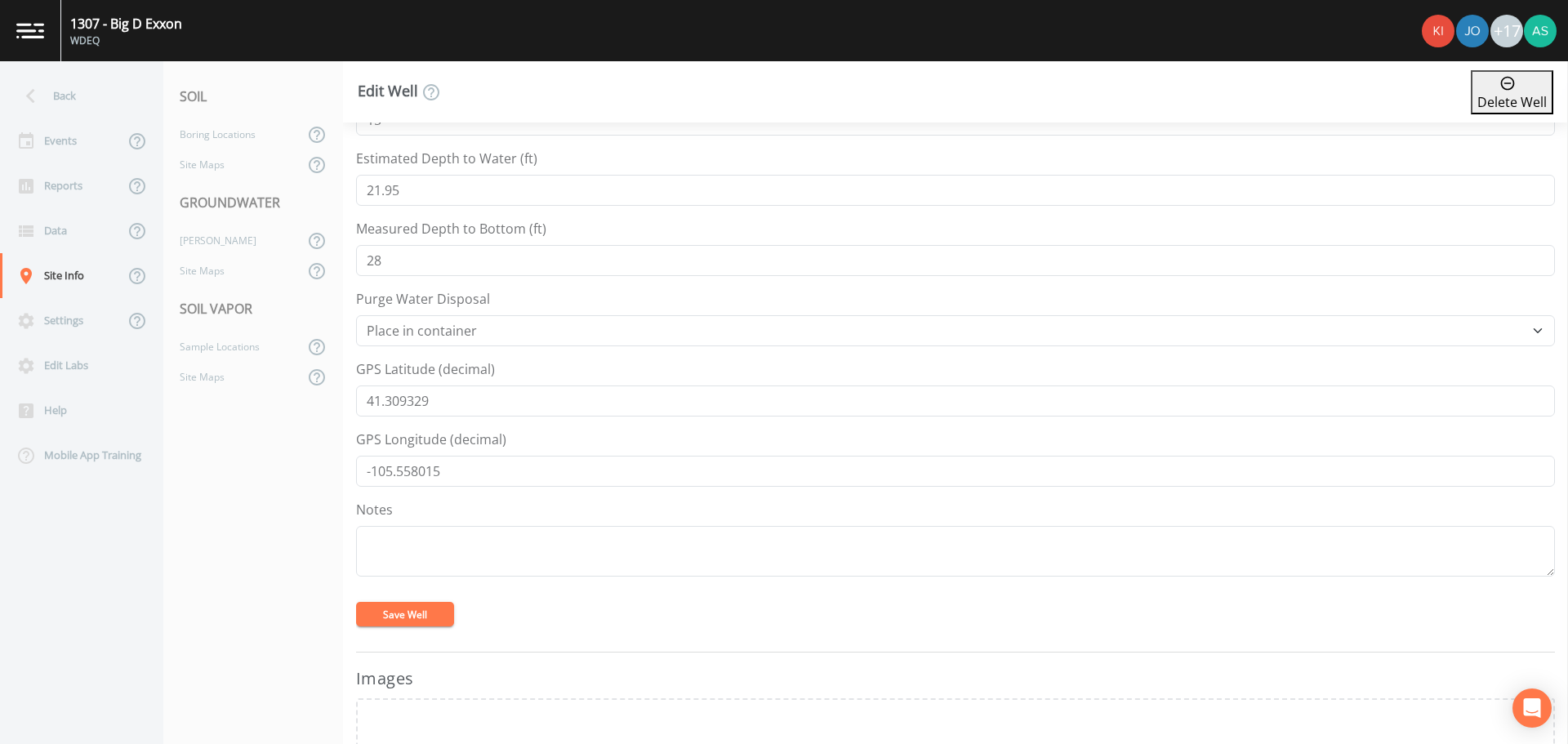
scroll to position [490, 0]
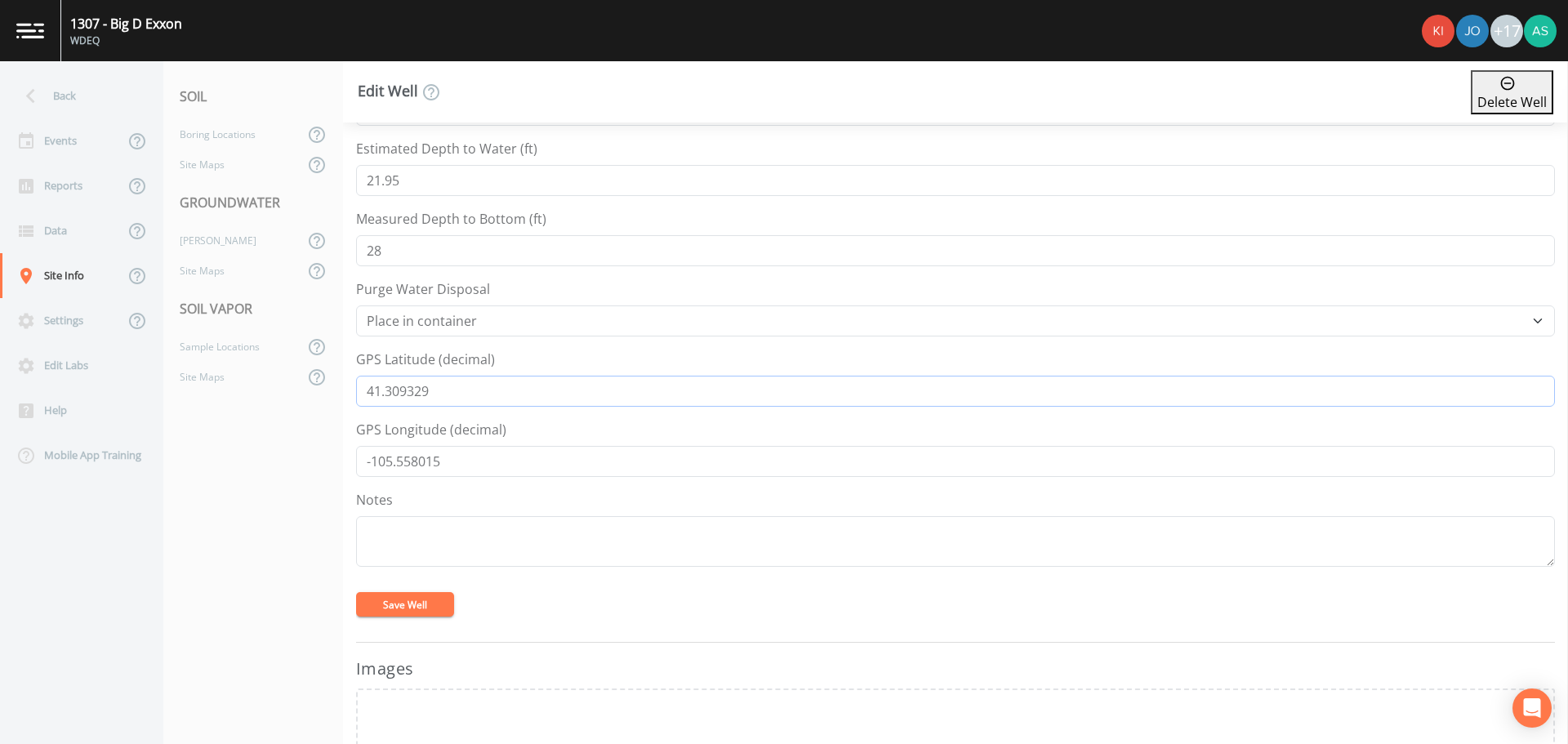
drag, startPoint x: 459, startPoint y: 391, endPoint x: 344, endPoint y: 381, distance: 115.4
click at [344, 381] on div "Well/Sample Name* 1307_RW14 Description Regulator/Lab ID Top of Casing Elevatio…" at bounding box center [955, 433] width 1225 height 621
drag, startPoint x: 451, startPoint y: 459, endPoint x: 339, endPoint y: 456, distance: 112.0
click at [339, 456] on div "Back Events Reports Data Site Info Settings Edit Labs Help Mobile App Training …" at bounding box center [784, 402] width 1568 height 682
click at [85, 102] on div "Back" at bounding box center [73, 95] width 147 height 45
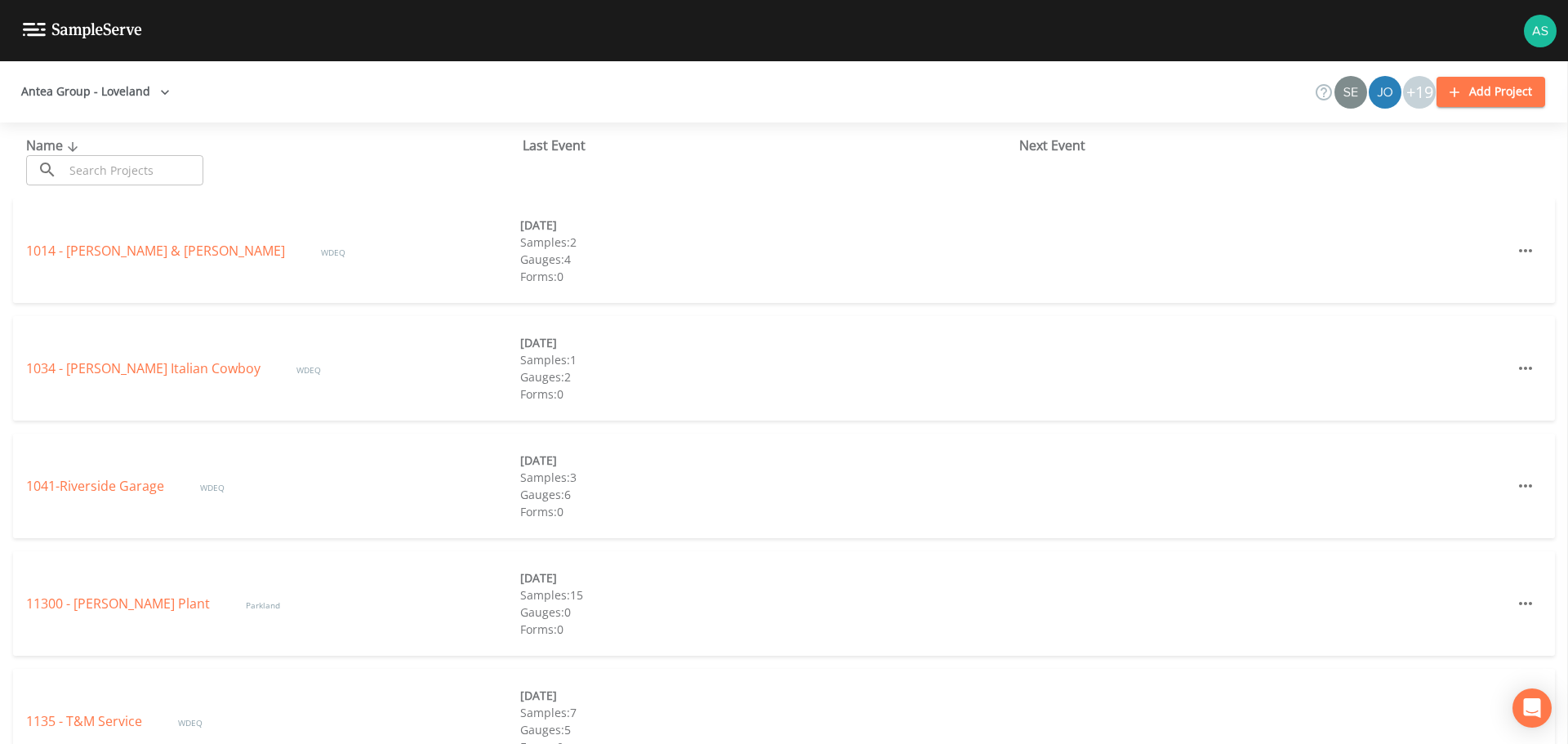
click at [85, 154] on div "Name ​ ​" at bounding box center [274, 161] width 496 height 49
click at [108, 171] on input "text" at bounding box center [133, 170] width 140 height 30
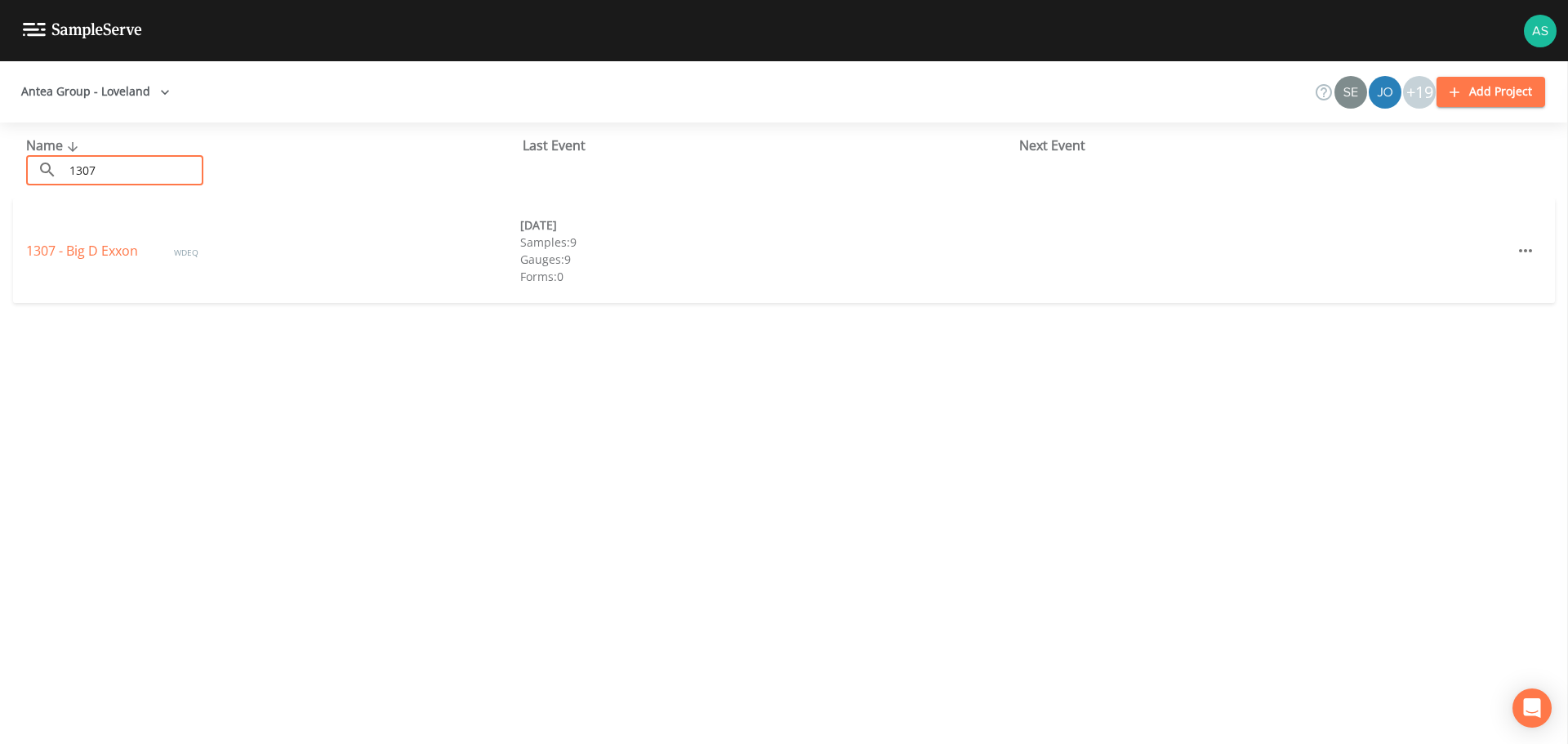
type input "1307"
click at [85, 253] on link "1307 - Big D Exxon" at bounding box center [83, 250] width 115 height 18
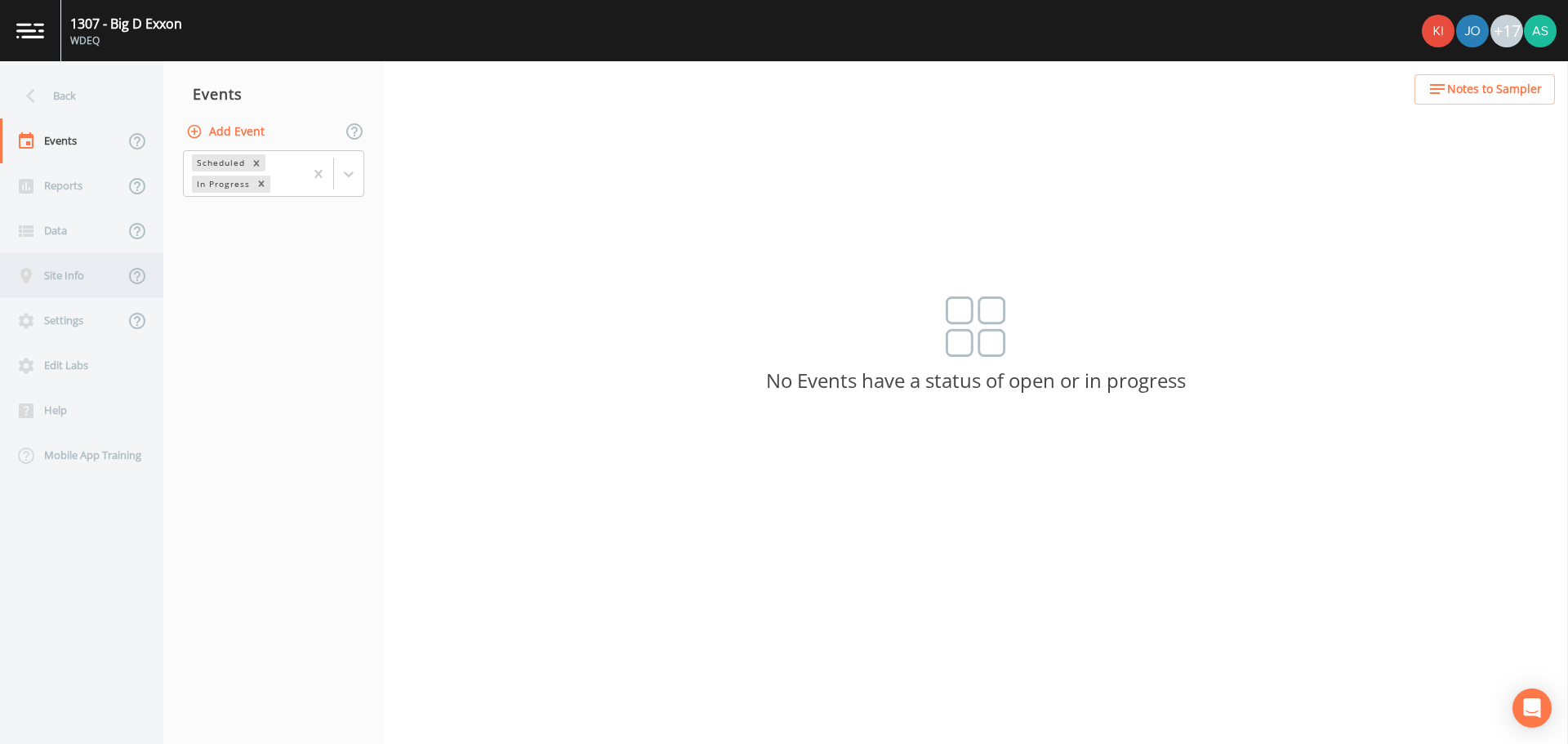
click at [77, 273] on div "Site Info" at bounding box center [62, 275] width 124 height 45
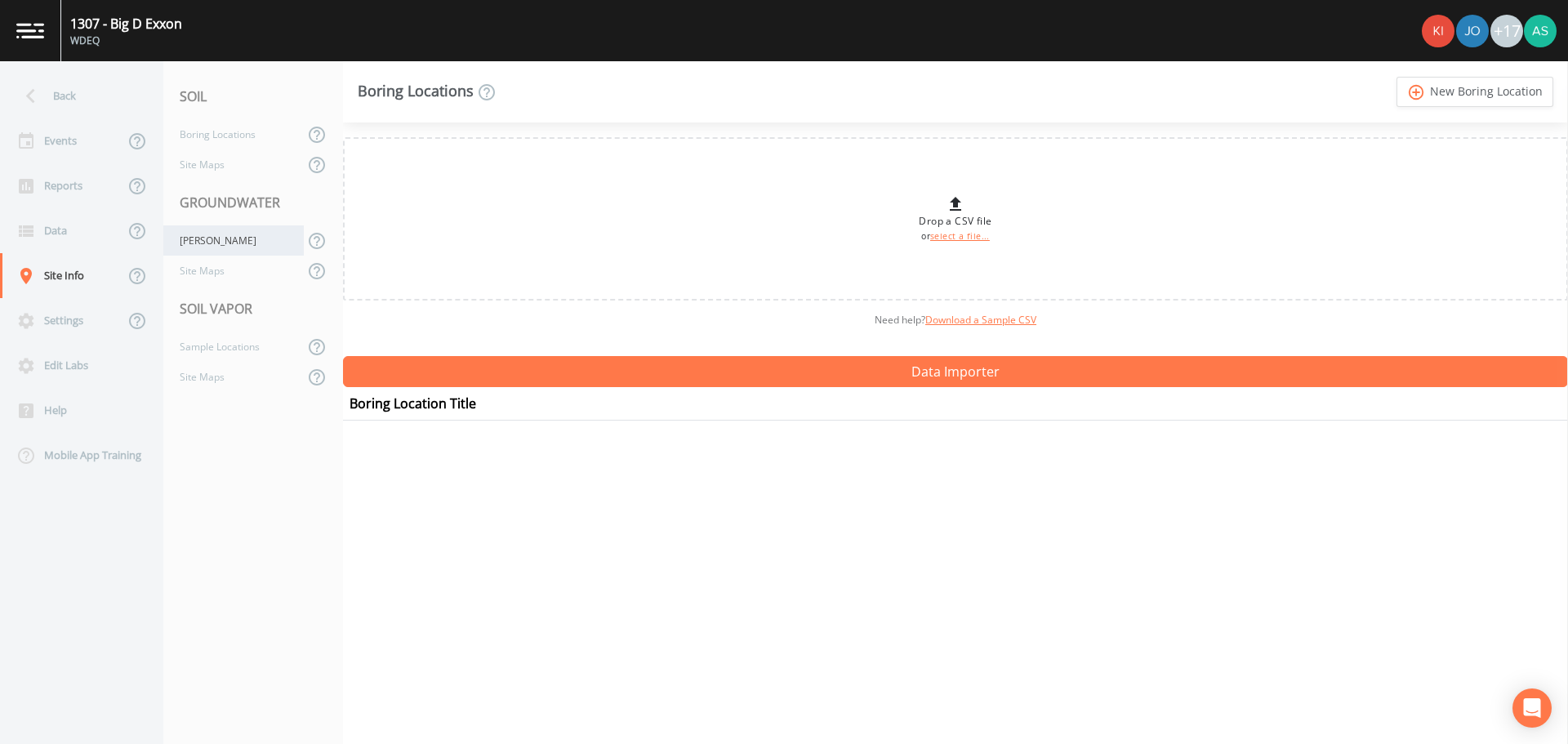
click at [203, 252] on div "[PERSON_NAME]" at bounding box center [234, 240] width 141 height 30
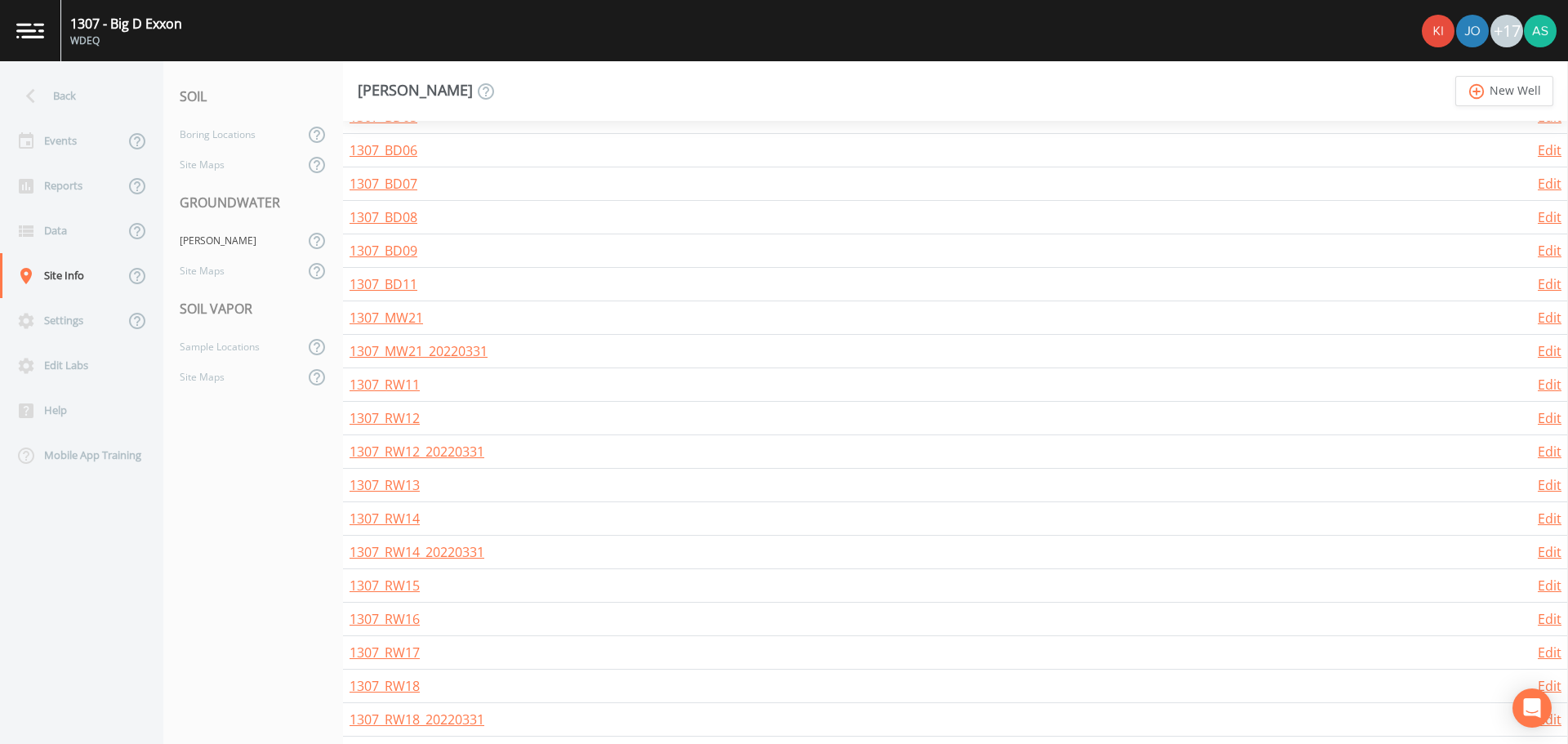
scroll to position [759, 0]
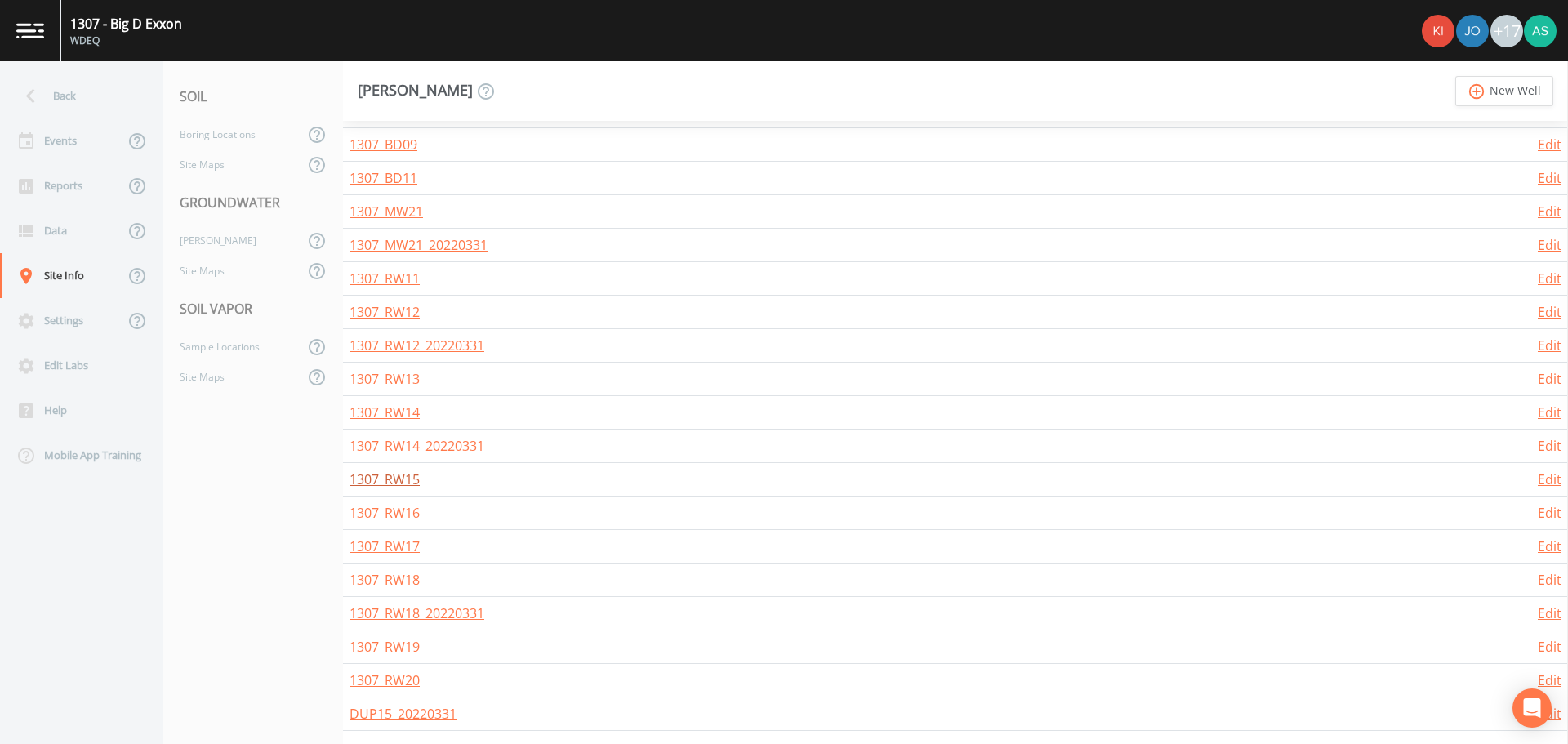
click at [397, 479] on link "1307_RW15" at bounding box center [385, 479] width 70 height 18
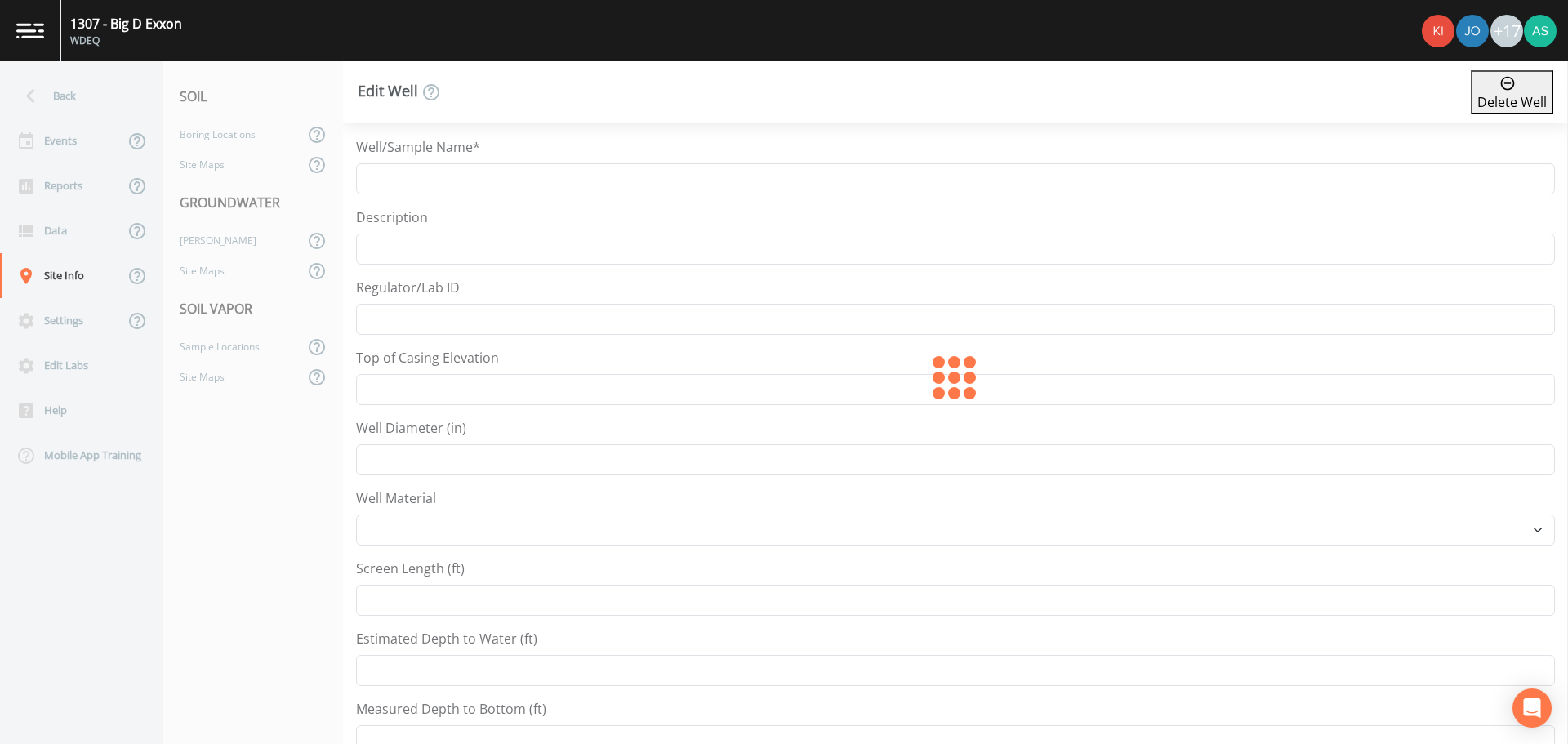
type input "1307_RW15"
type input "7237.021"
type input "11"
select select "PVC"
type input "14"
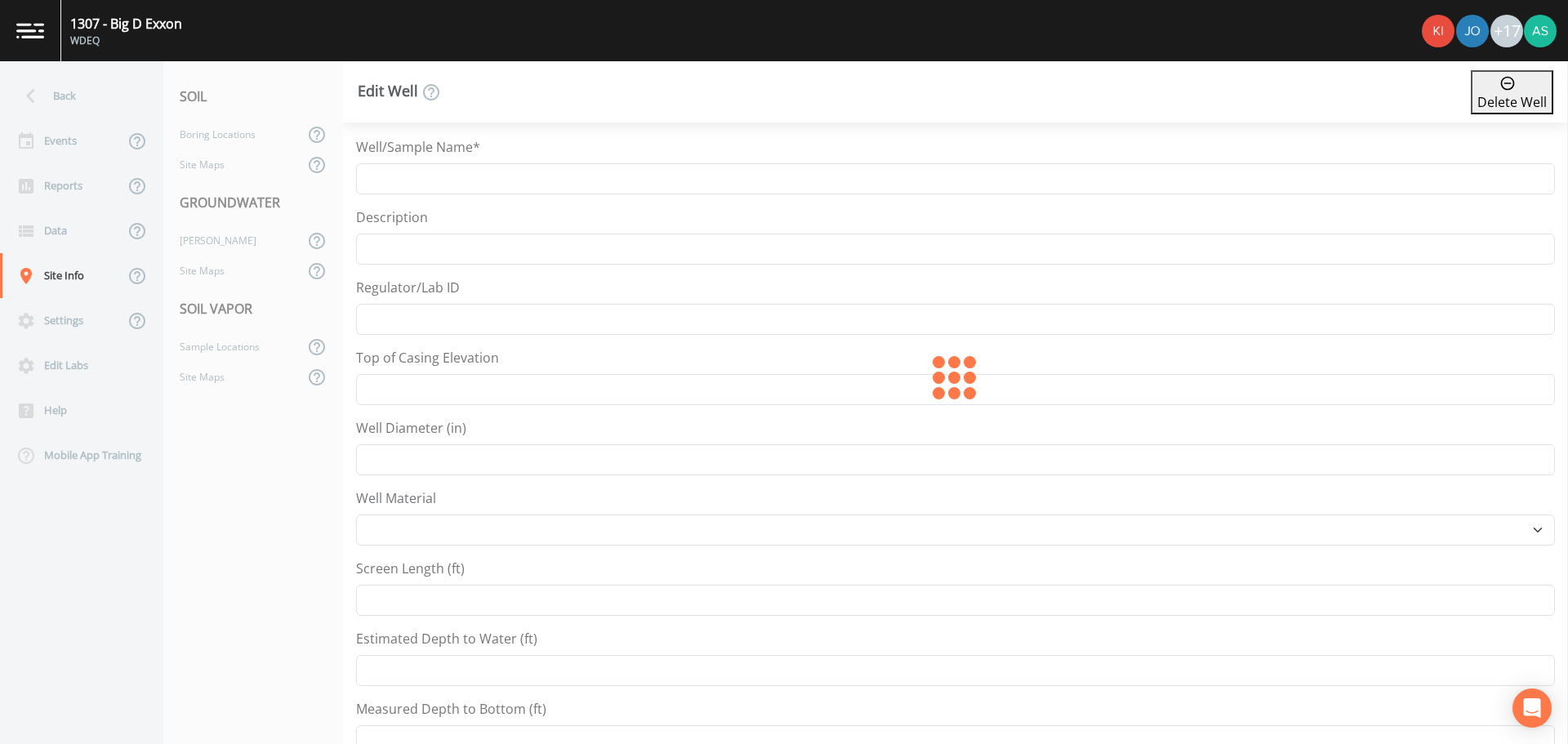
type input "11"
type input "28"
select select "Place in container"
type input "41.309322"
type input "-105.557853"
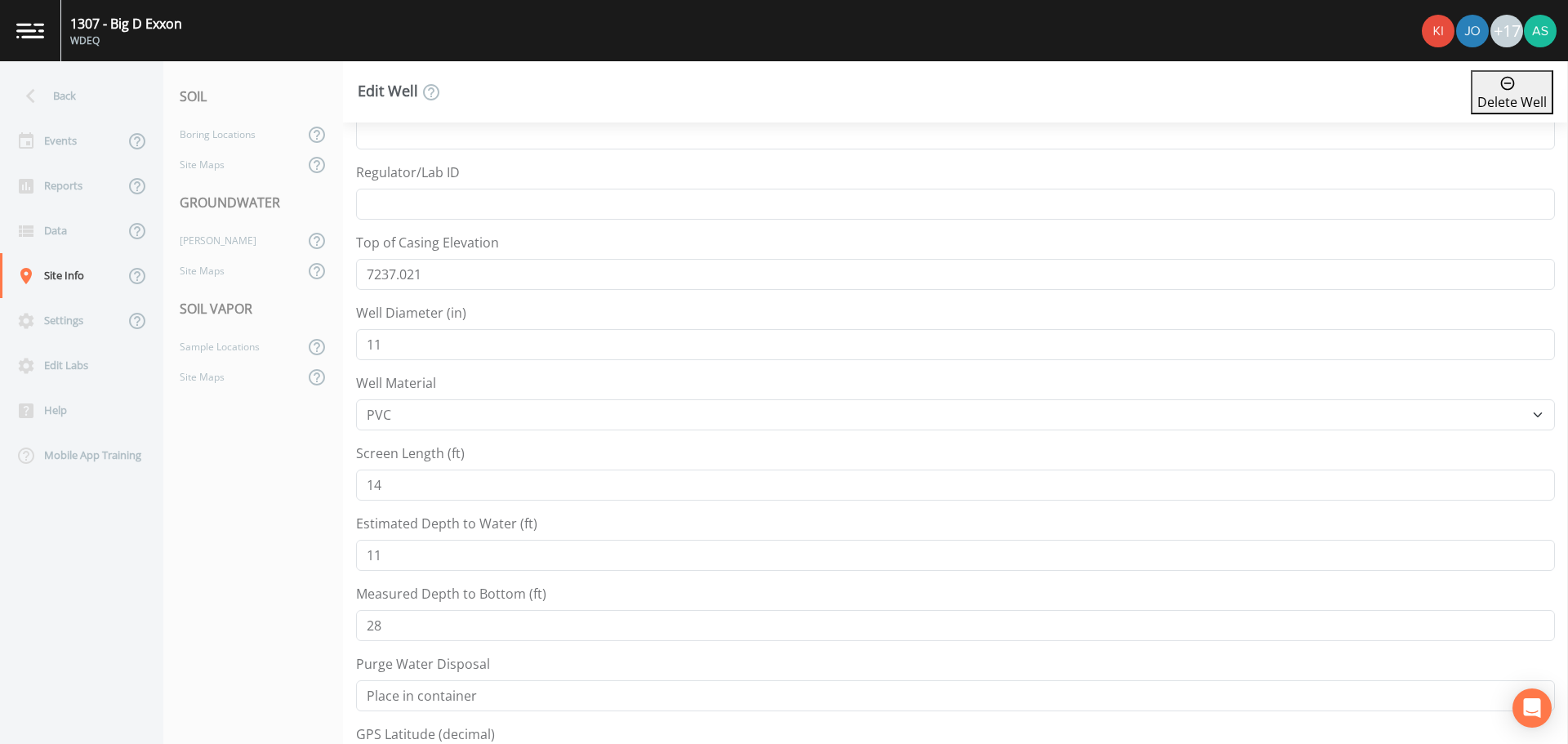
scroll to position [571, 0]
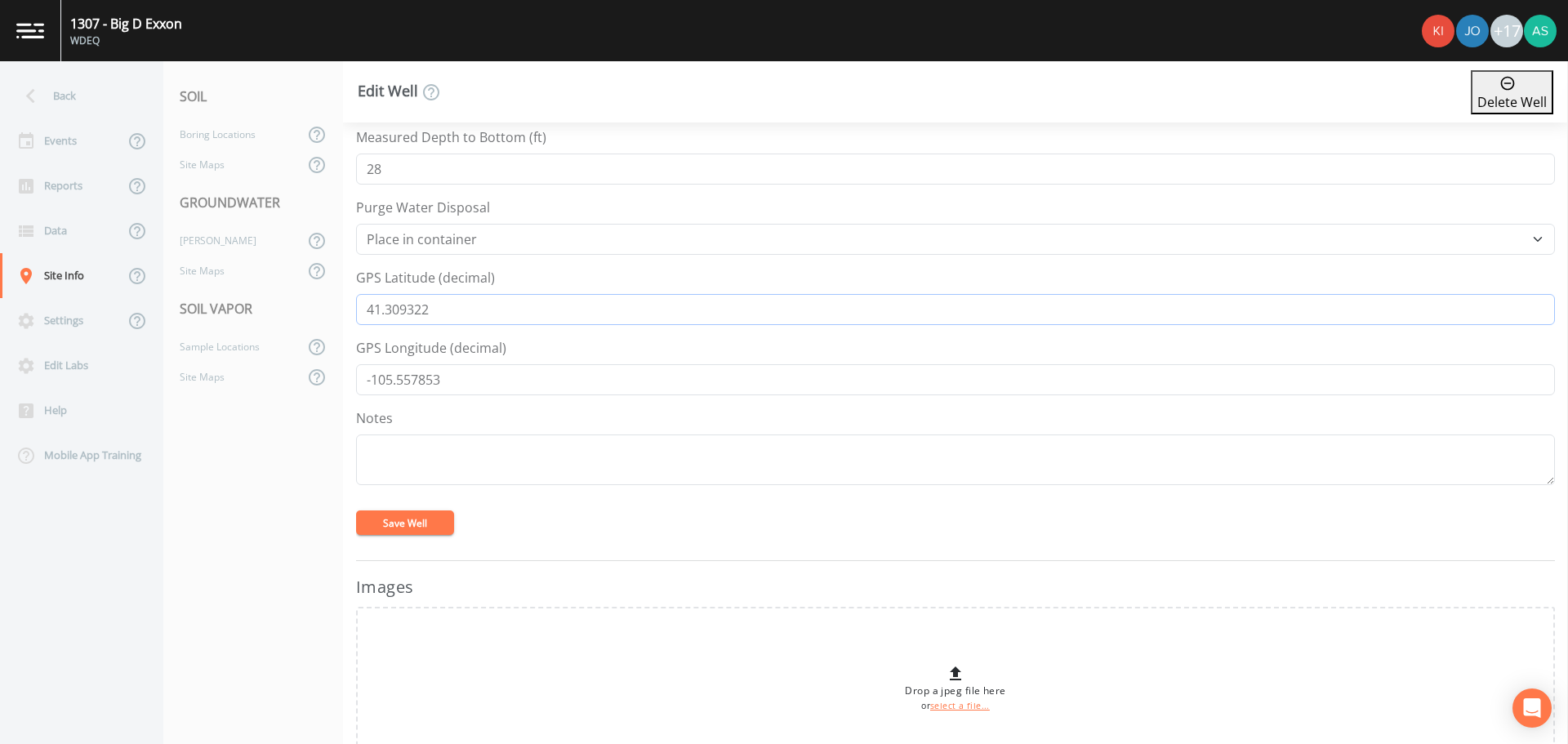
drag, startPoint x: 460, startPoint y: 315, endPoint x: 328, endPoint y: 316, distance: 132.0
click at [328, 316] on div "Back Events Reports Data Site Info Settings Edit Labs Help Mobile App Training …" at bounding box center [784, 402] width 1568 height 682
drag, startPoint x: 454, startPoint y: 374, endPoint x: 334, endPoint y: 376, distance: 120.0
click at [334, 376] on div "Back Events Reports Data Site Info Settings Edit Labs Help Mobile App Training …" at bounding box center [784, 402] width 1568 height 682
click at [201, 251] on div "[PERSON_NAME]" at bounding box center [234, 240] width 141 height 30
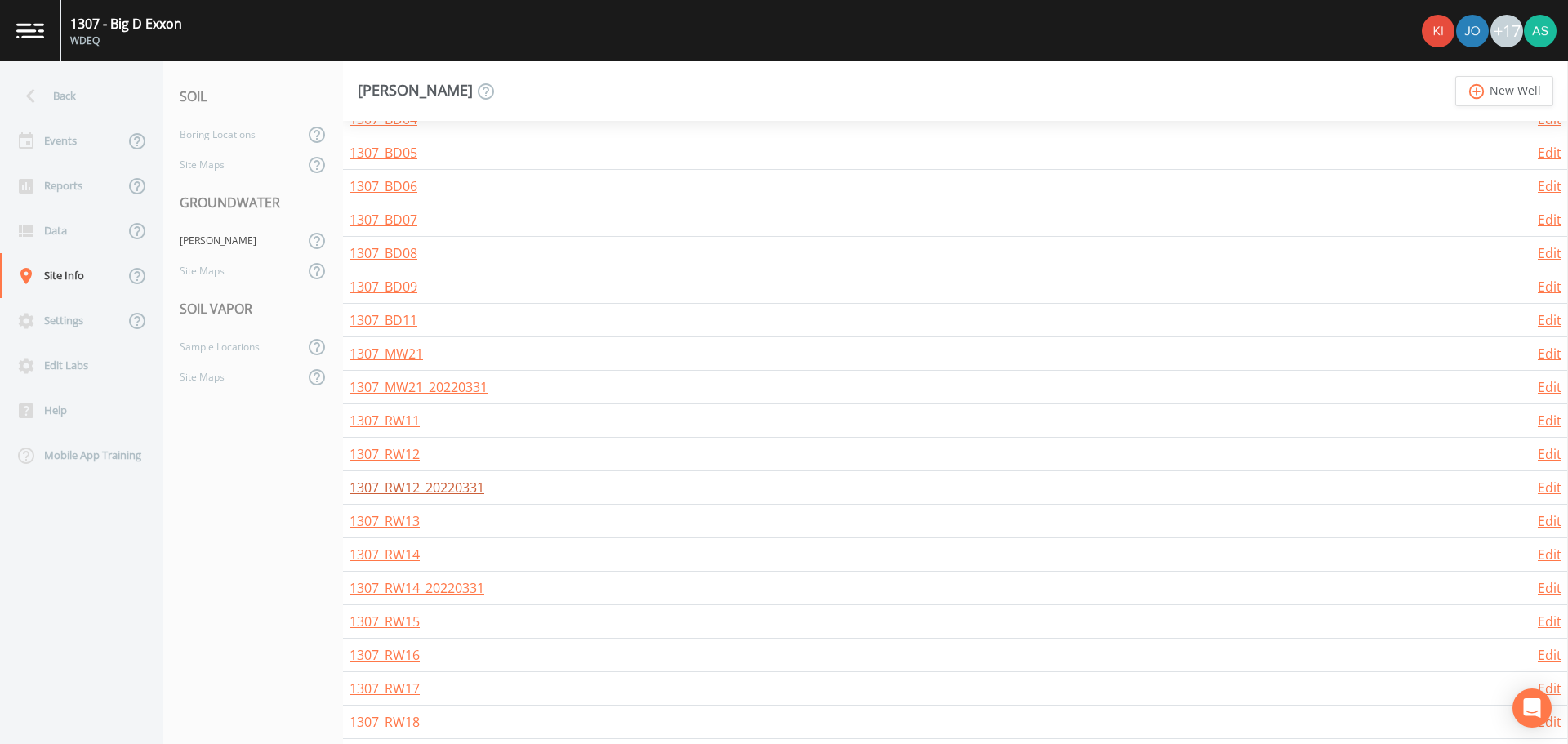
scroll to position [653, 0]
click at [393, 619] on link "1307_RW16" at bounding box center [385, 619] width 70 height 18
select select "PVC"
select select "Place in container"
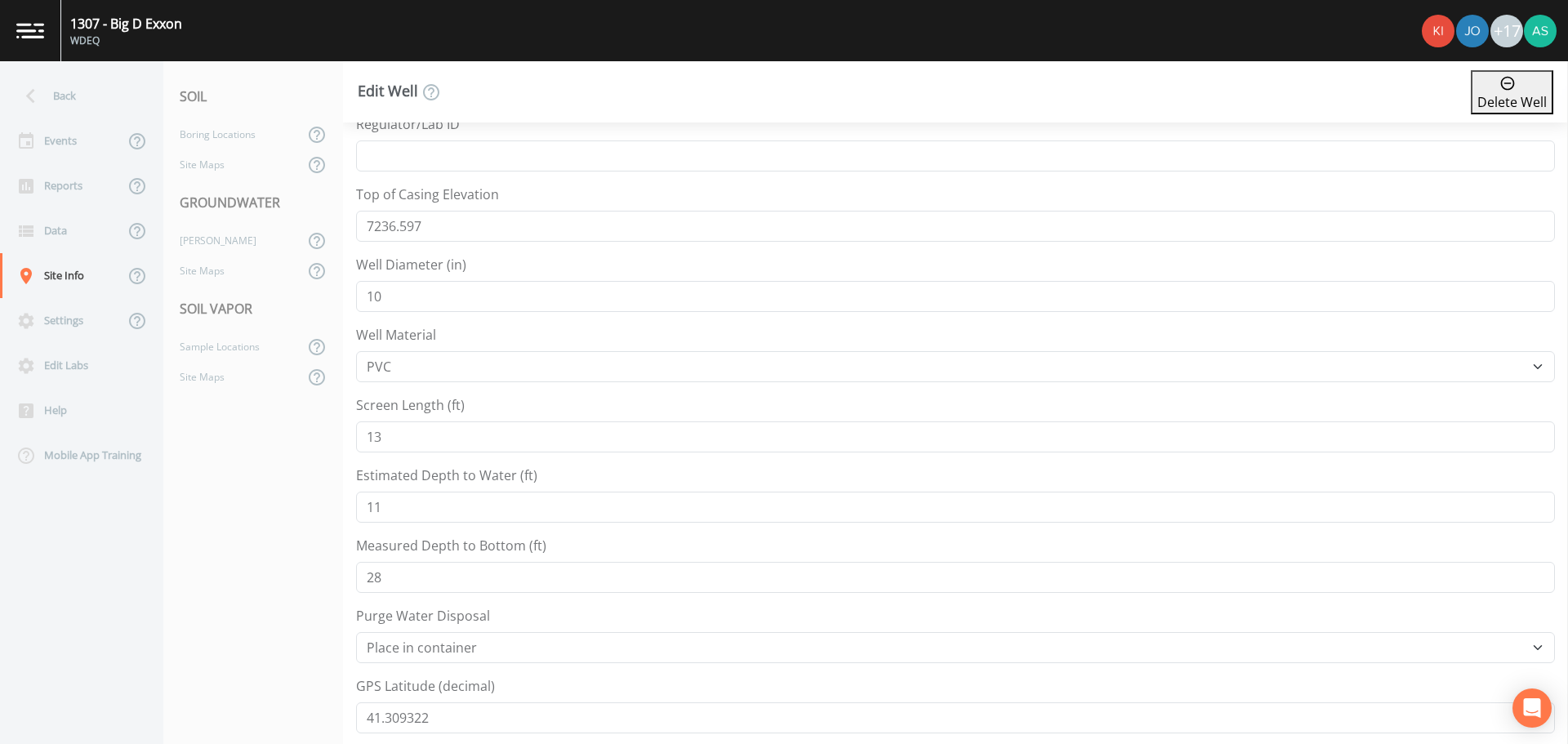
scroll to position [653, 0]
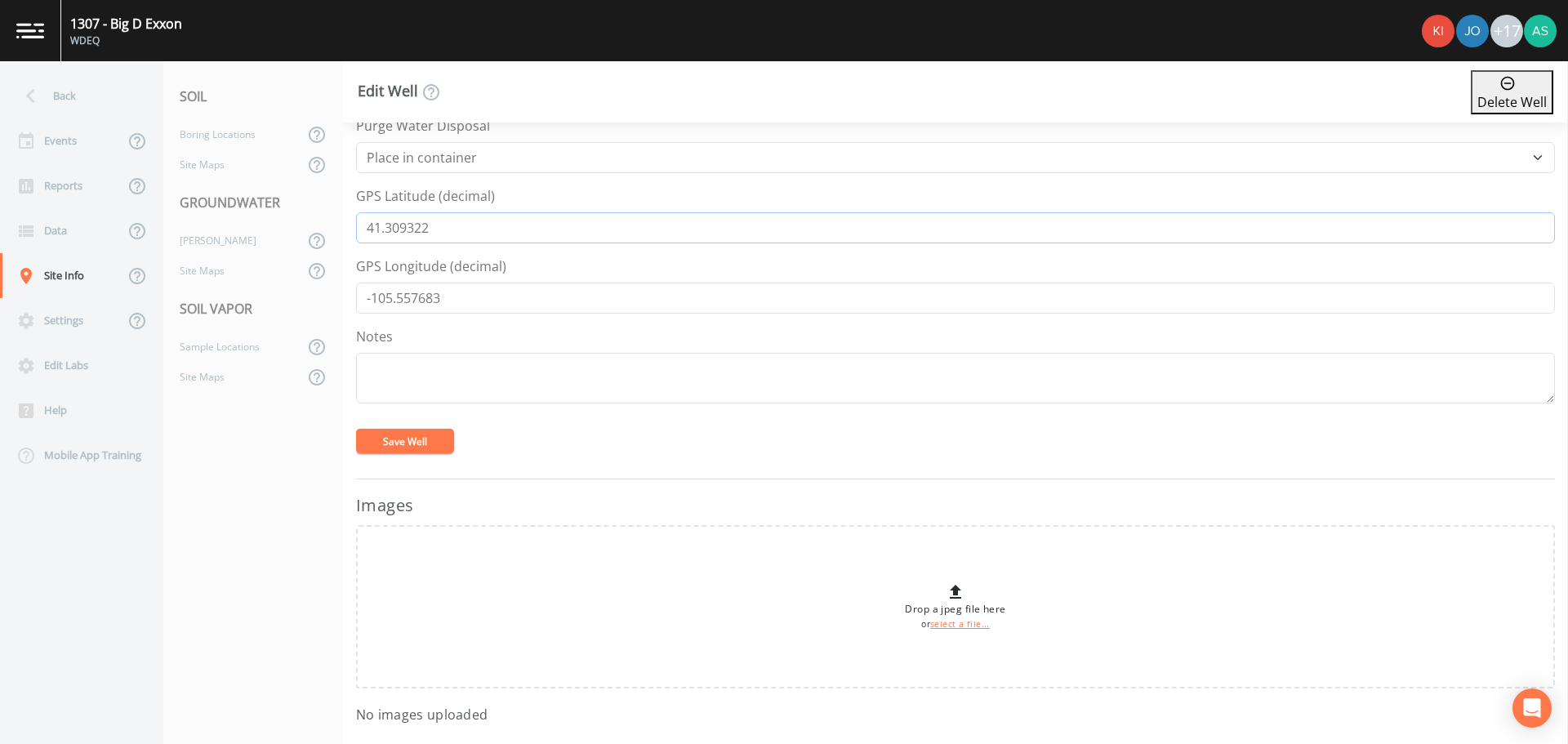
drag, startPoint x: 463, startPoint y: 226, endPoint x: 320, endPoint y: 220, distance: 143.1
click at [320, 220] on div "Back Events Reports Data Site Info Settings Edit Labs Help Mobile App Training …" at bounding box center [784, 402] width 1568 height 682
drag, startPoint x: 454, startPoint y: 301, endPoint x: 340, endPoint y: 297, distance: 114.1
click at [340, 297] on div "Back Events Reports Data Site Info Settings Edit Labs Help Mobile App Training …" at bounding box center [784, 402] width 1568 height 682
click at [208, 240] on div "[PERSON_NAME]" at bounding box center [234, 240] width 141 height 30
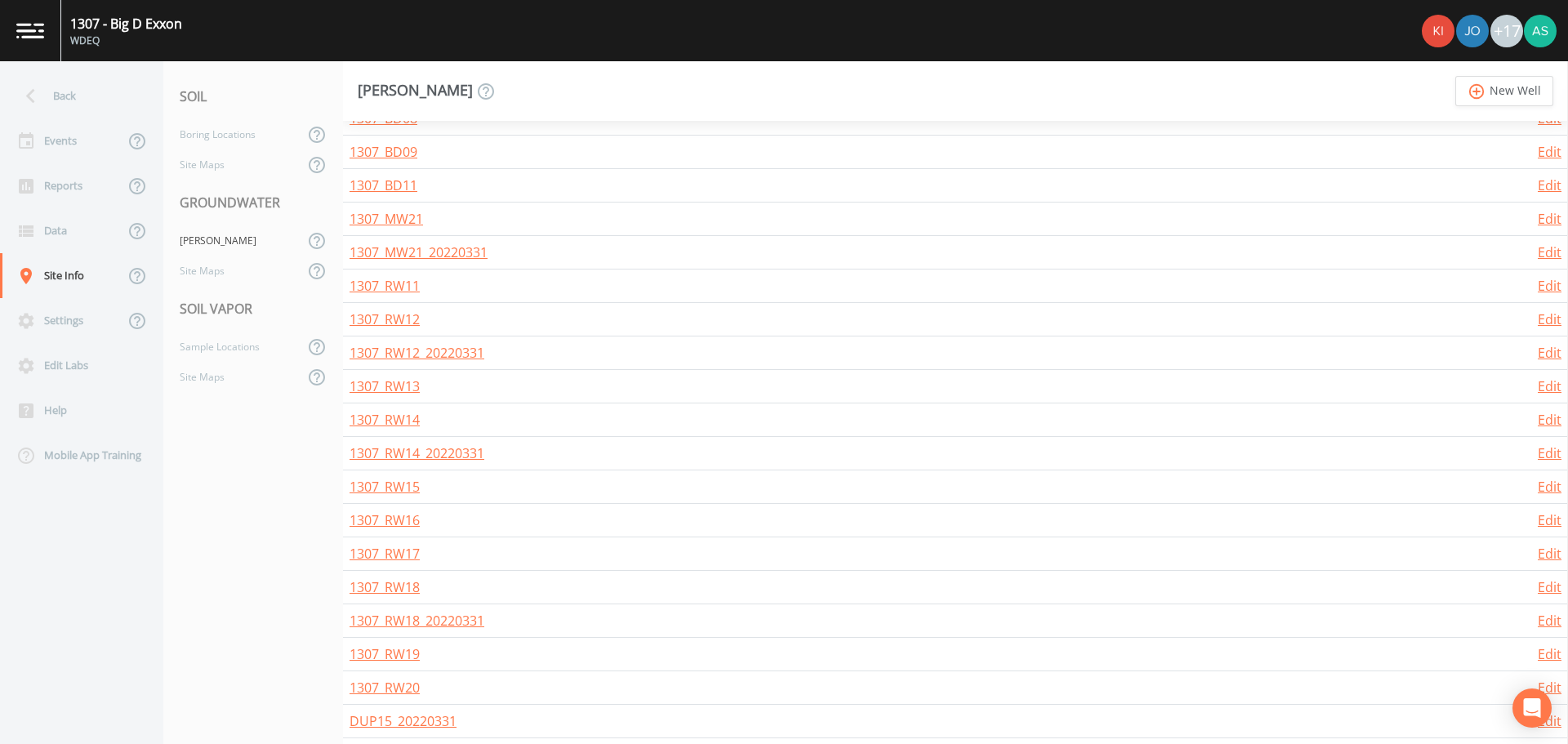
scroll to position [759, 0]
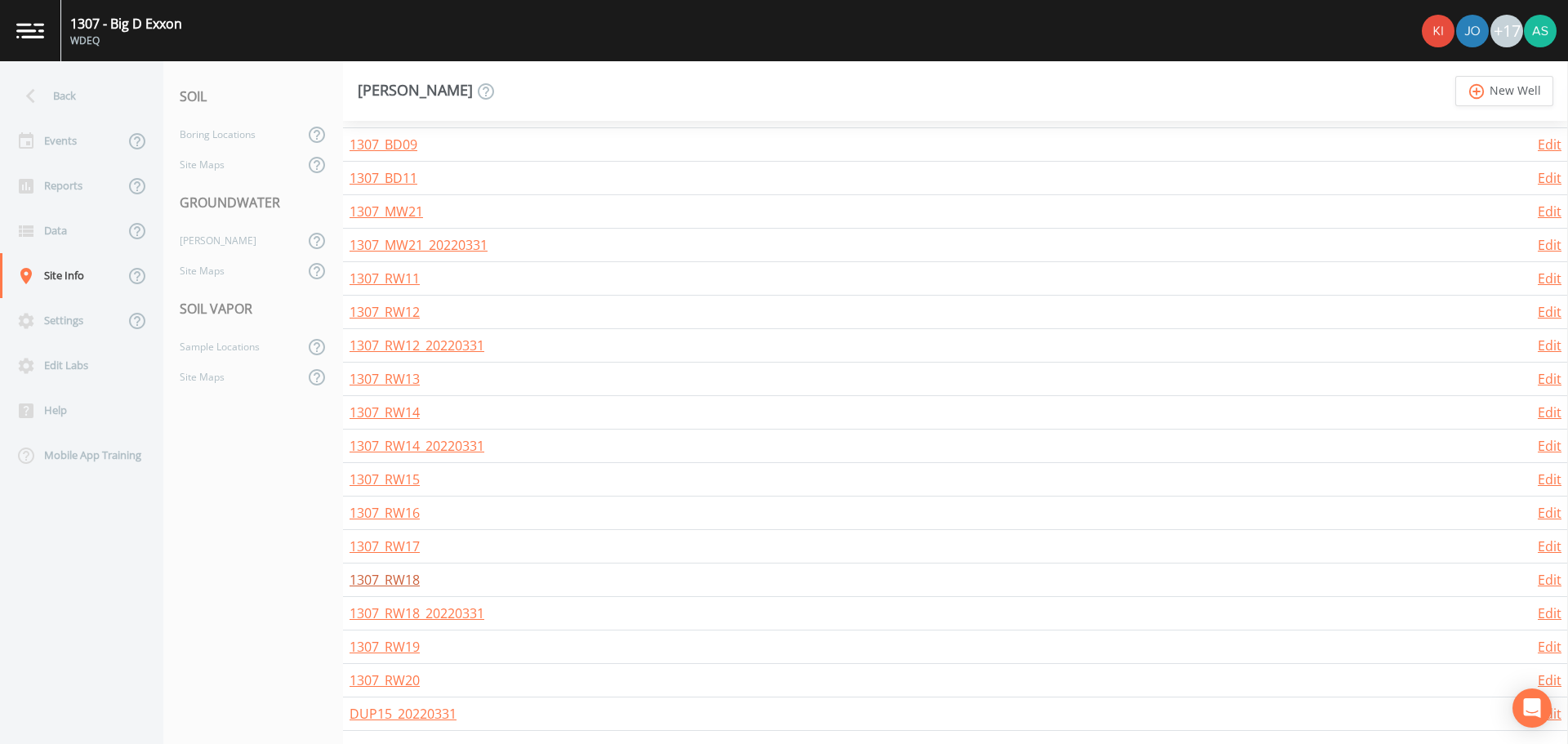
click at [404, 577] on link "1307_RW18" at bounding box center [385, 580] width 70 height 18
select select "PVC"
select select "Place in container"
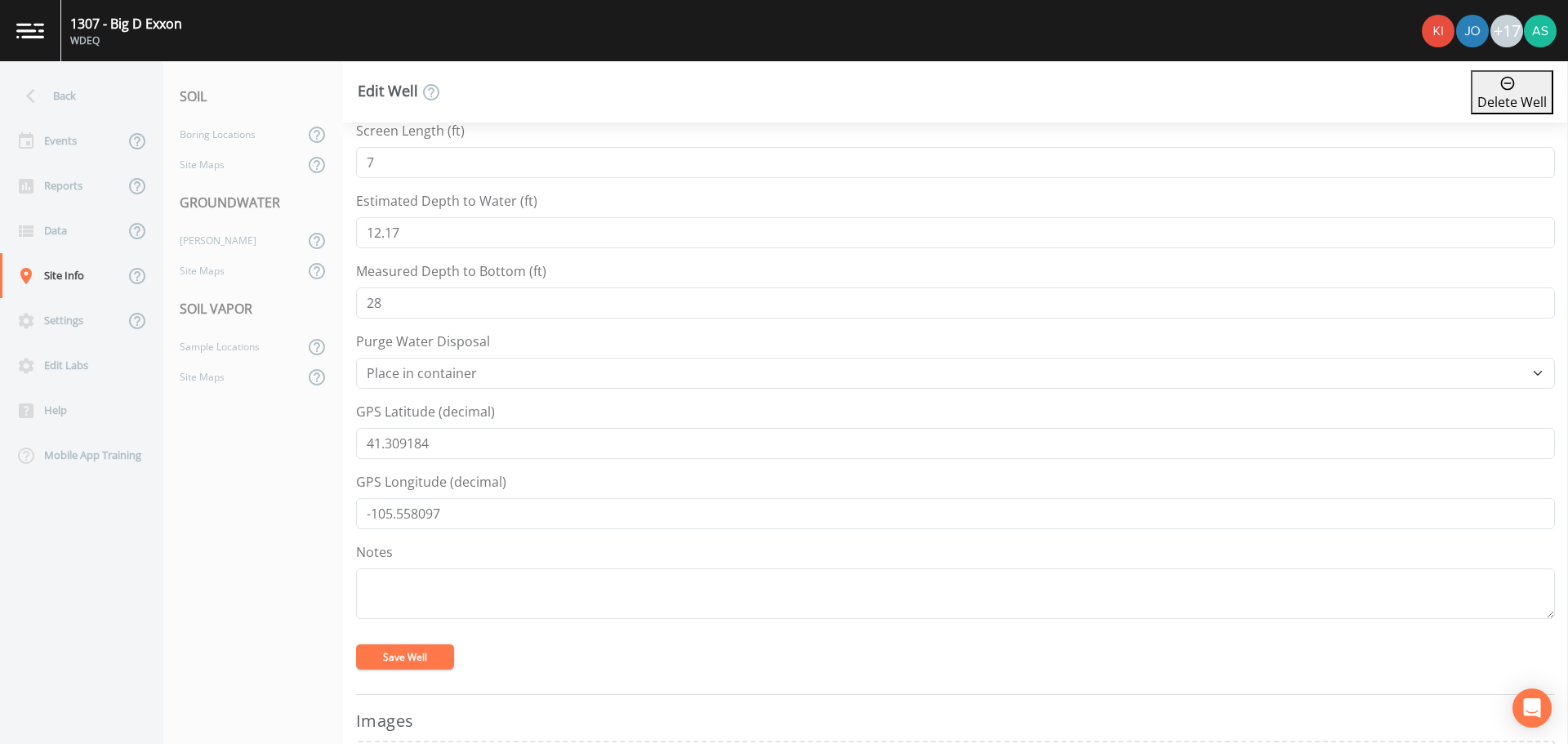
scroll to position [571, 0]
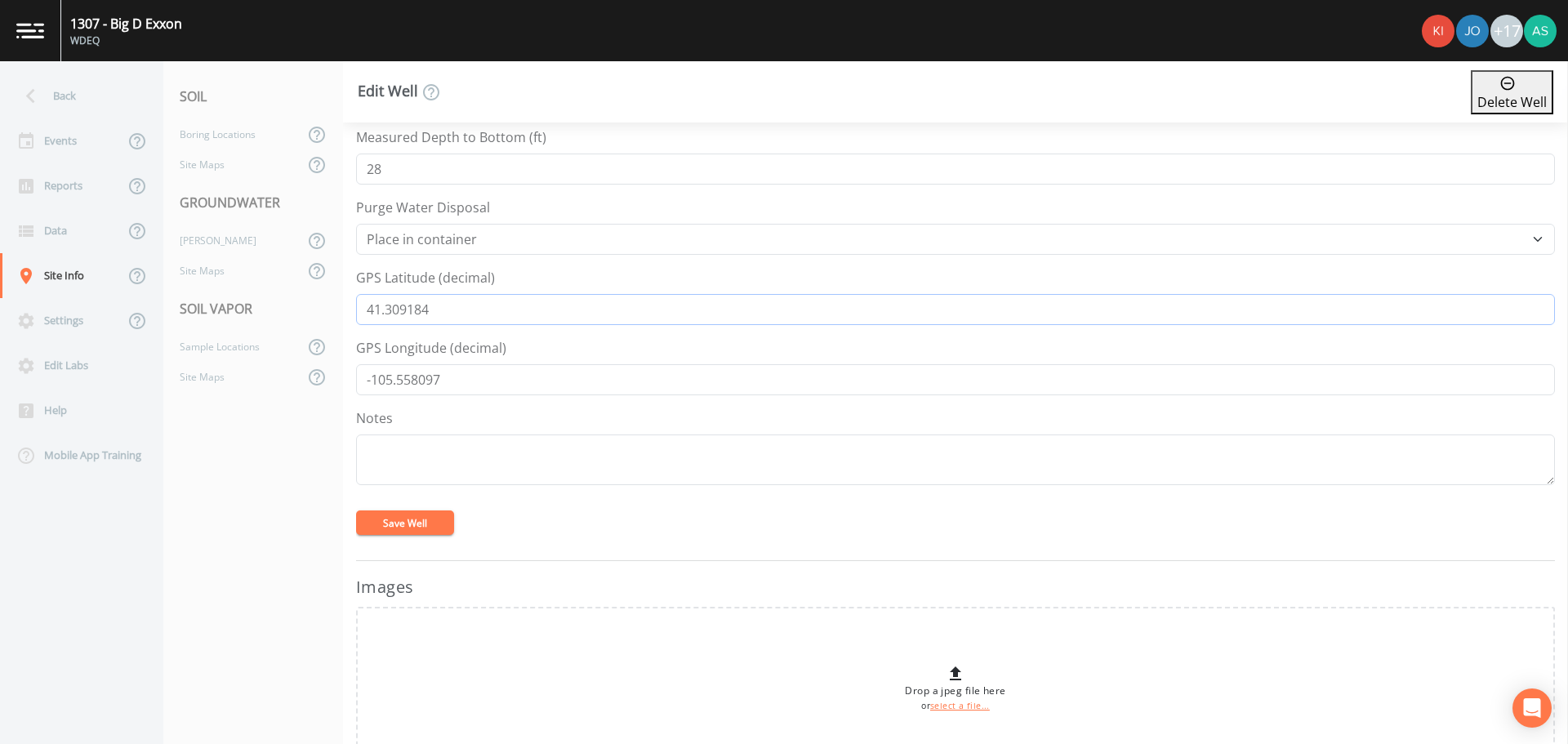
drag, startPoint x: 479, startPoint y: 315, endPoint x: 324, endPoint y: 309, distance: 155.1
click at [324, 309] on div "Back Events Reports Data Site Info Settings Edit Labs Help Mobile App Training …" at bounding box center [784, 402] width 1568 height 682
drag, startPoint x: 452, startPoint y: 377, endPoint x: 334, endPoint y: 377, distance: 118.0
click at [334, 377] on div "Back Events Reports Data Site Info Settings Edit Labs Help Mobile App Training …" at bounding box center [784, 402] width 1568 height 682
click at [218, 246] on div "[PERSON_NAME]" at bounding box center [234, 240] width 141 height 30
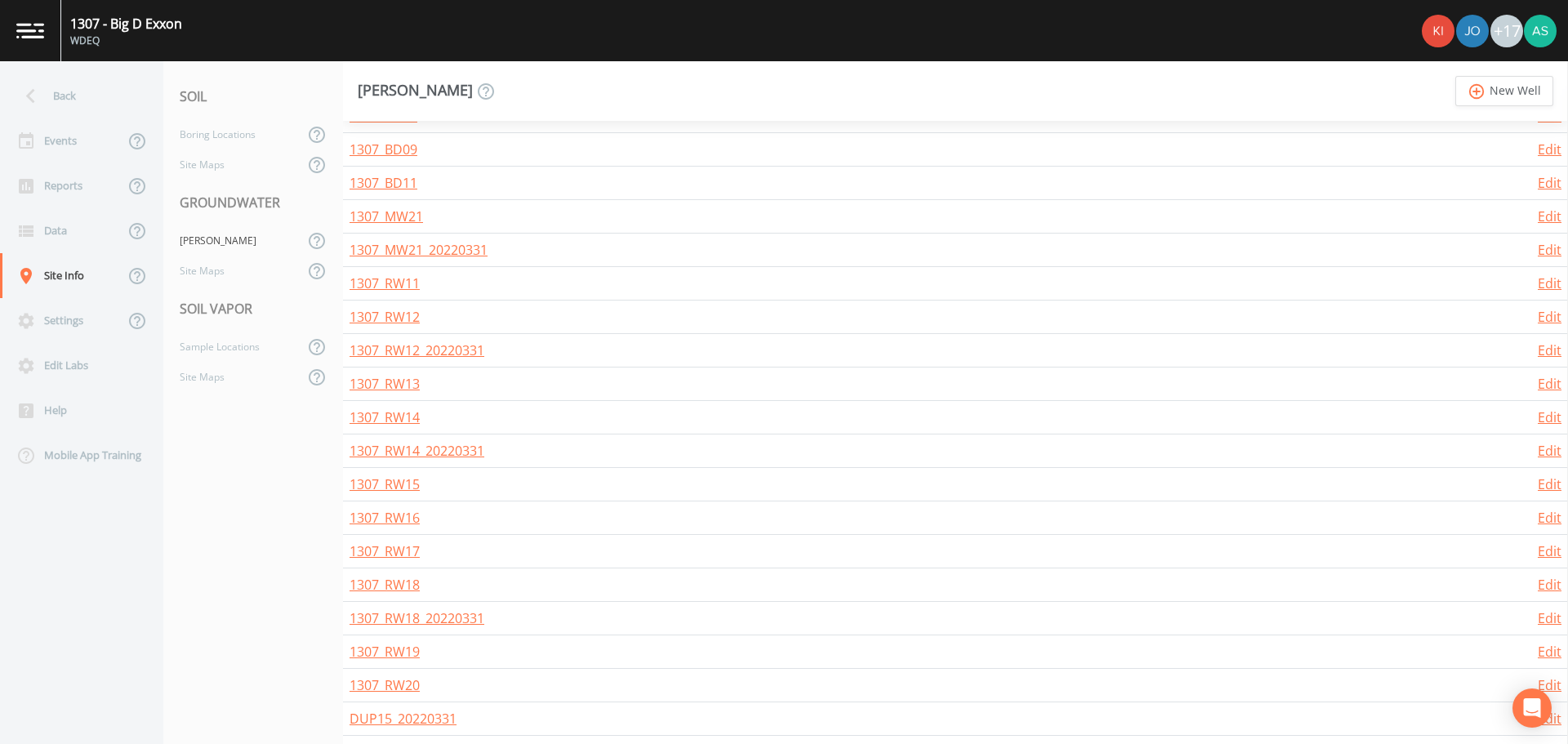
scroll to position [759, 0]
click at [403, 644] on link "1307_RW19" at bounding box center [385, 646] width 70 height 18
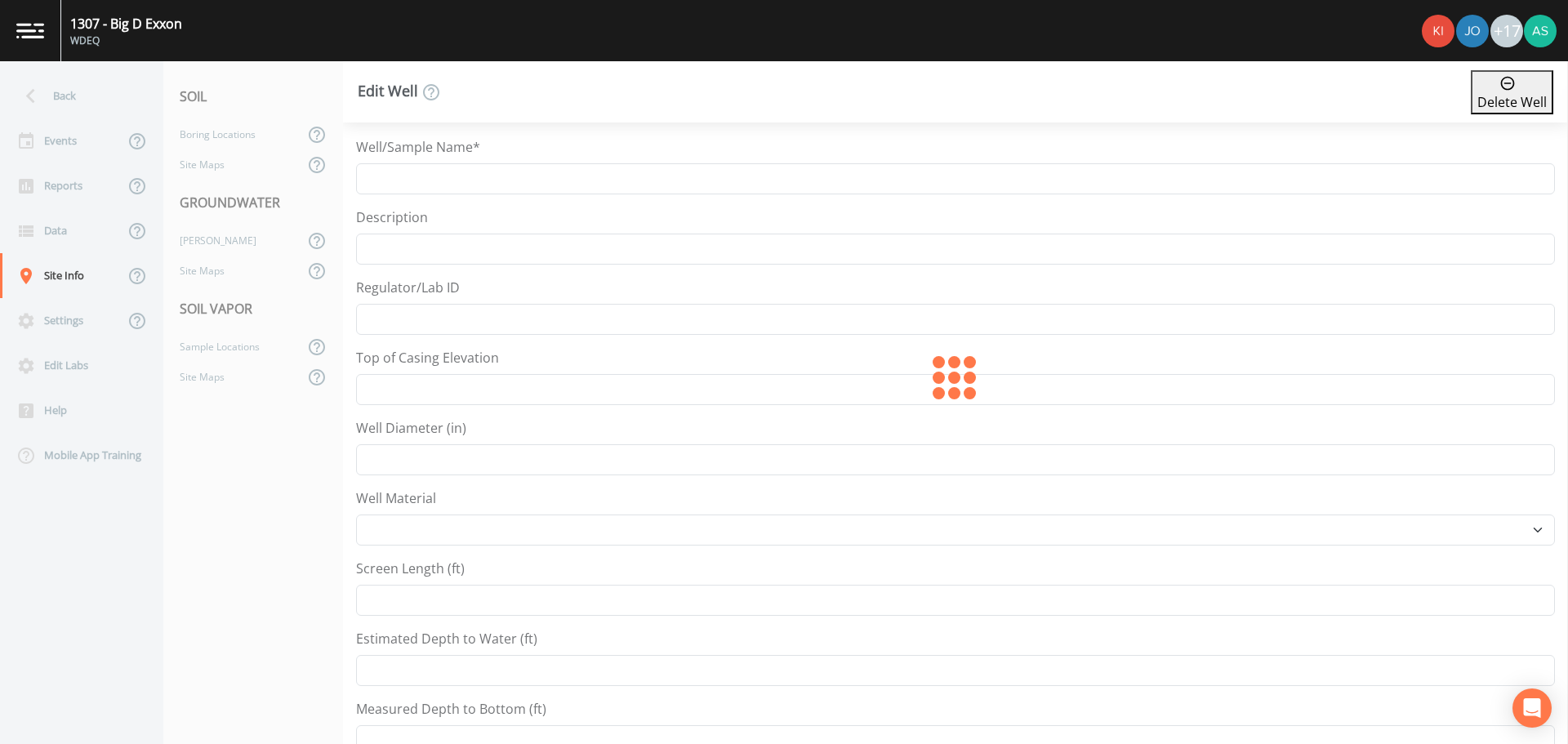
type input "1307_RW19"
type input "7235.596"
type input "2"
select select "PVC"
type input "5"
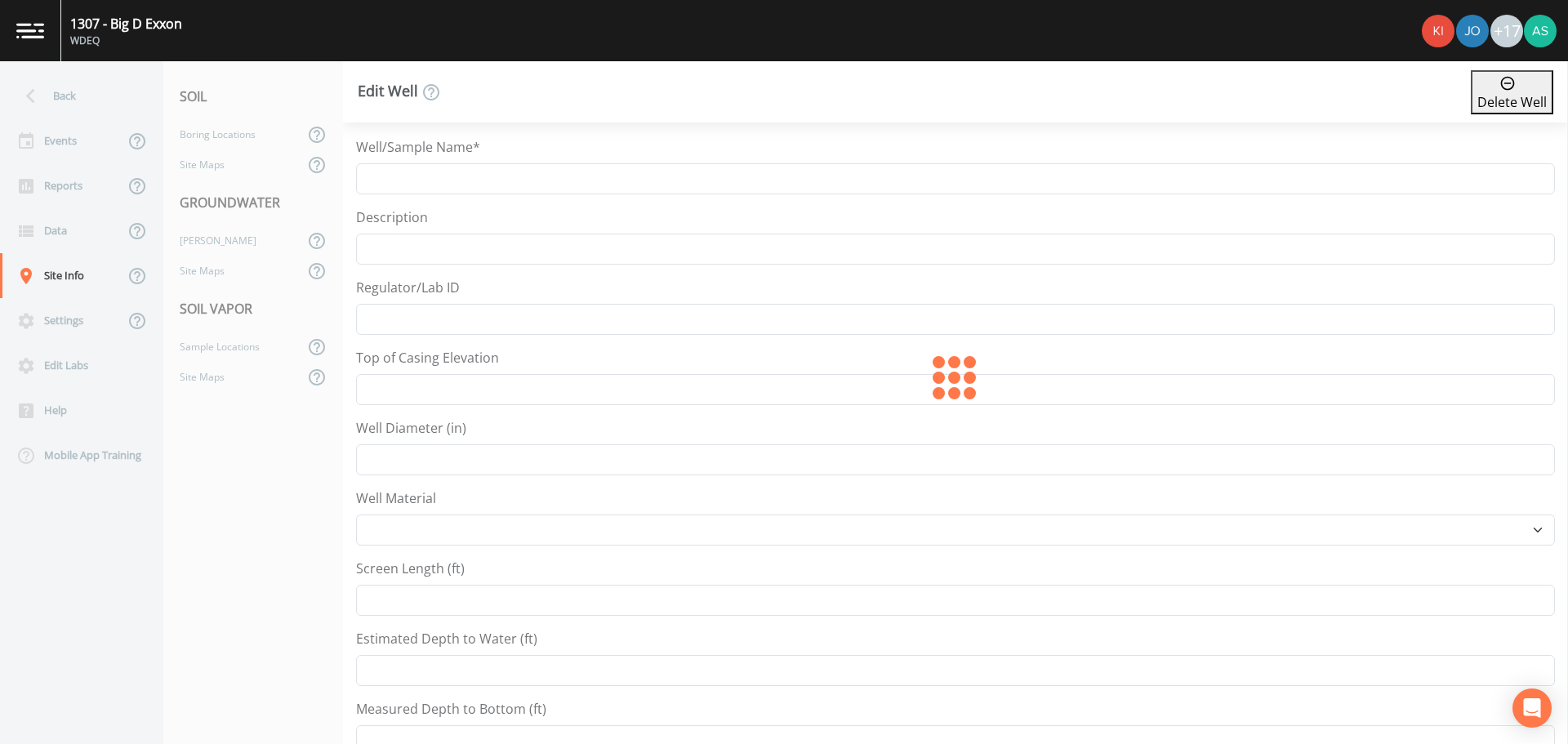
type input "11.03"
type input "28"
select select "Place in container"
type input "41.30917"
type input "-105.557885"
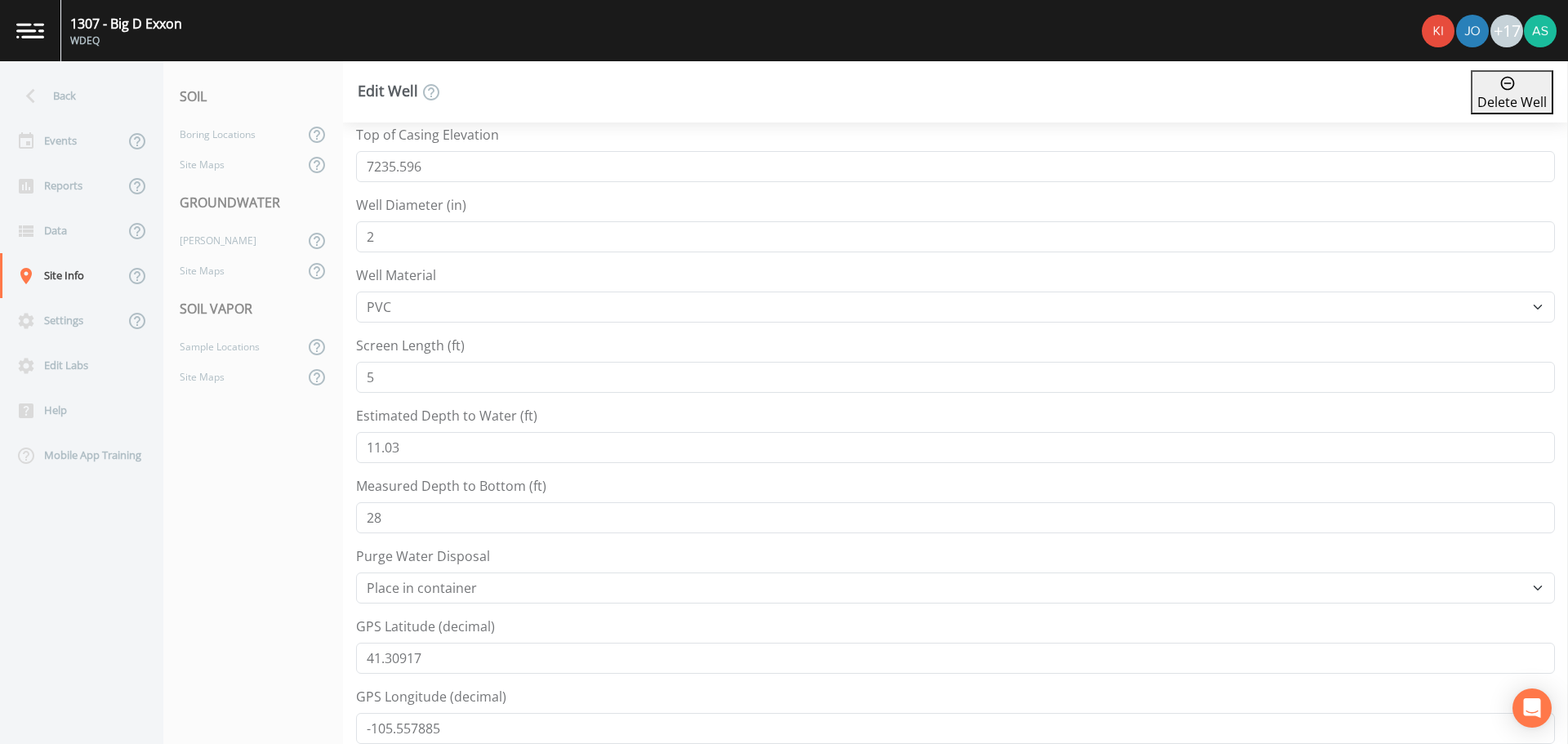
scroll to position [571, 0]
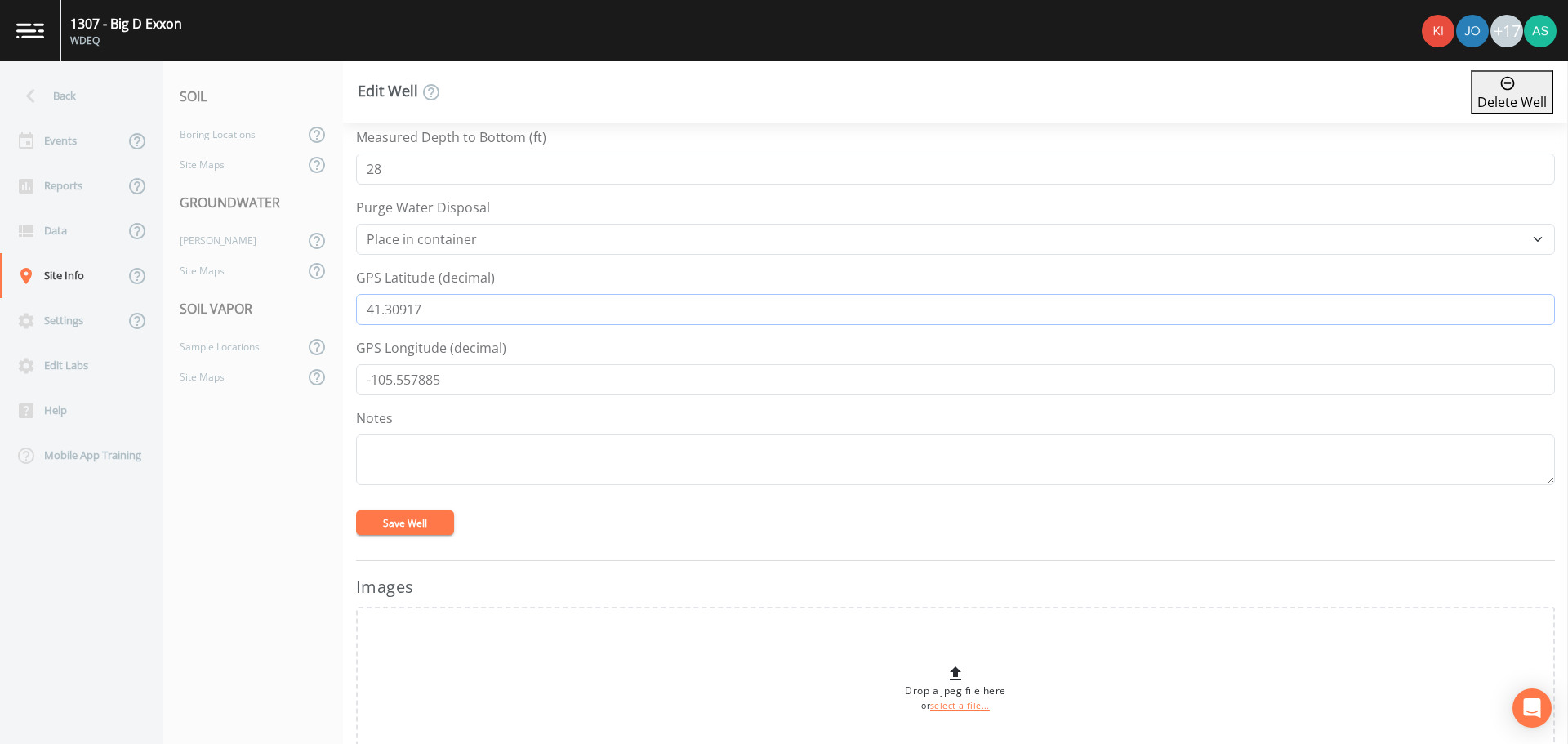
drag, startPoint x: 461, startPoint y: 308, endPoint x: 331, endPoint y: 310, distance: 130.0
click at [331, 310] on div "Back Events Reports Data Site Info Settings Edit Labs Help Mobile App Training …" at bounding box center [784, 402] width 1568 height 682
drag, startPoint x: 427, startPoint y: 373, endPoint x: 318, endPoint y: 373, distance: 109.0
click at [318, 373] on div "Back Events Reports Data Site Info Settings Edit Labs Help Mobile App Training …" at bounding box center [784, 402] width 1568 height 682
click at [190, 249] on div "[PERSON_NAME]" at bounding box center [234, 240] width 141 height 30
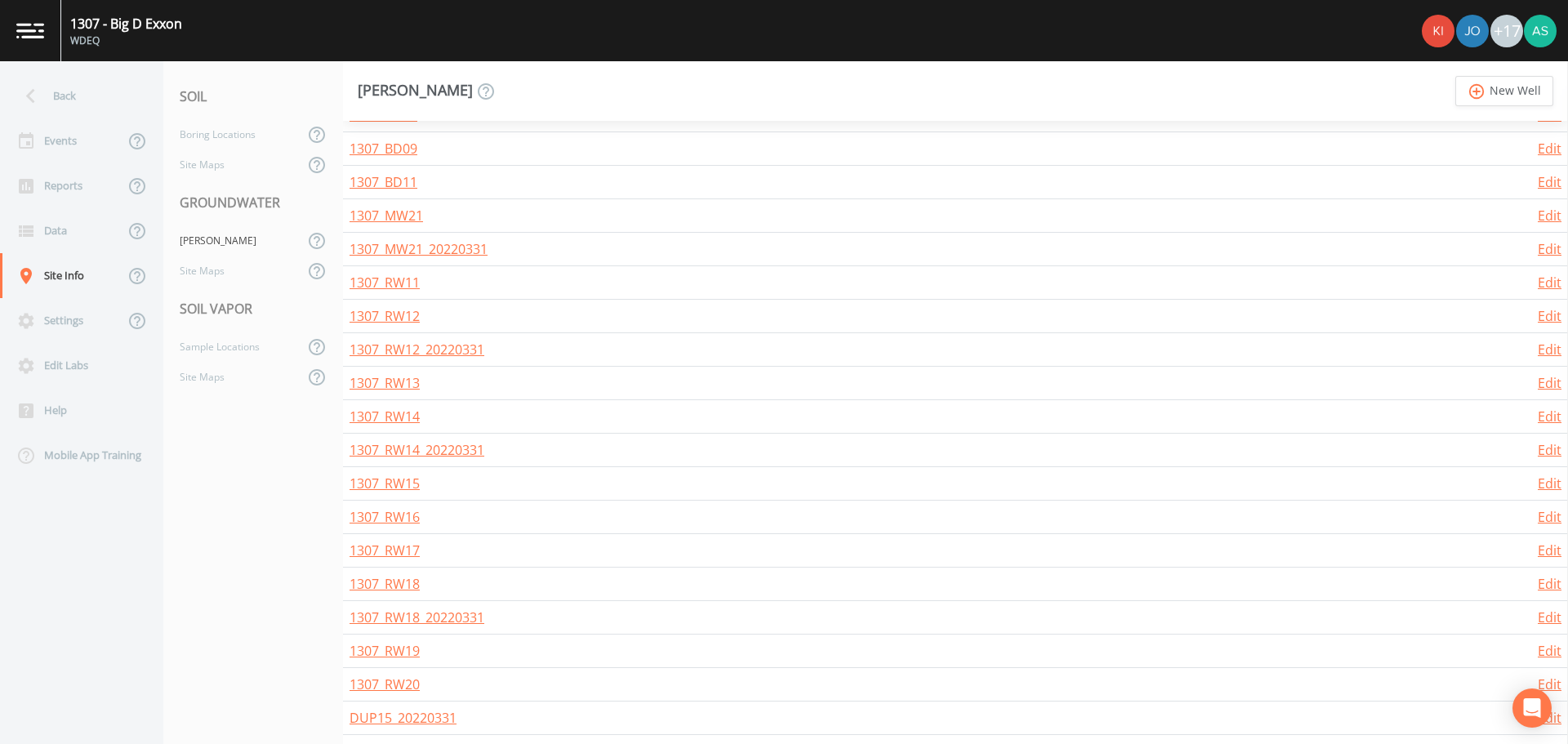
scroll to position [759, 0]
click at [403, 680] on link "1307_RW20" at bounding box center [385, 679] width 70 height 18
select select "PVC"
select select "Place in container"
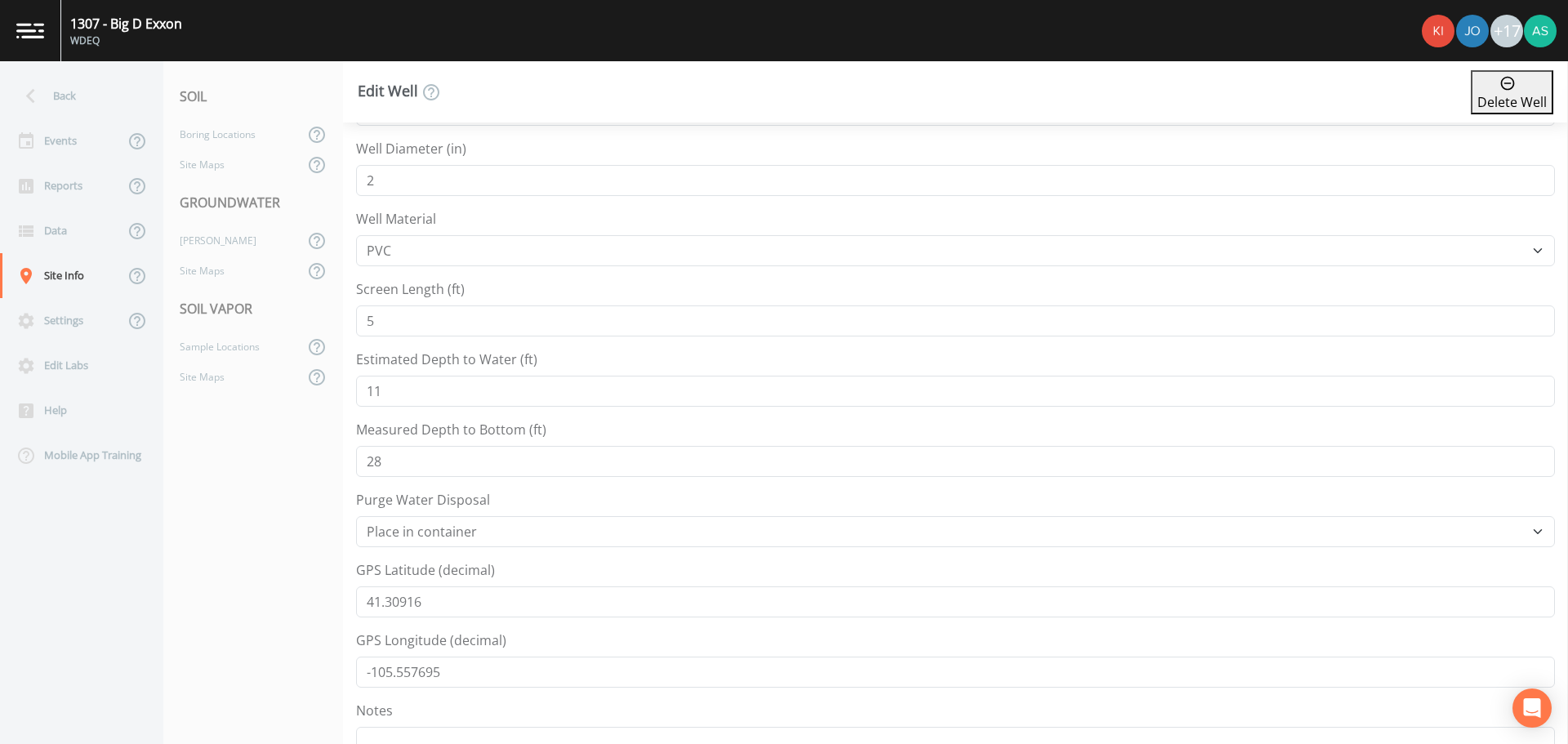
scroll to position [653, 0]
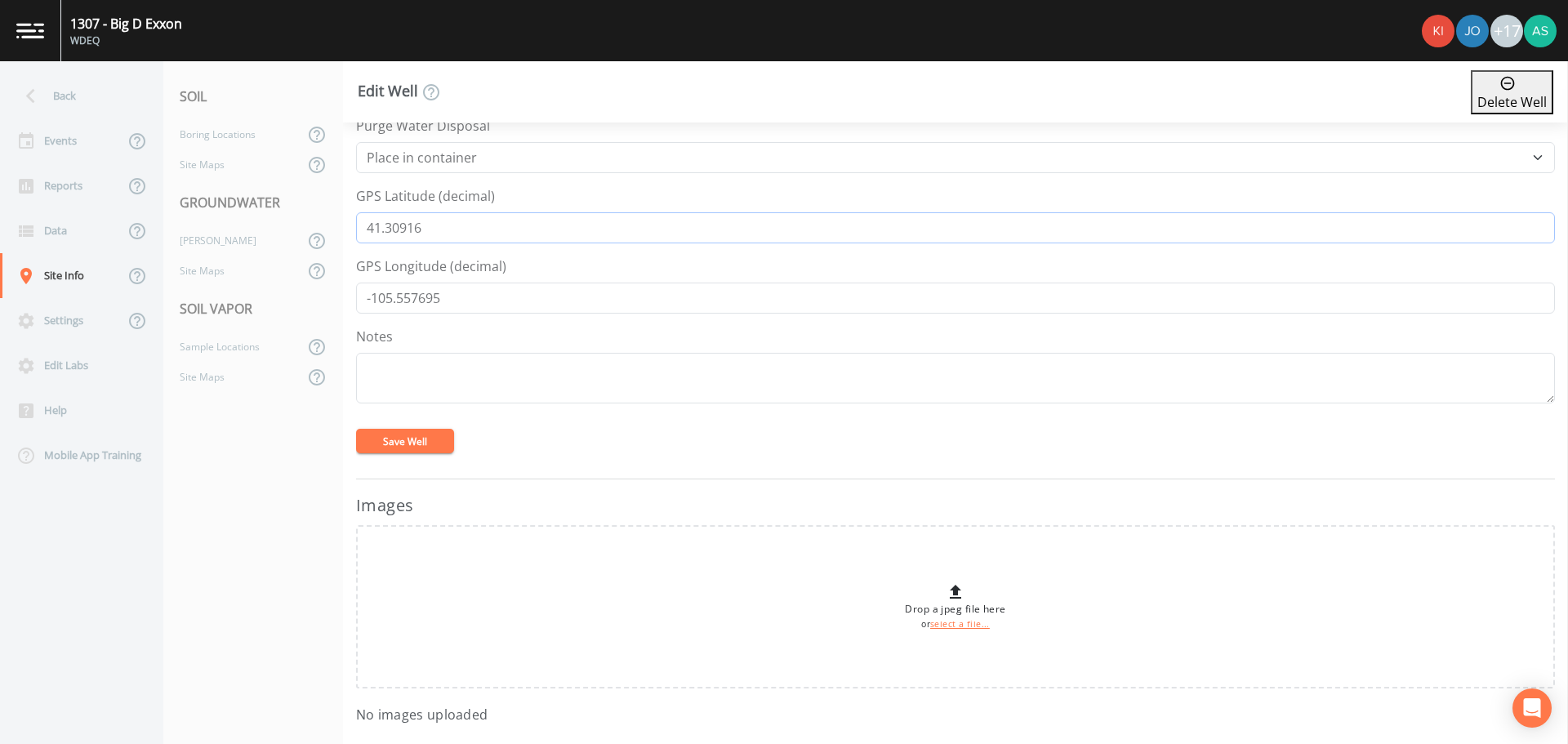
drag, startPoint x: 461, startPoint y: 223, endPoint x: 329, endPoint y: 231, distance: 132.2
click at [329, 231] on div "Back Events Reports Data Site Info Settings Edit Labs Help Mobile App Training …" at bounding box center [784, 402] width 1568 height 682
drag, startPoint x: 452, startPoint y: 292, endPoint x: 332, endPoint y: 287, distance: 120.1
click at [332, 287] on div "Back Events Reports Data Site Info Settings Edit Labs Help Mobile App Training …" at bounding box center [784, 402] width 1568 height 682
click at [64, 85] on div "Back" at bounding box center [73, 95] width 147 height 45
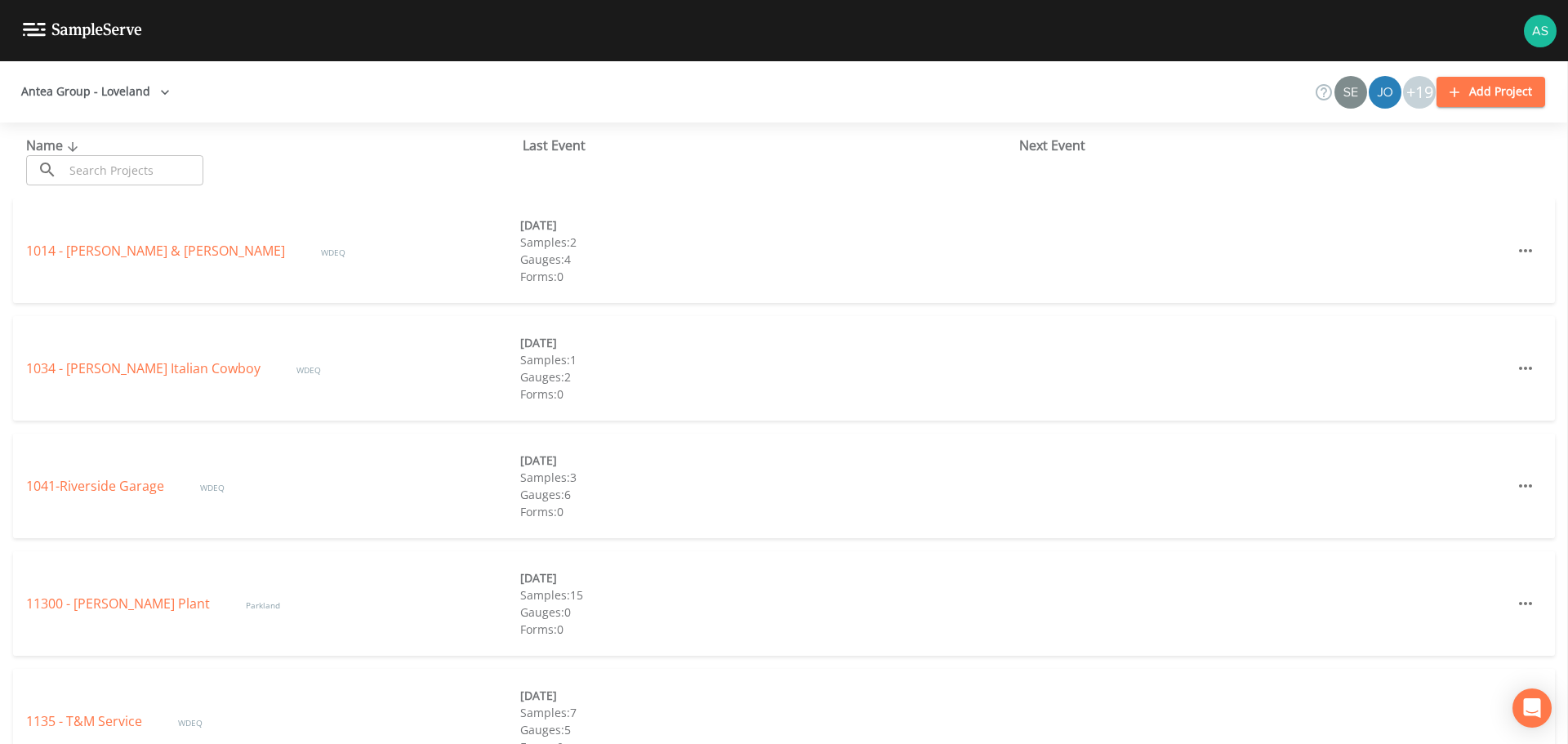
click at [104, 166] on input "text" at bounding box center [133, 170] width 140 height 30
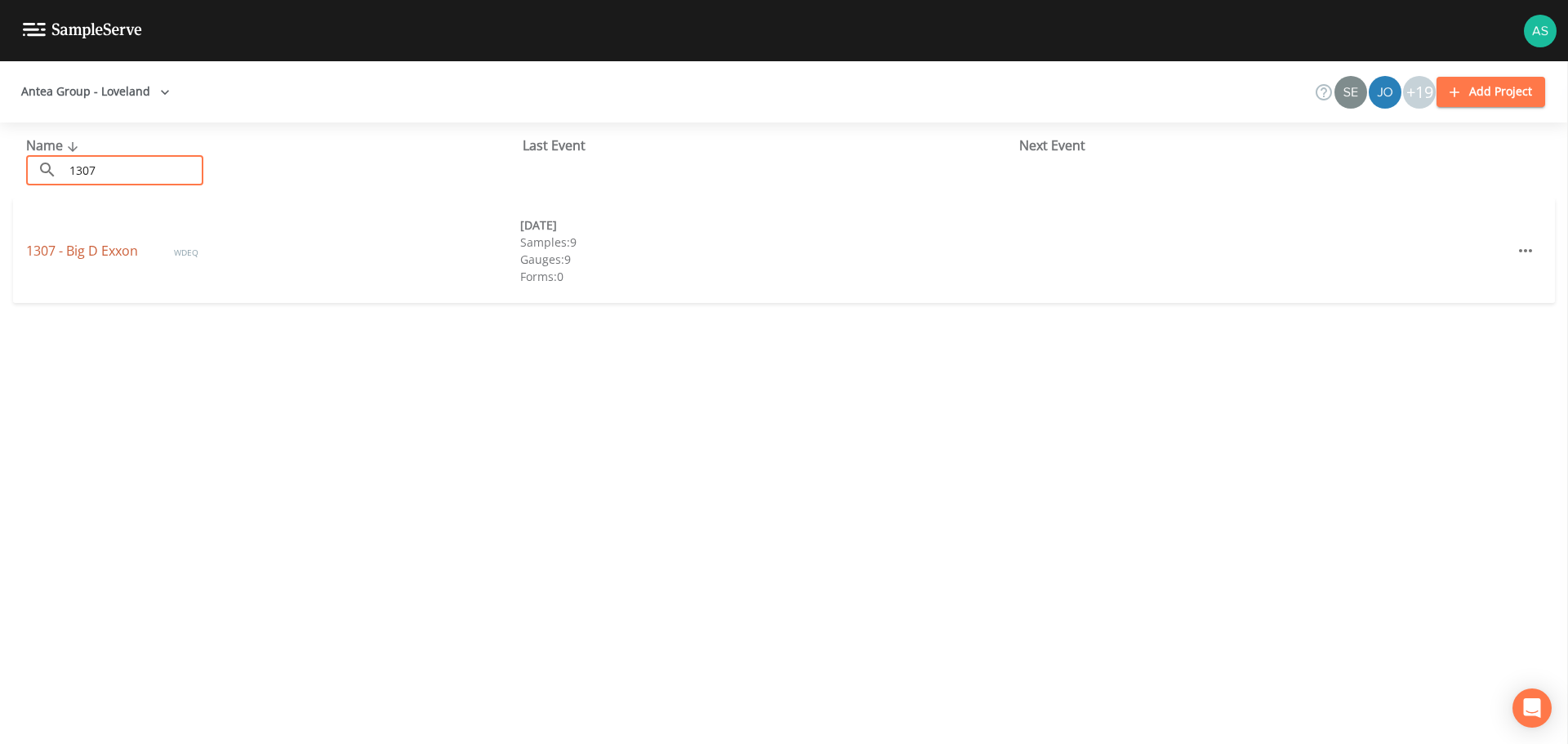
type input "1307"
click at [96, 243] on link "1307 - Big D Exxon" at bounding box center [83, 250] width 115 height 18
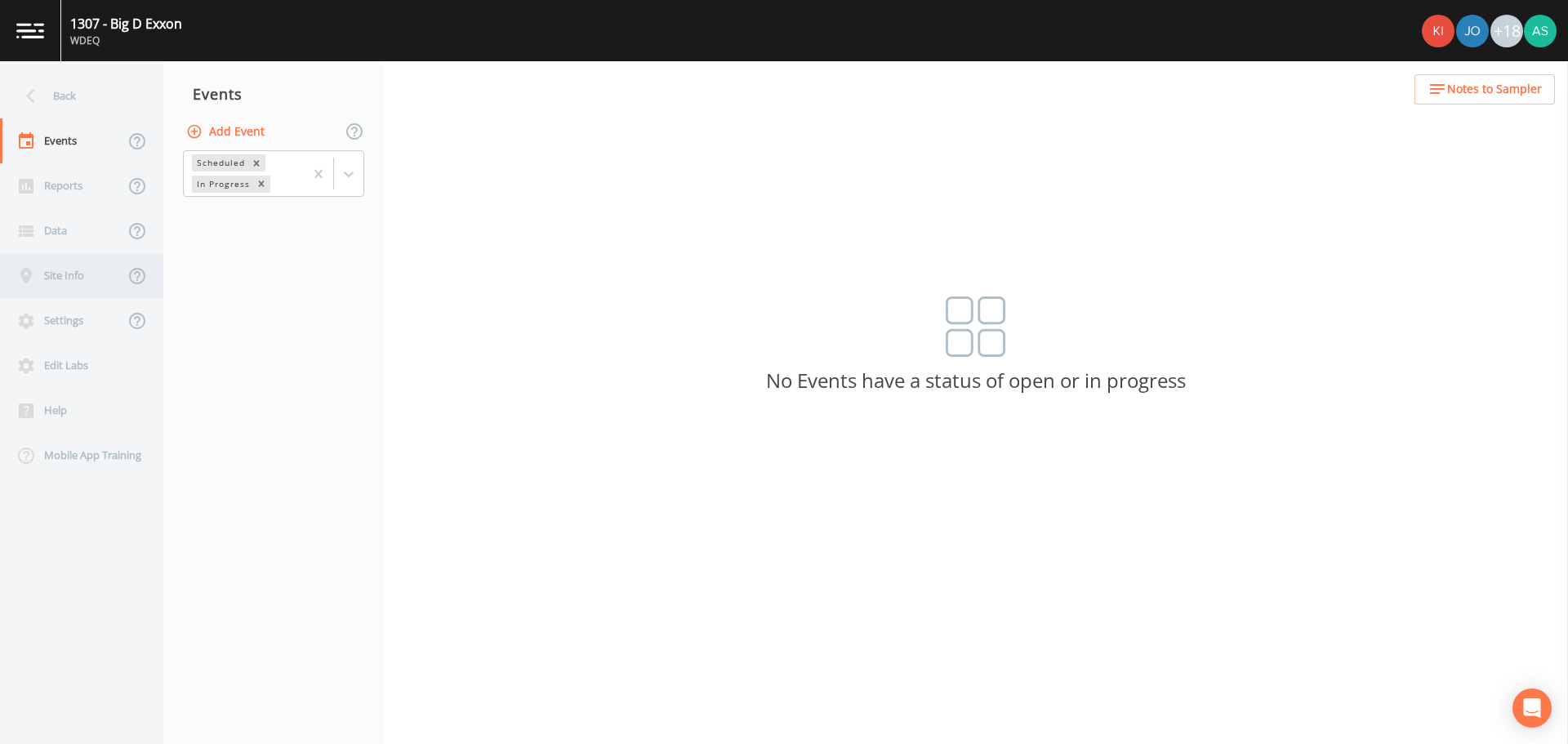
click at [64, 264] on div "Site Info" at bounding box center [62, 275] width 124 height 45
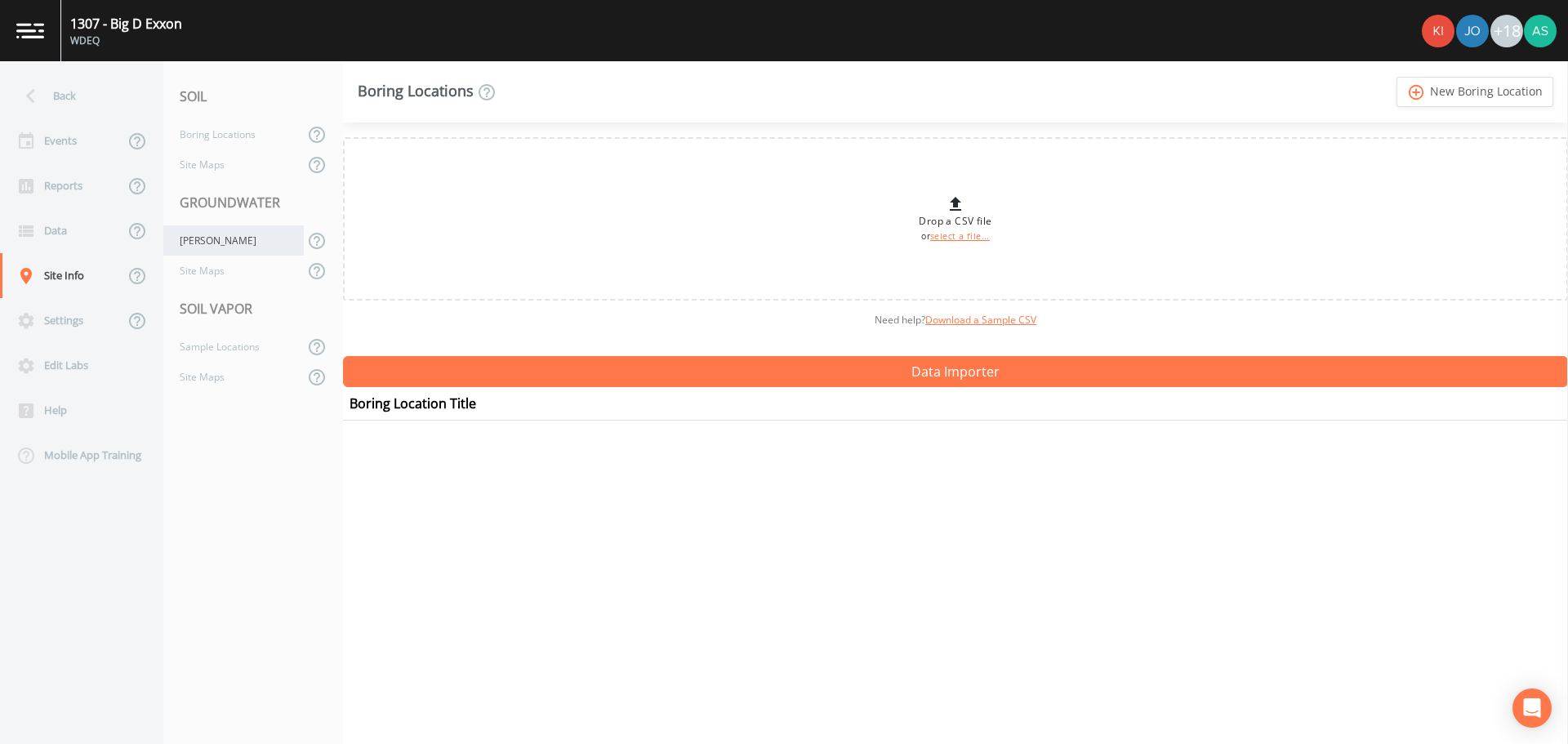
click at [222, 232] on div "[PERSON_NAME]" at bounding box center [234, 240] width 141 height 30
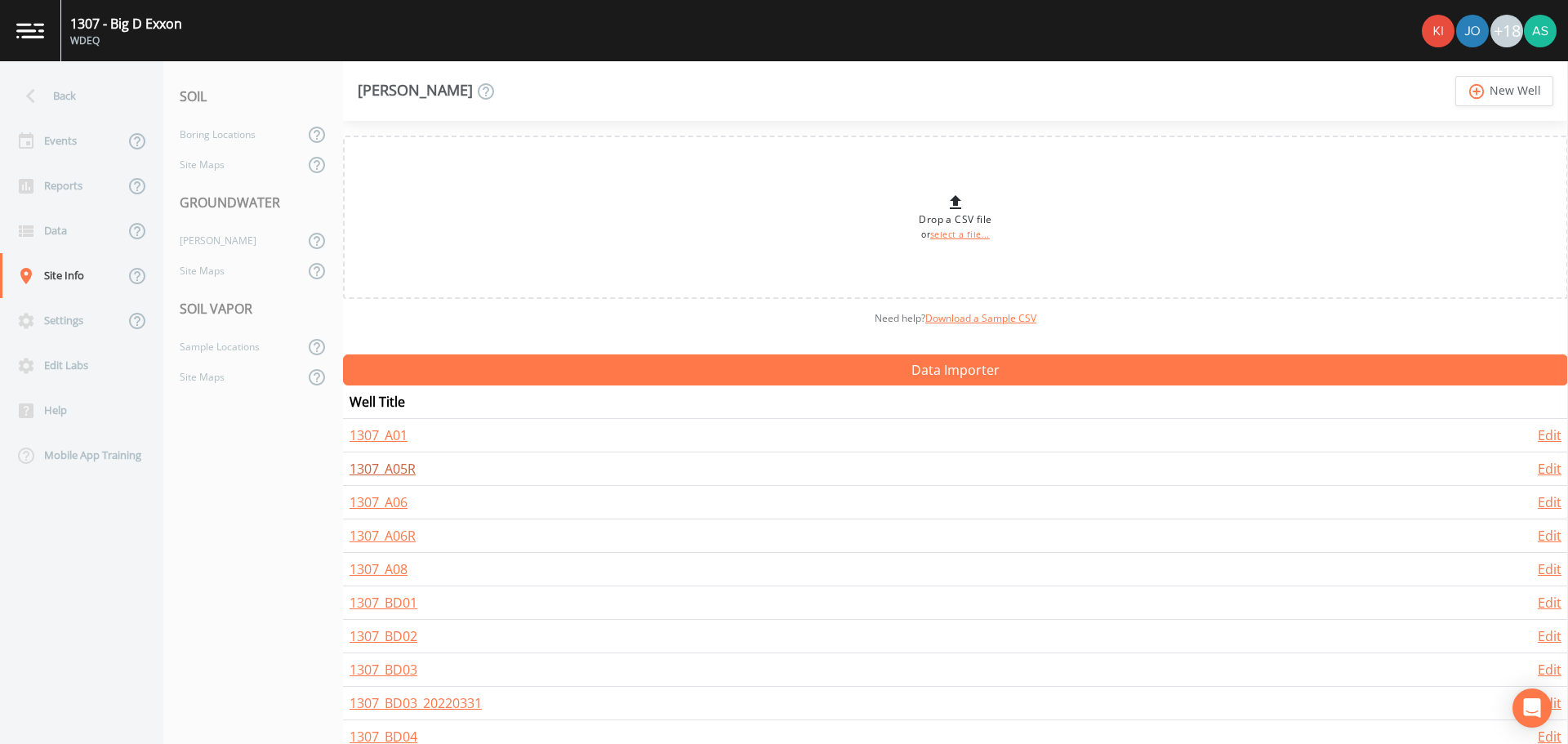
click at [411, 467] on link "1307_A05R" at bounding box center [383, 468] width 67 height 18
select select "PVC"
select select "Place in container"
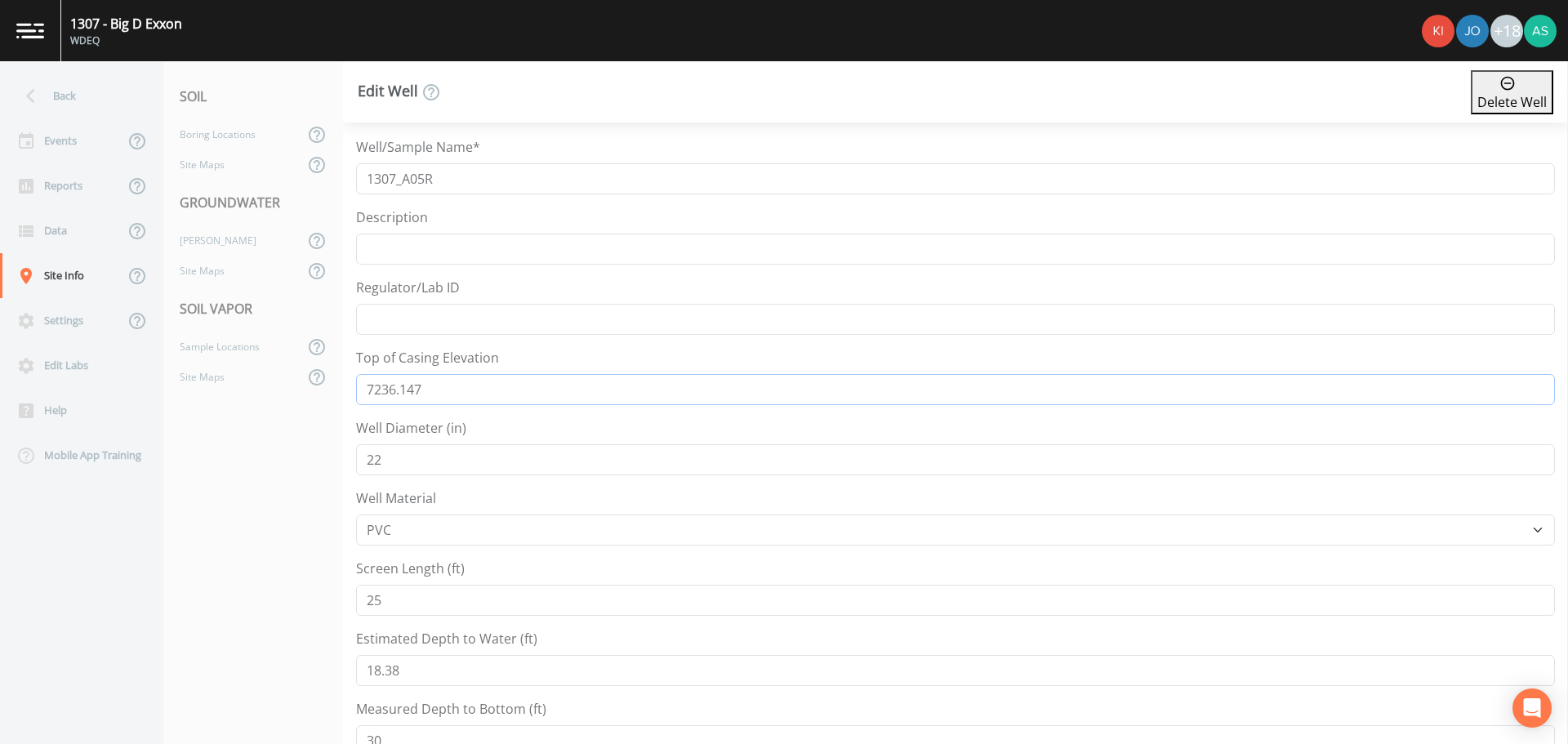
drag, startPoint x: 444, startPoint y: 384, endPoint x: 328, endPoint y: 391, distance: 116.2
click at [328, 391] on div "Back Events Reports Data Site Info Settings Edit Labs Help Mobile App Training …" at bounding box center [784, 402] width 1568 height 682
click at [204, 235] on div "[PERSON_NAME]" at bounding box center [234, 240] width 141 height 30
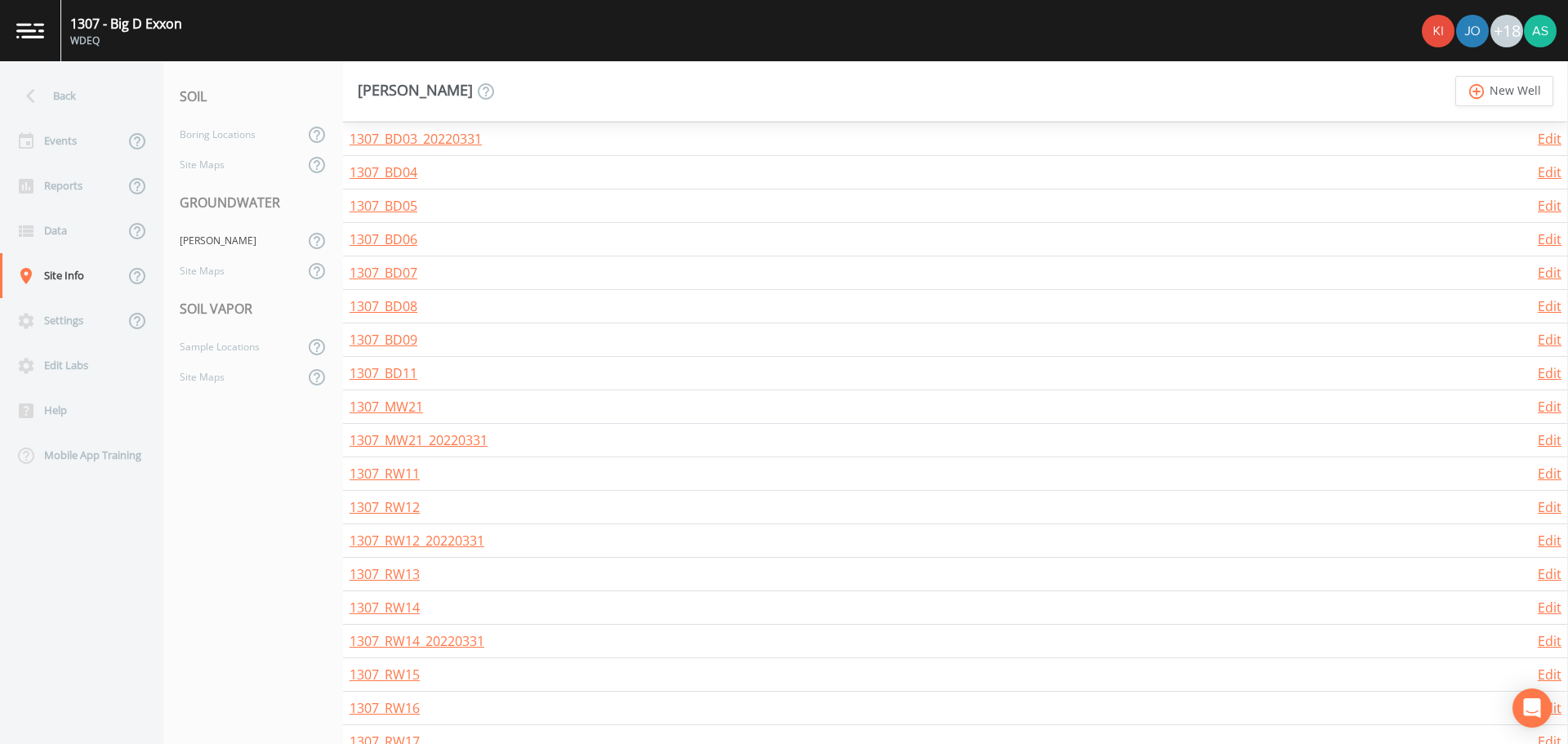
scroll to position [571, 0]
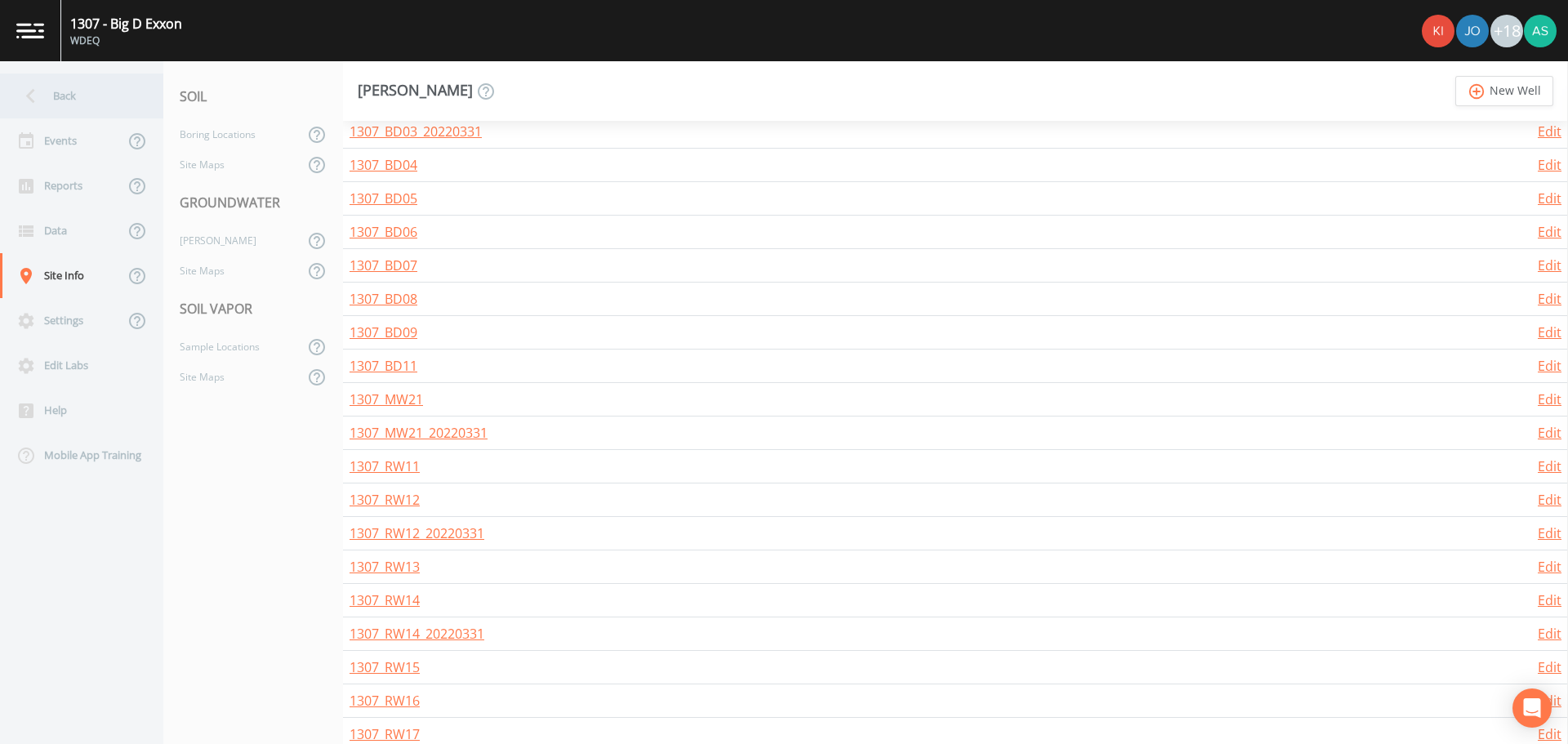
click at [85, 88] on div "Back" at bounding box center [73, 95] width 147 height 45
